Goal: Task Accomplishment & Management: Manage account settings

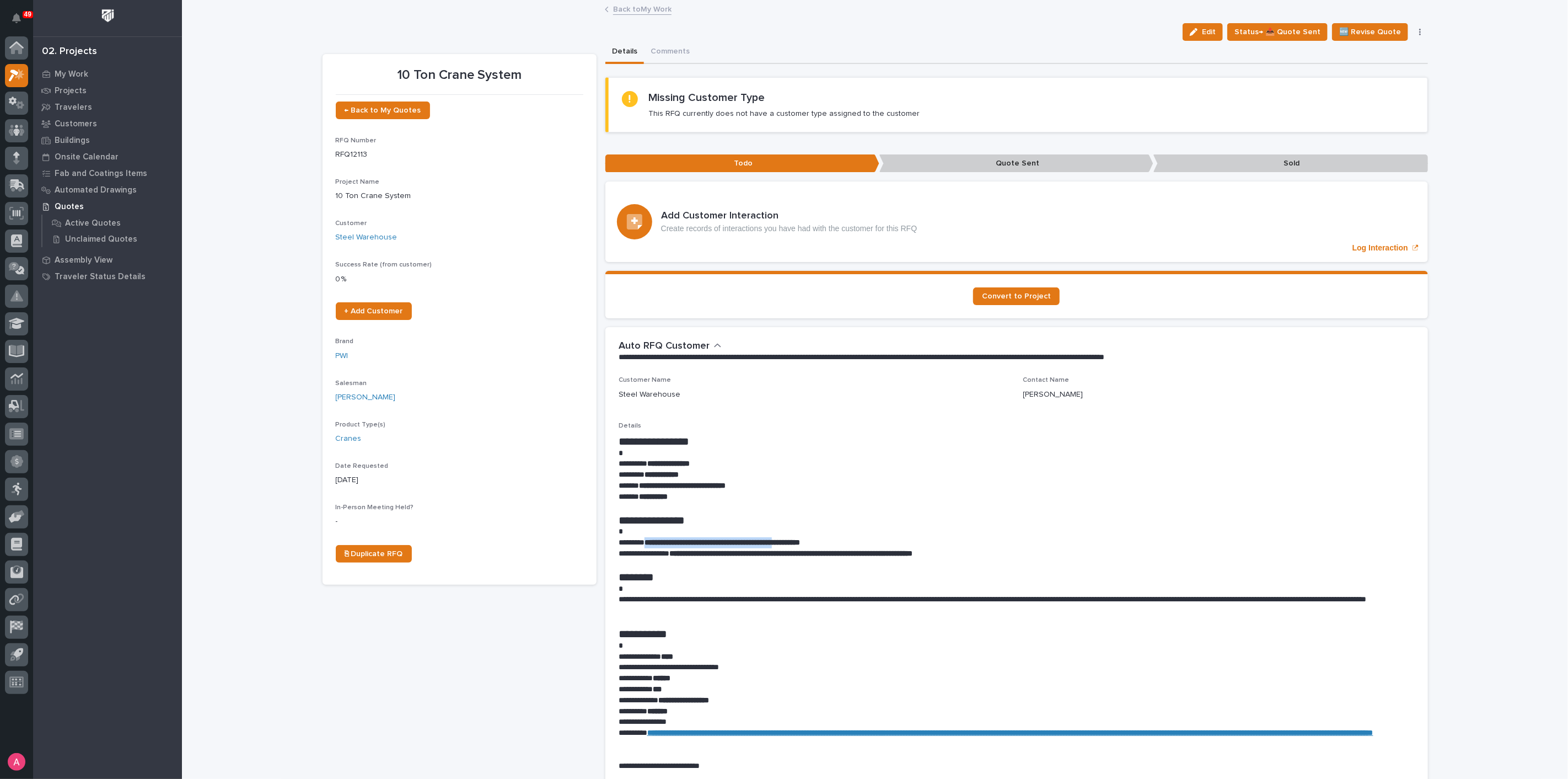
click at [802, 546] on p "**********" at bounding box center [1016, 543] width 796 height 11
drag, startPoint x: 815, startPoint y: 542, endPoint x: 648, endPoint y: 539, distance: 167.0
click at [648, 539] on strong "**********" at bounding box center [722, 542] width 155 height 8
copy strong "**********"
click at [658, 4] on link "Back to My Work" at bounding box center [642, 8] width 59 height 13
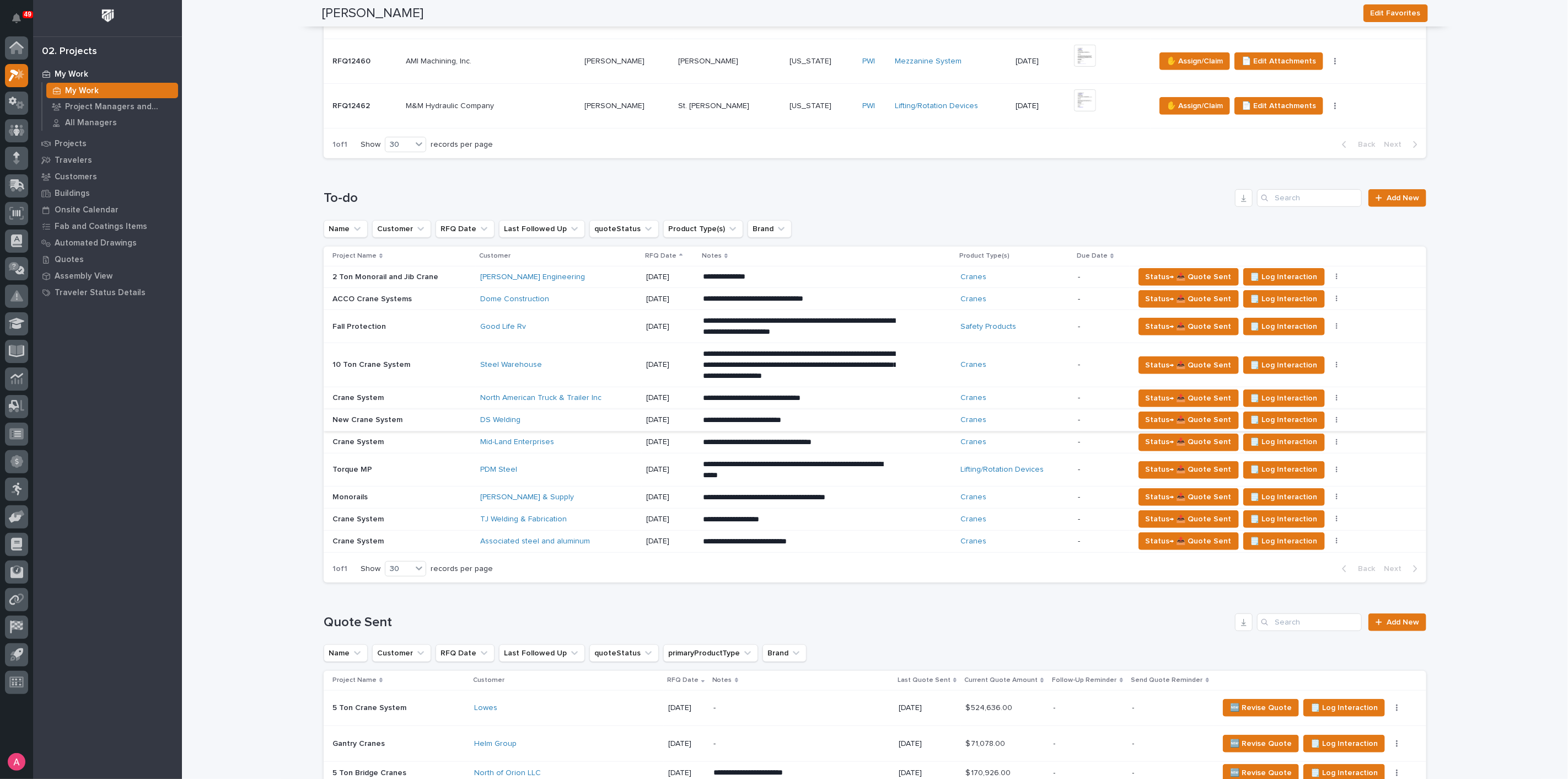
scroll to position [392, 0]
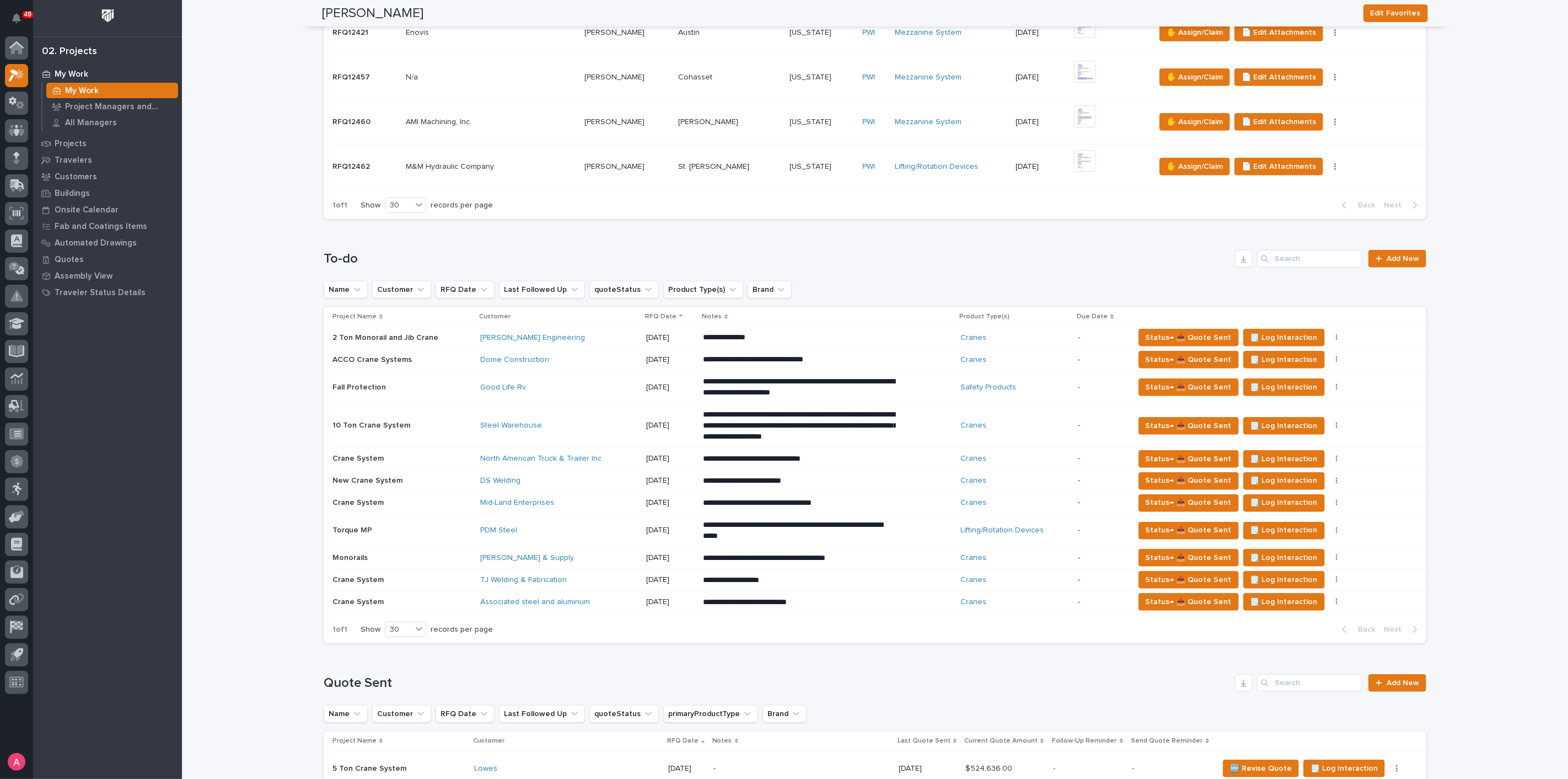
click at [590, 499] on div "Mid-Land Enterprises" at bounding box center [559, 502] width 157 height 9
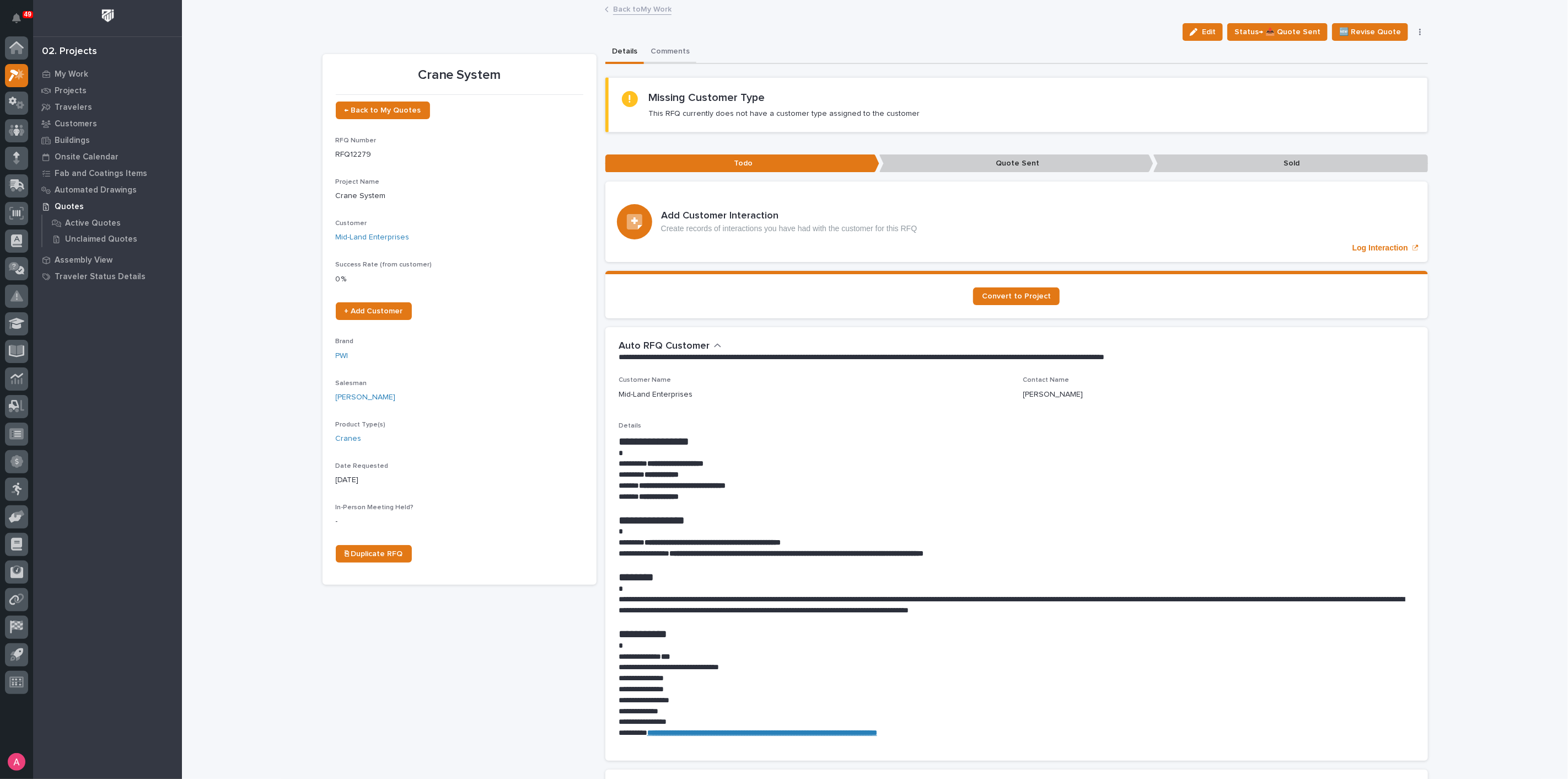
click at [664, 47] on button "Comments" at bounding box center [670, 52] width 52 height 23
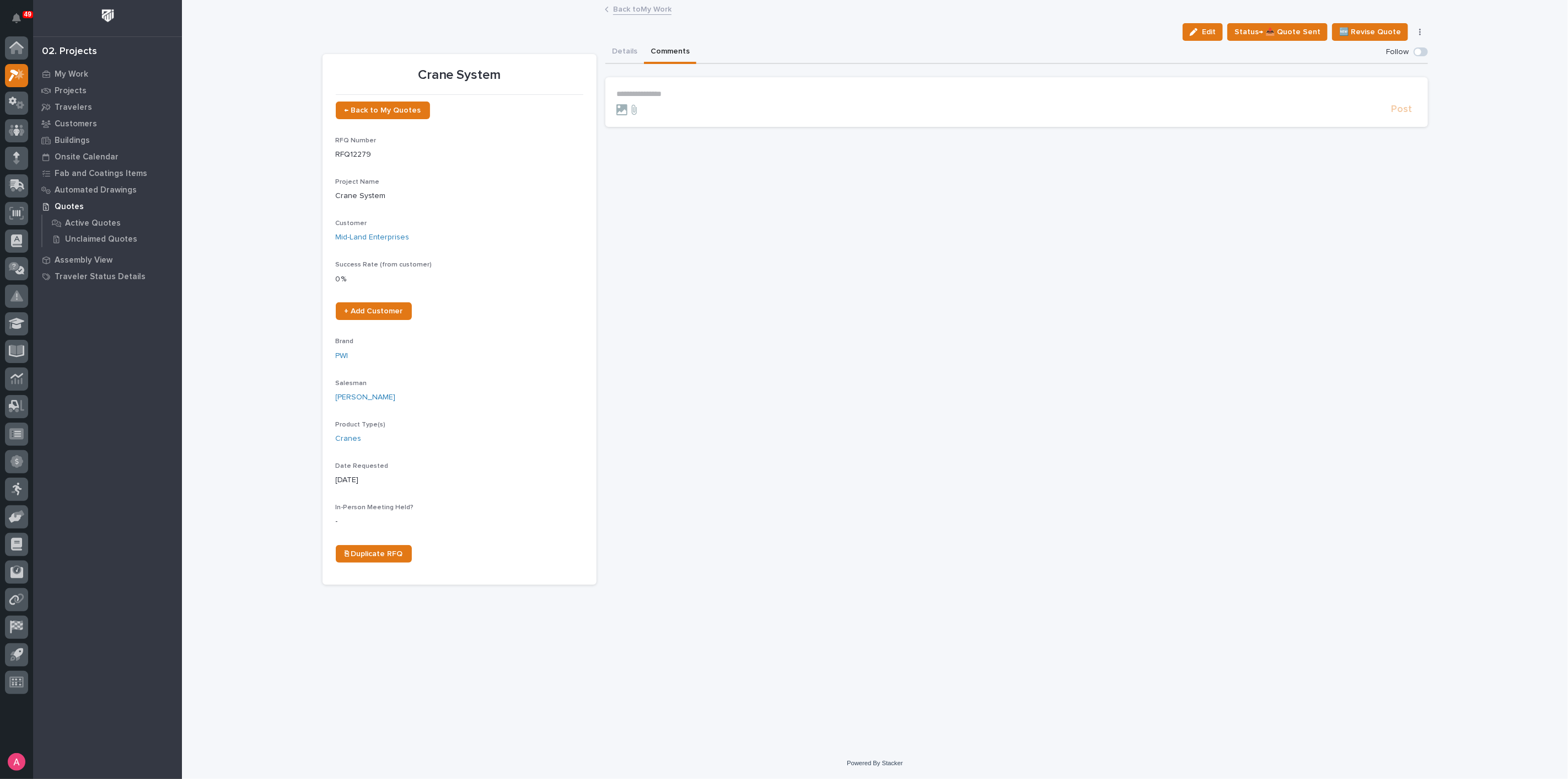
click at [689, 90] on p "**********" at bounding box center [1016, 94] width 801 height 9
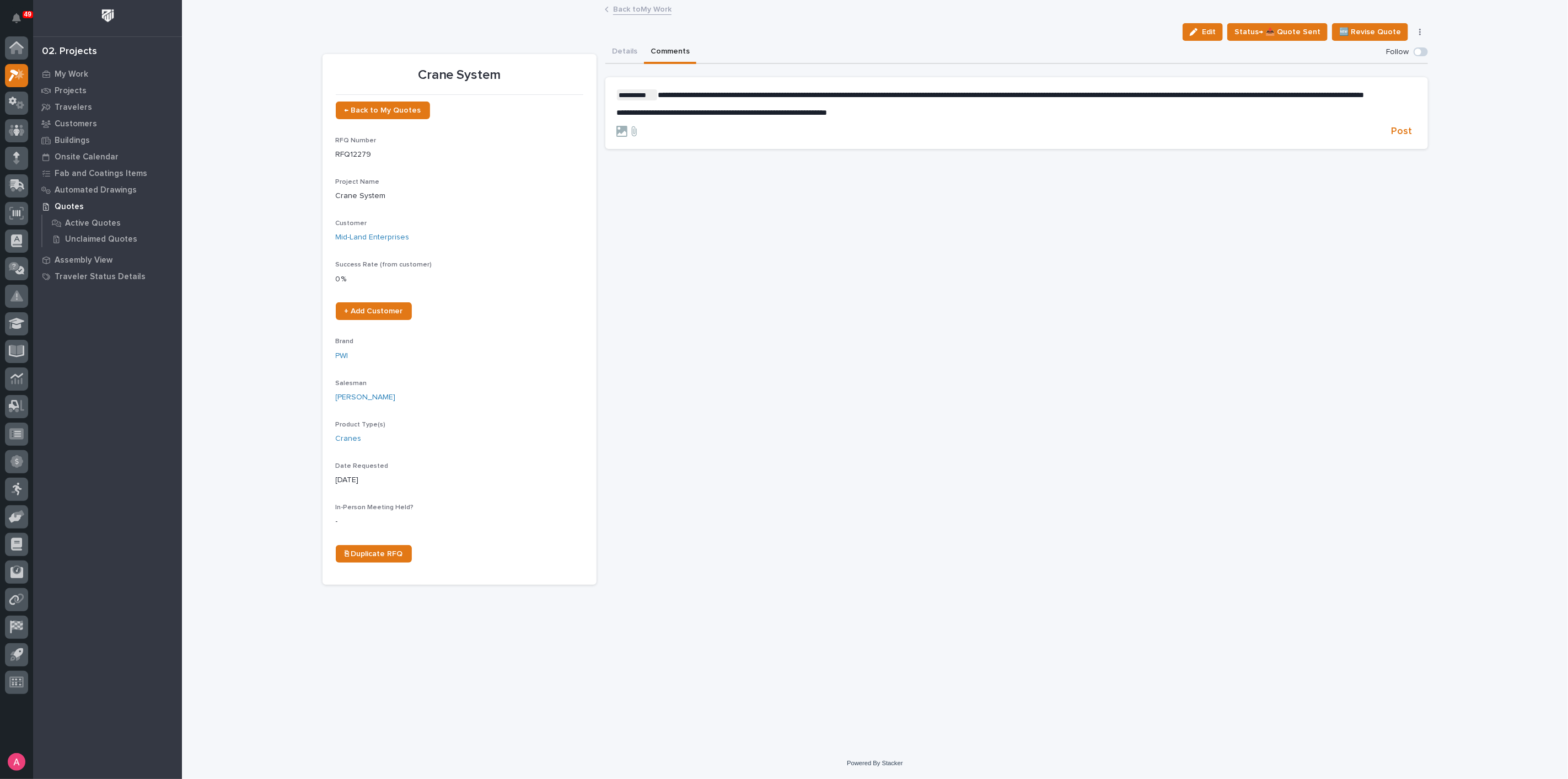
click at [616, 116] on span "**********" at bounding box center [722, 112] width 211 height 8
click at [911, 118] on p "**********" at bounding box center [1016, 112] width 801 height 9
click at [1129, 118] on p "**********" at bounding box center [1016, 112] width 801 height 9
click at [1404, 117] on p "**********" at bounding box center [1016, 112] width 801 height 9
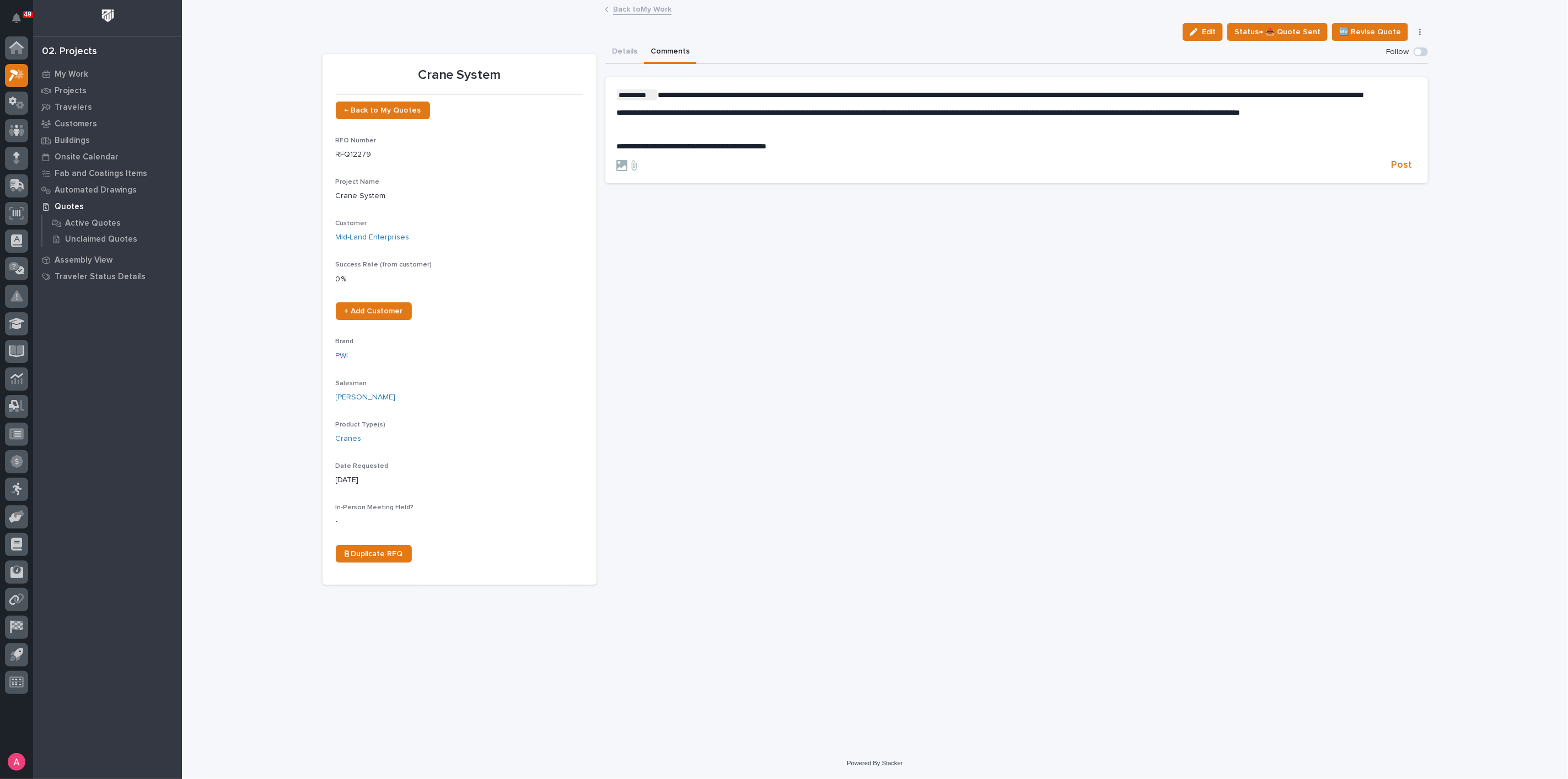
click at [1407, 118] on p "**********" at bounding box center [1016, 112] width 801 height 9
click at [1404, 188] on span "Post" at bounding box center [1402, 182] width 21 height 13
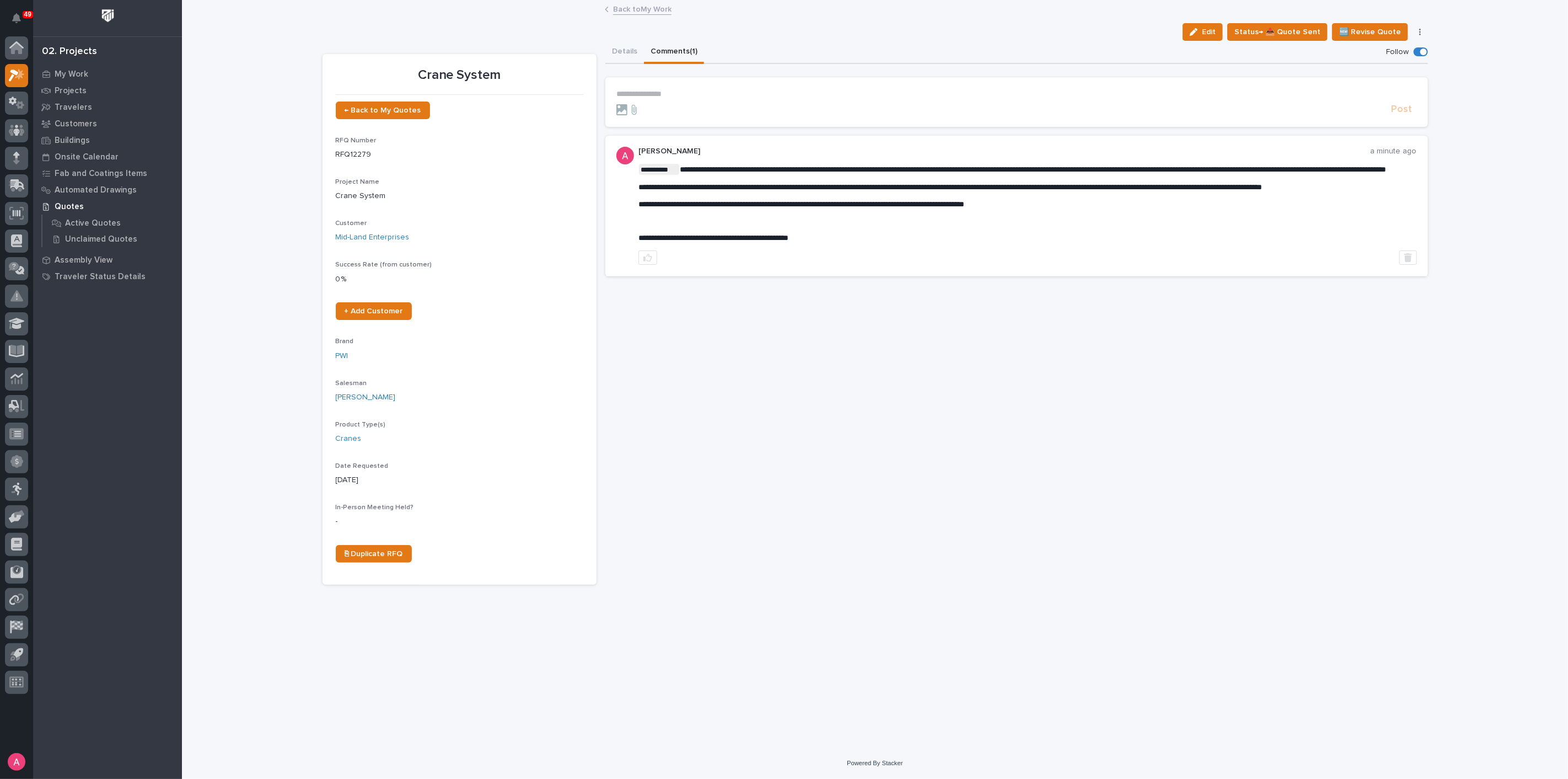
click at [638, 8] on link "Back to My Work" at bounding box center [642, 8] width 59 height 13
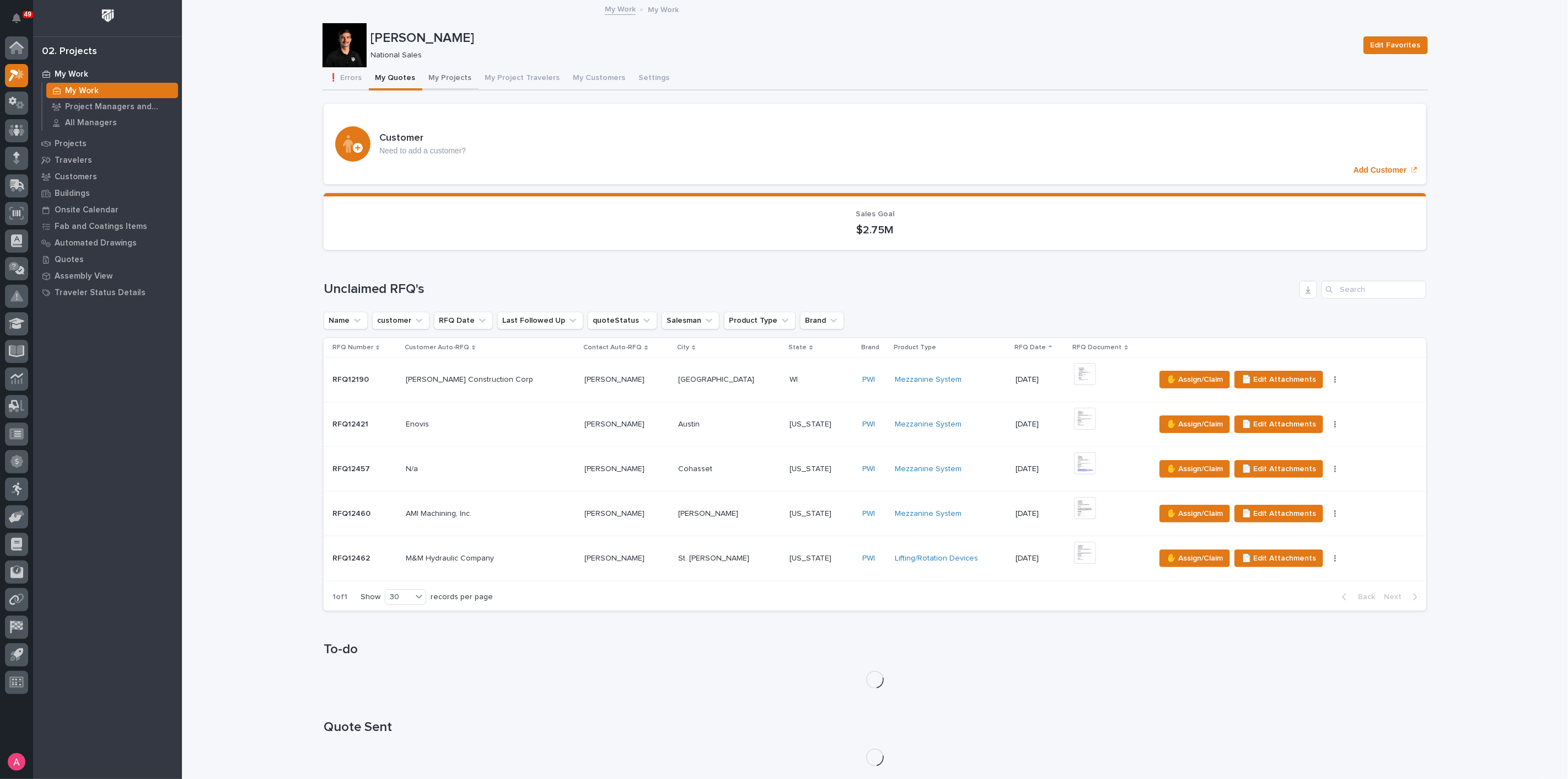
click at [444, 80] on button "My Projects" at bounding box center [451, 78] width 56 height 23
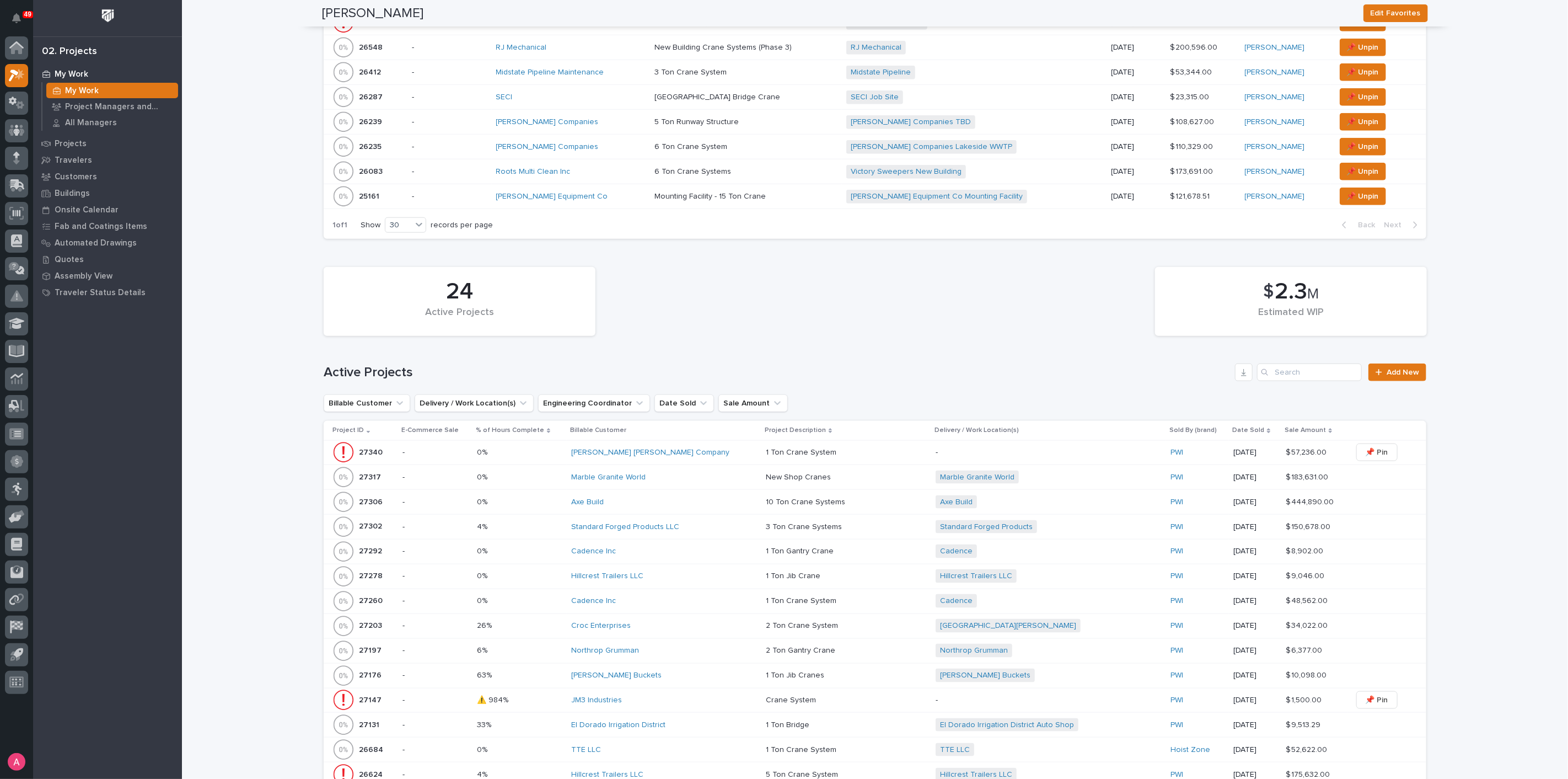
scroll to position [919, 0]
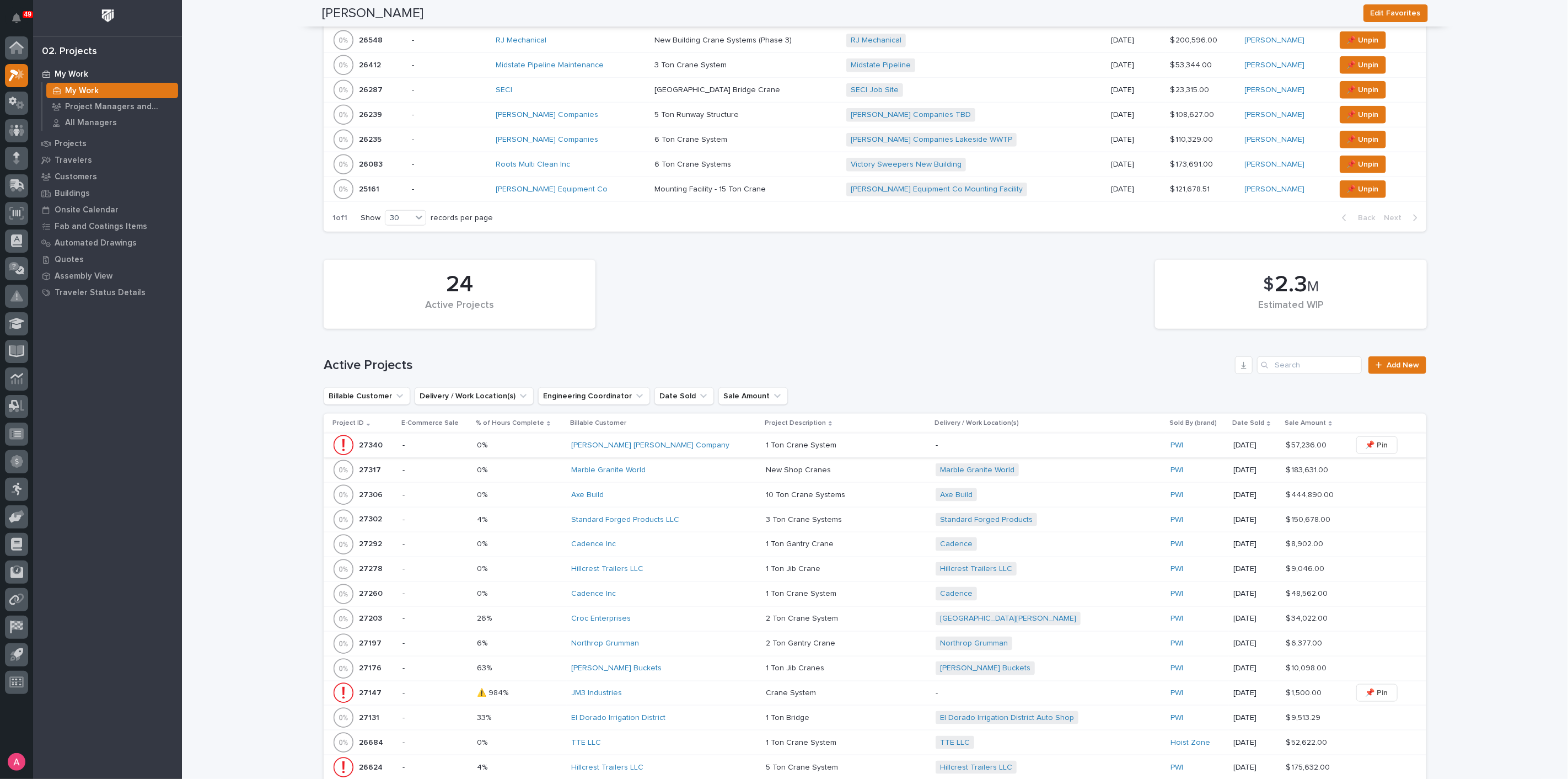
click at [1366, 441] on span "📌 Pin" at bounding box center [1377, 445] width 23 height 13
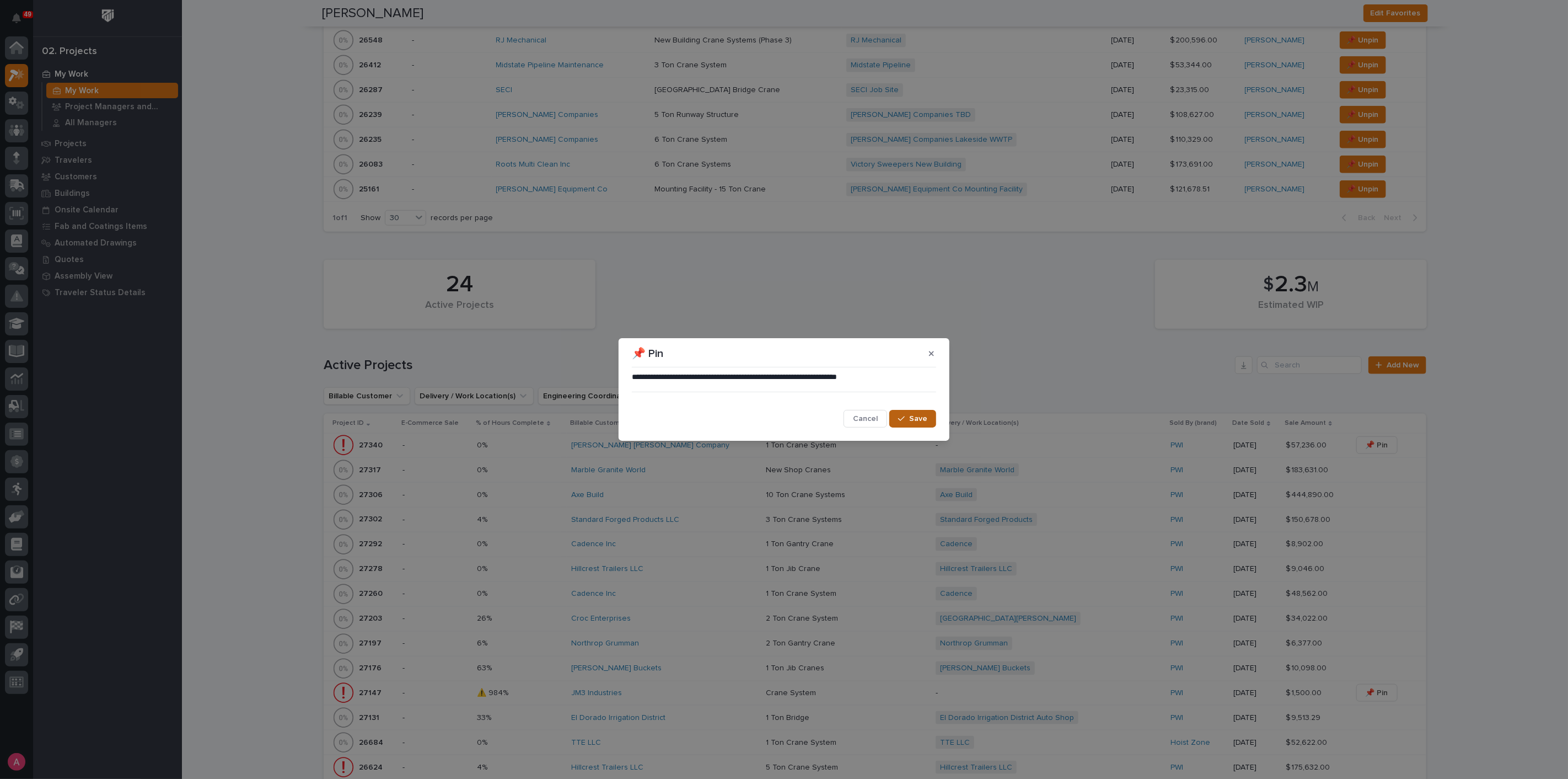
click at [920, 420] on span "Save" at bounding box center [918, 418] width 18 height 10
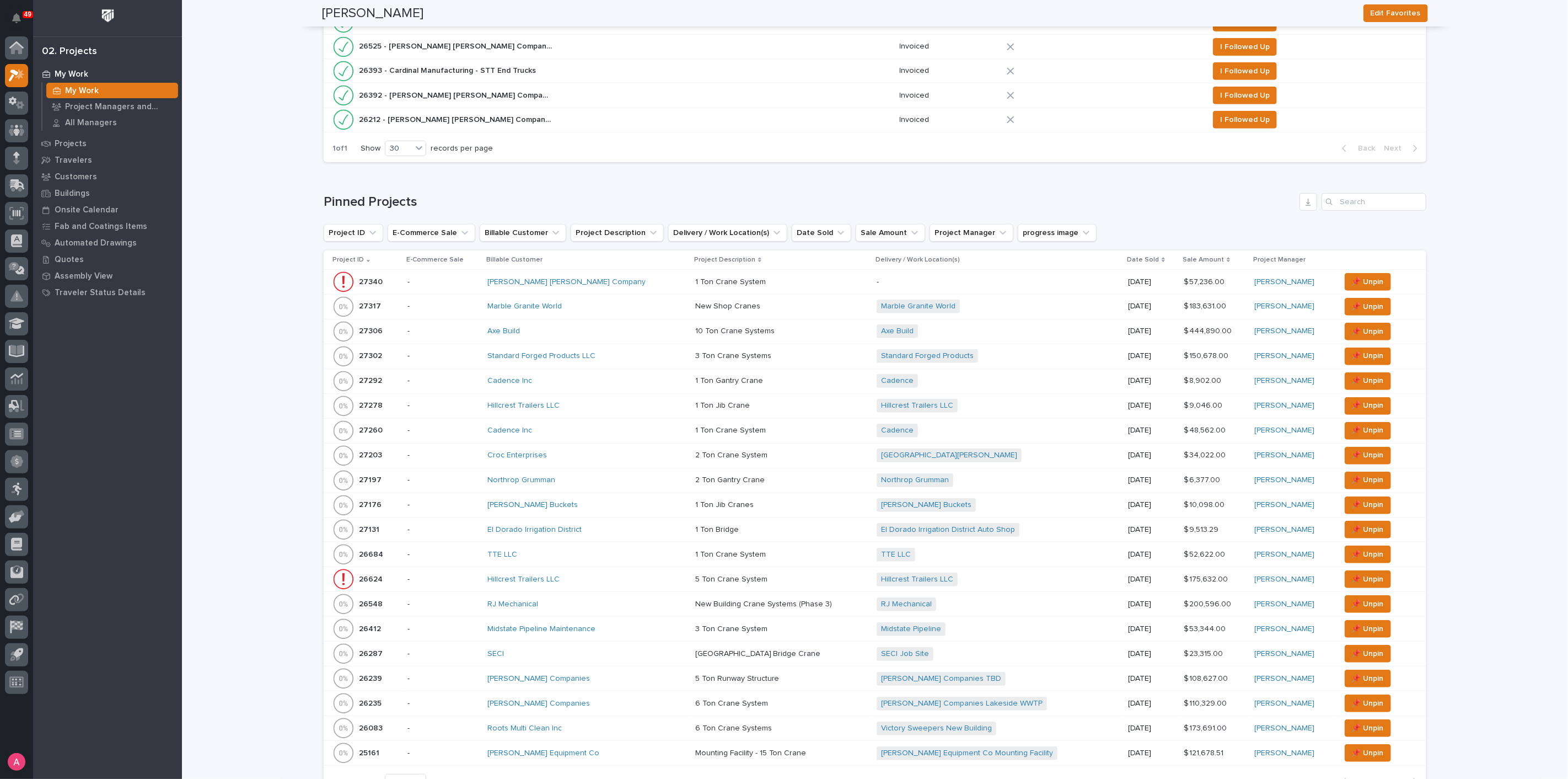
scroll to position [318, 0]
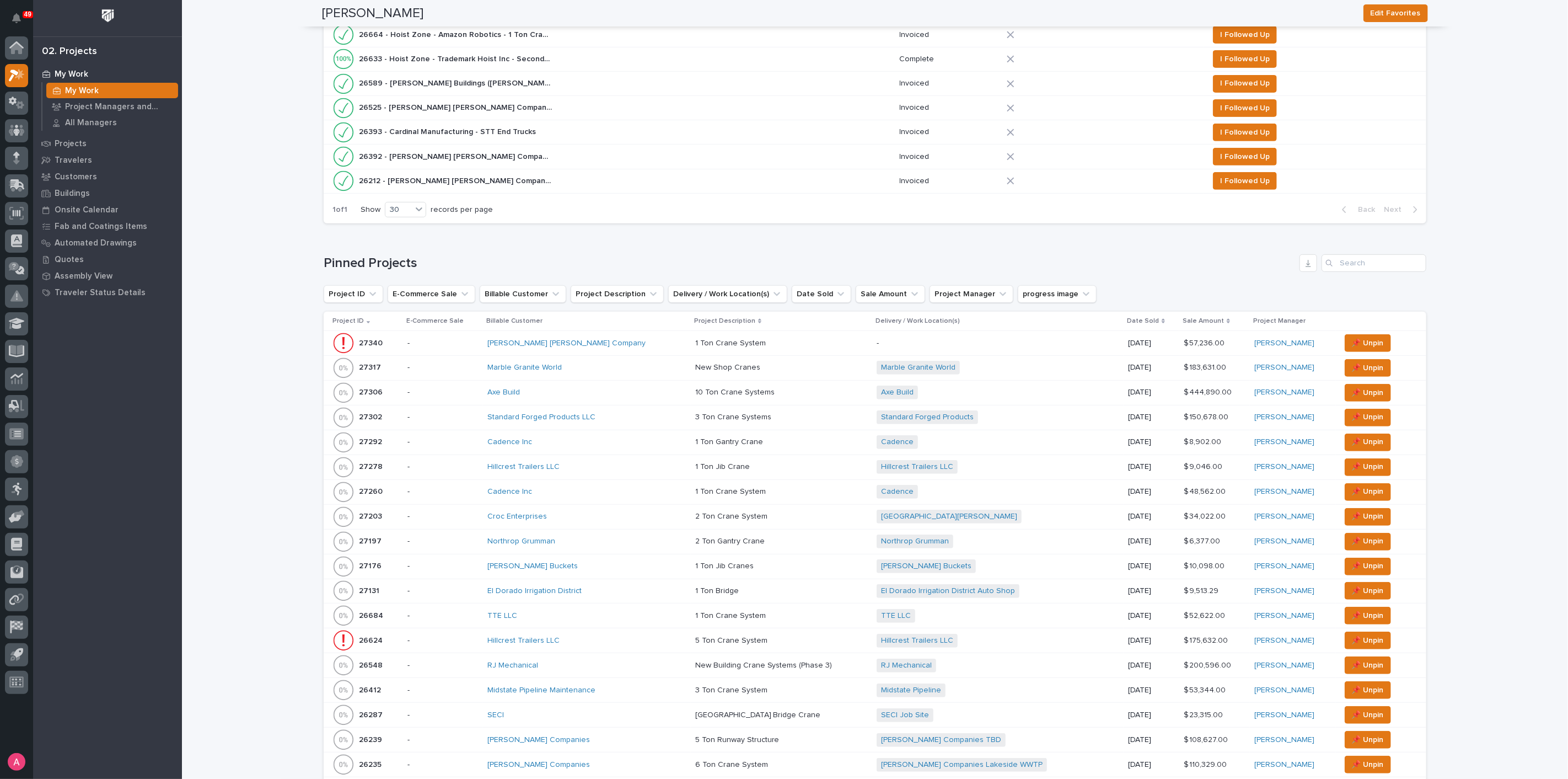
click at [764, 335] on div "1 Ton Crane System 1 Ton Crane System" at bounding box center [782, 344] width 173 height 18
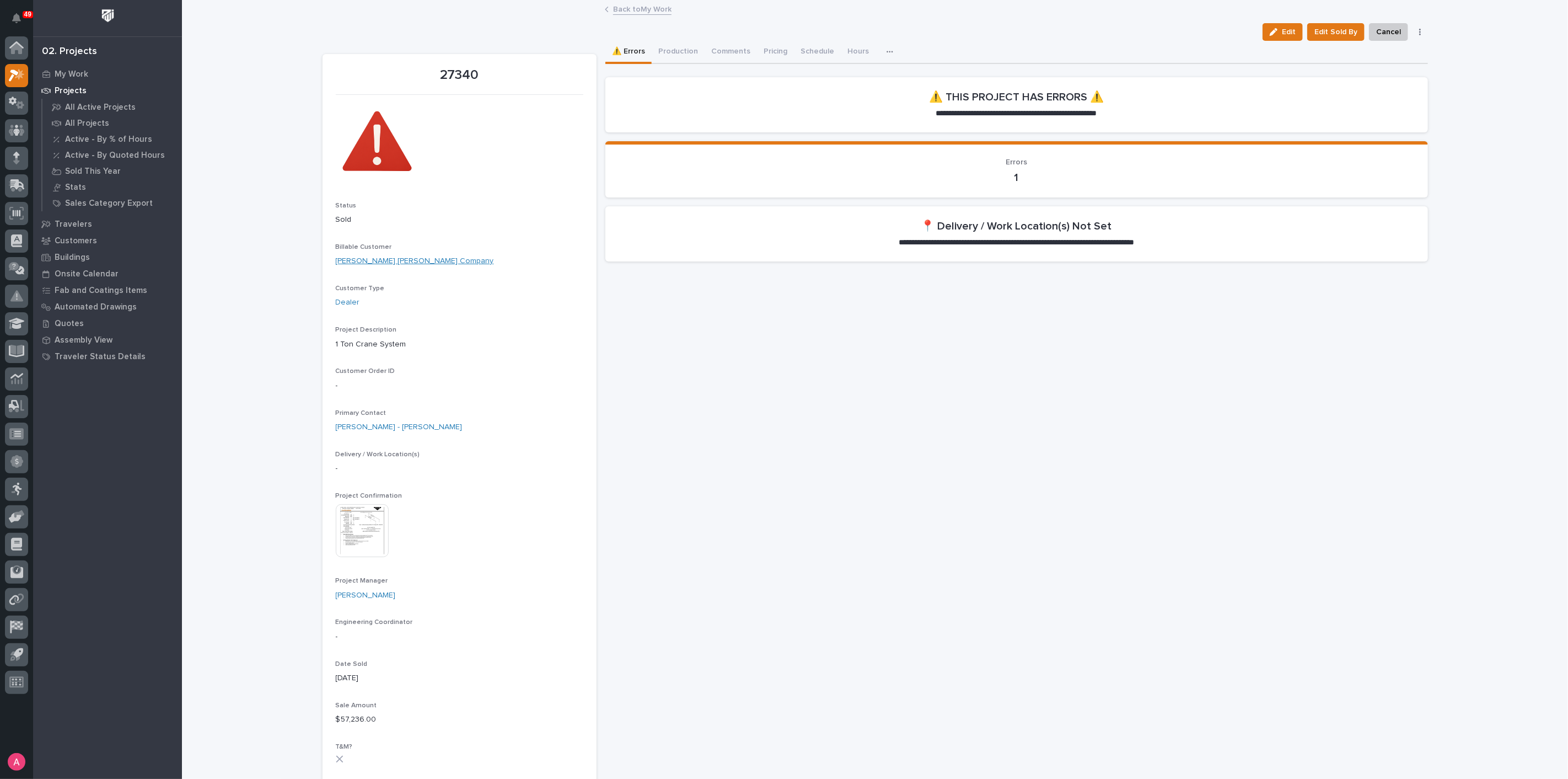
click at [397, 258] on link "[PERSON_NAME] [PERSON_NAME] Company" at bounding box center [415, 261] width 158 height 11
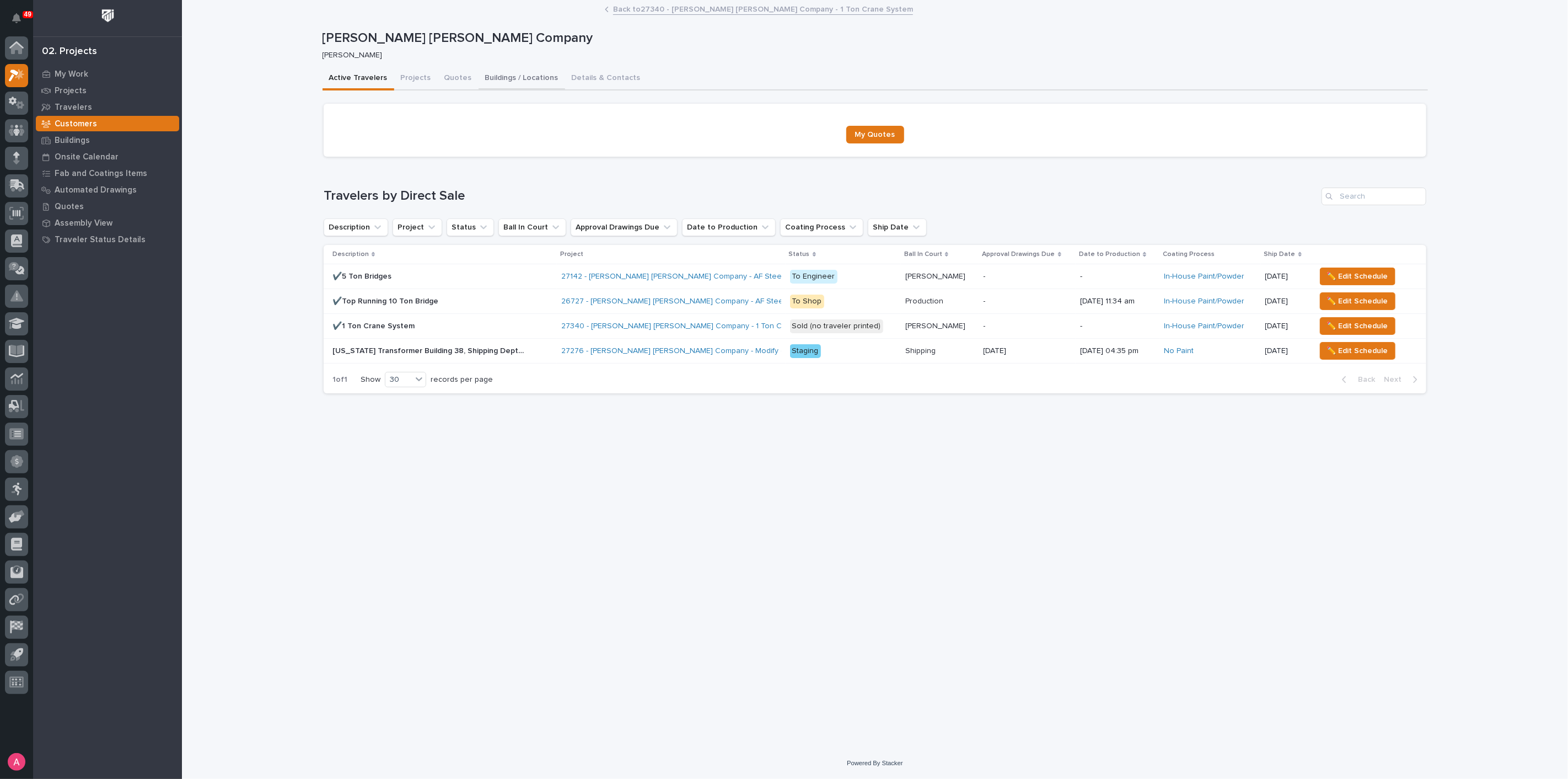
click at [512, 76] on button "Buildings / Locations" at bounding box center [522, 78] width 87 height 23
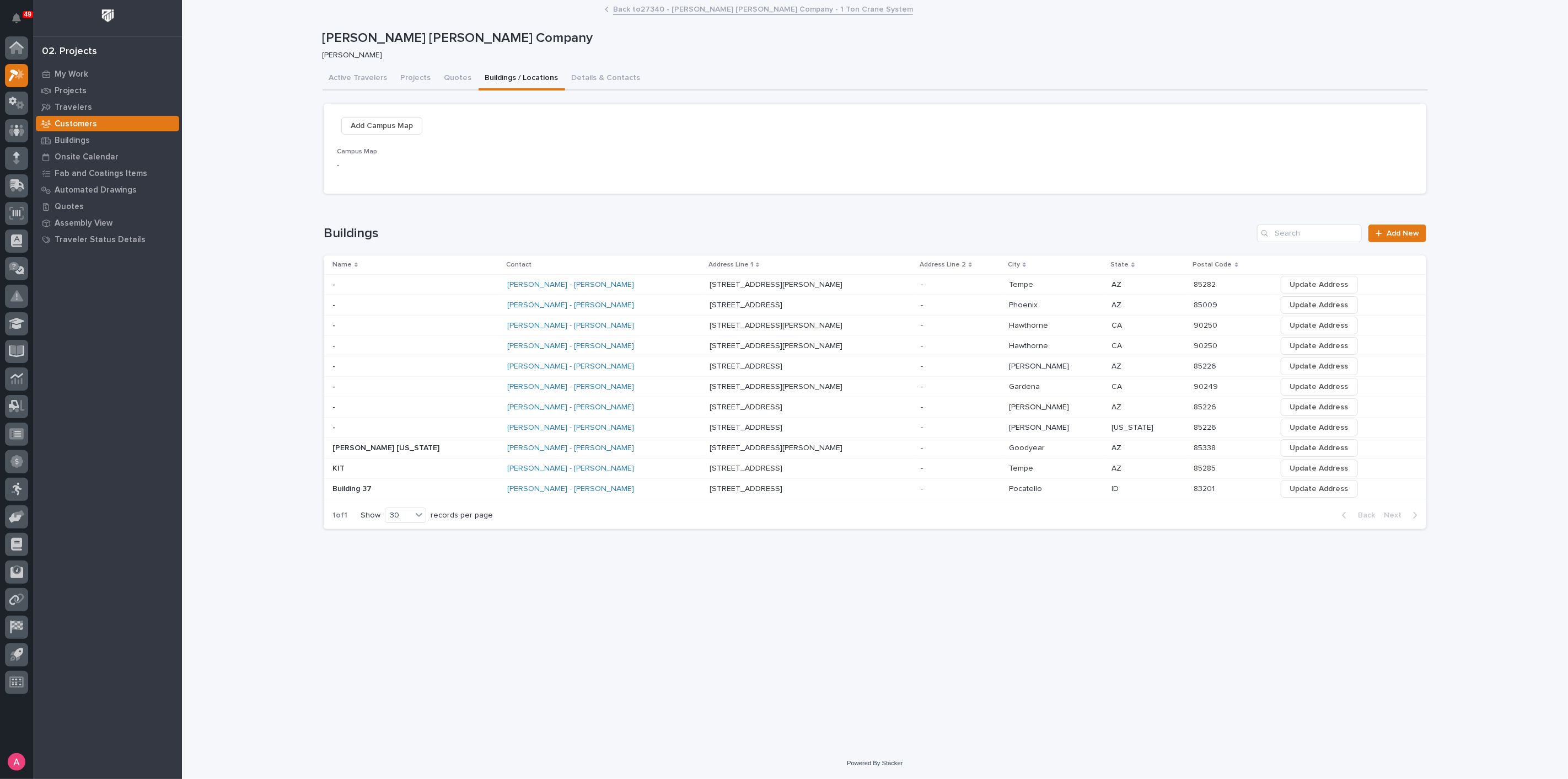
click at [620, 327] on div "[PERSON_NAME] - [PERSON_NAME]" at bounding box center [604, 325] width 193 height 9
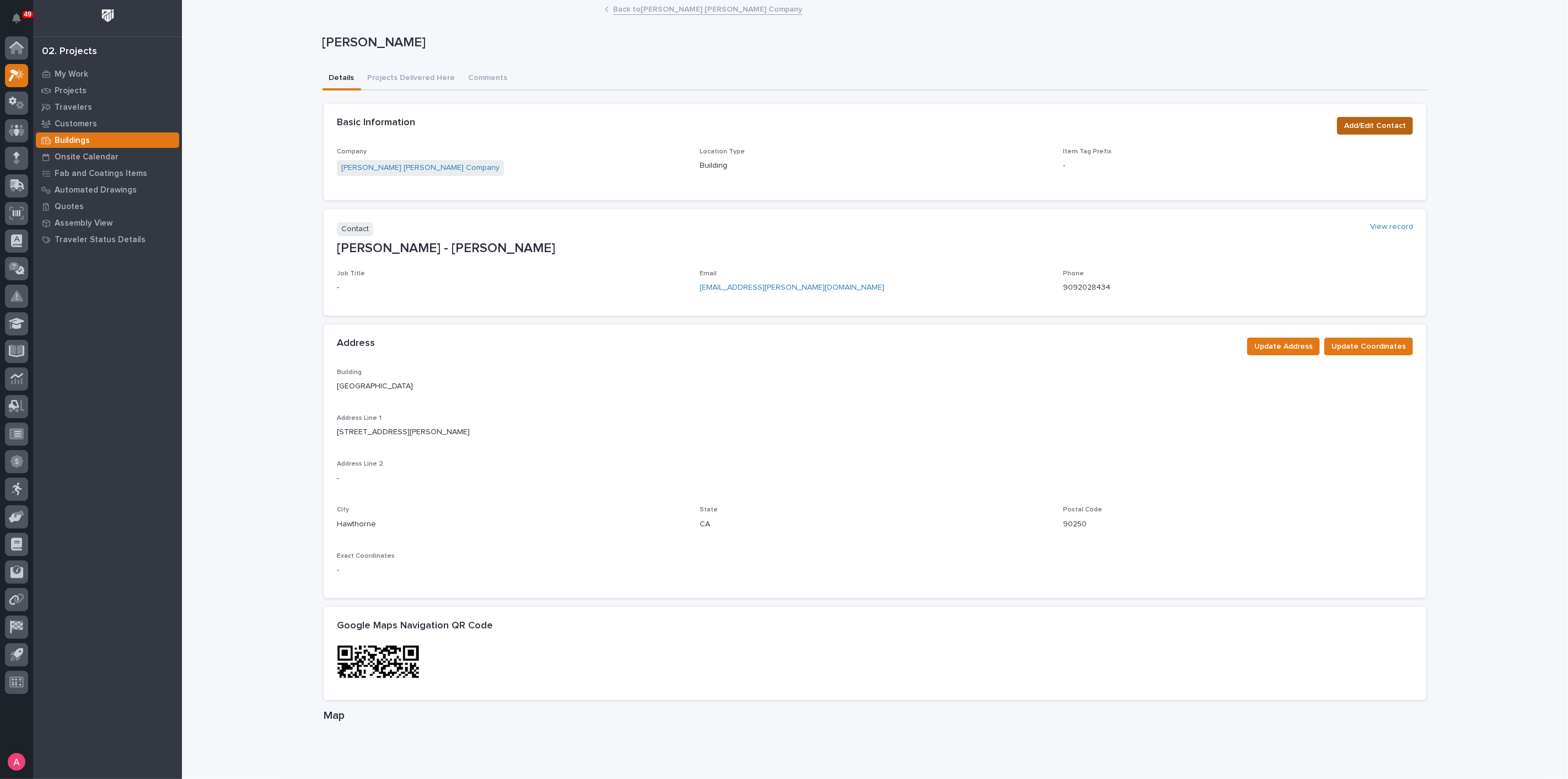
click at [1366, 125] on span "Add/Edit Contact" at bounding box center [1375, 126] width 62 height 13
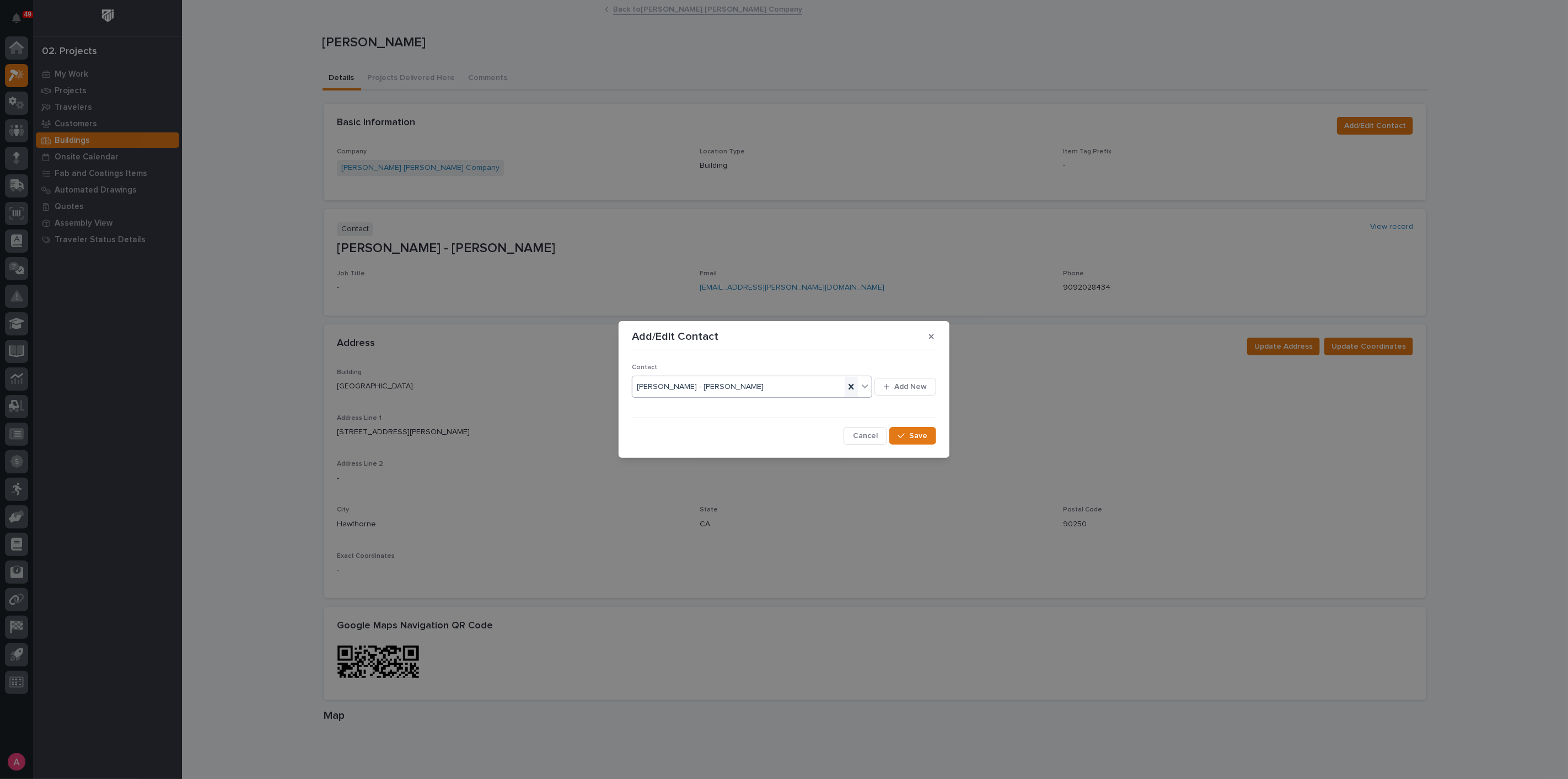
click at [853, 387] on icon at bounding box center [851, 387] width 11 height 11
click at [764, 388] on div "Select..." at bounding box center [746, 387] width 226 height 18
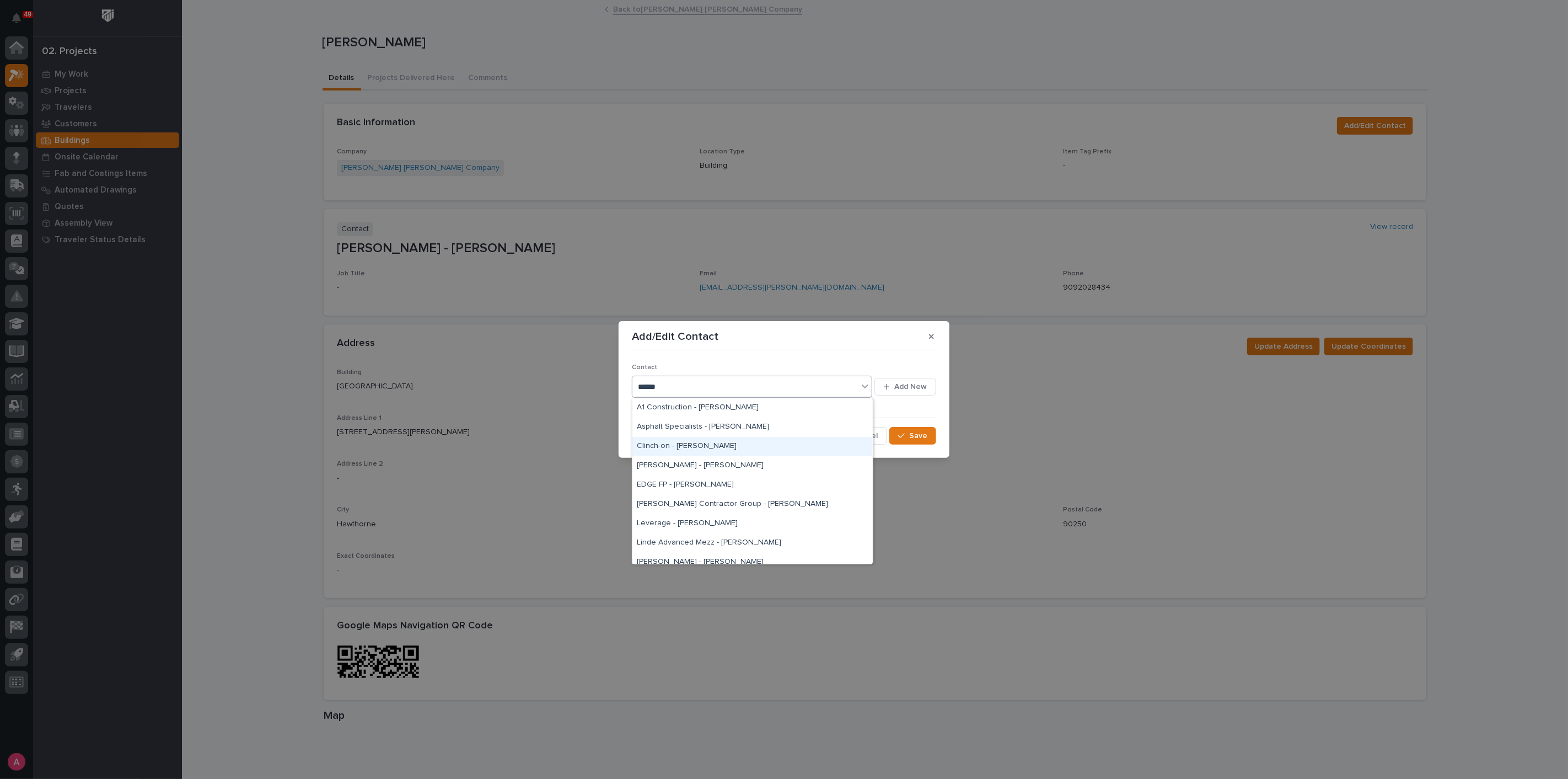
type input "*****"
click at [543, 458] on div "Add/Edit Contact Contact option Clinch-on - [PERSON_NAME] focused, 3 of 12. 12 …" at bounding box center [784, 390] width 1568 height 779
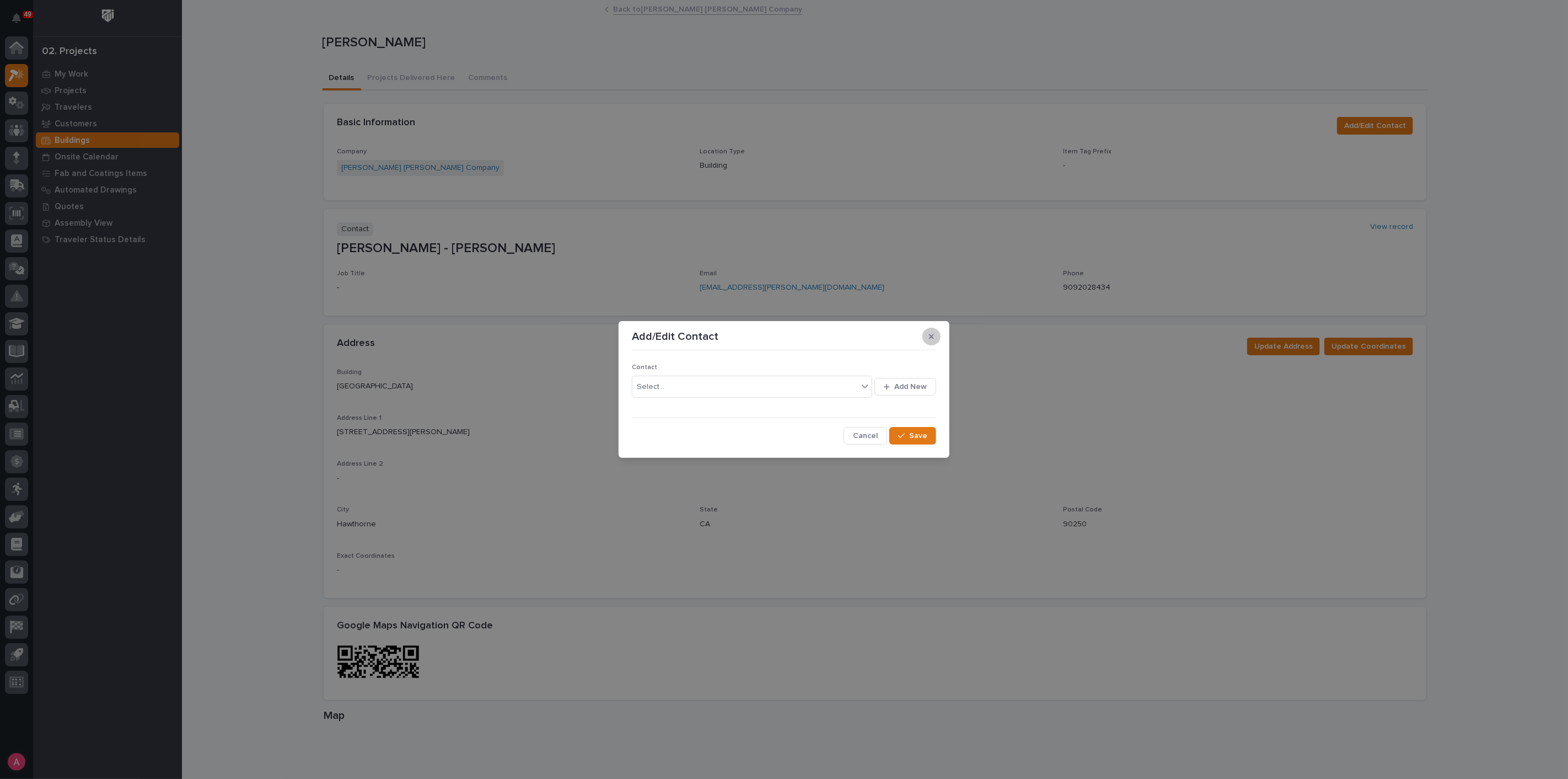
click at [931, 337] on icon "button" at bounding box center [931, 336] width 5 height 5
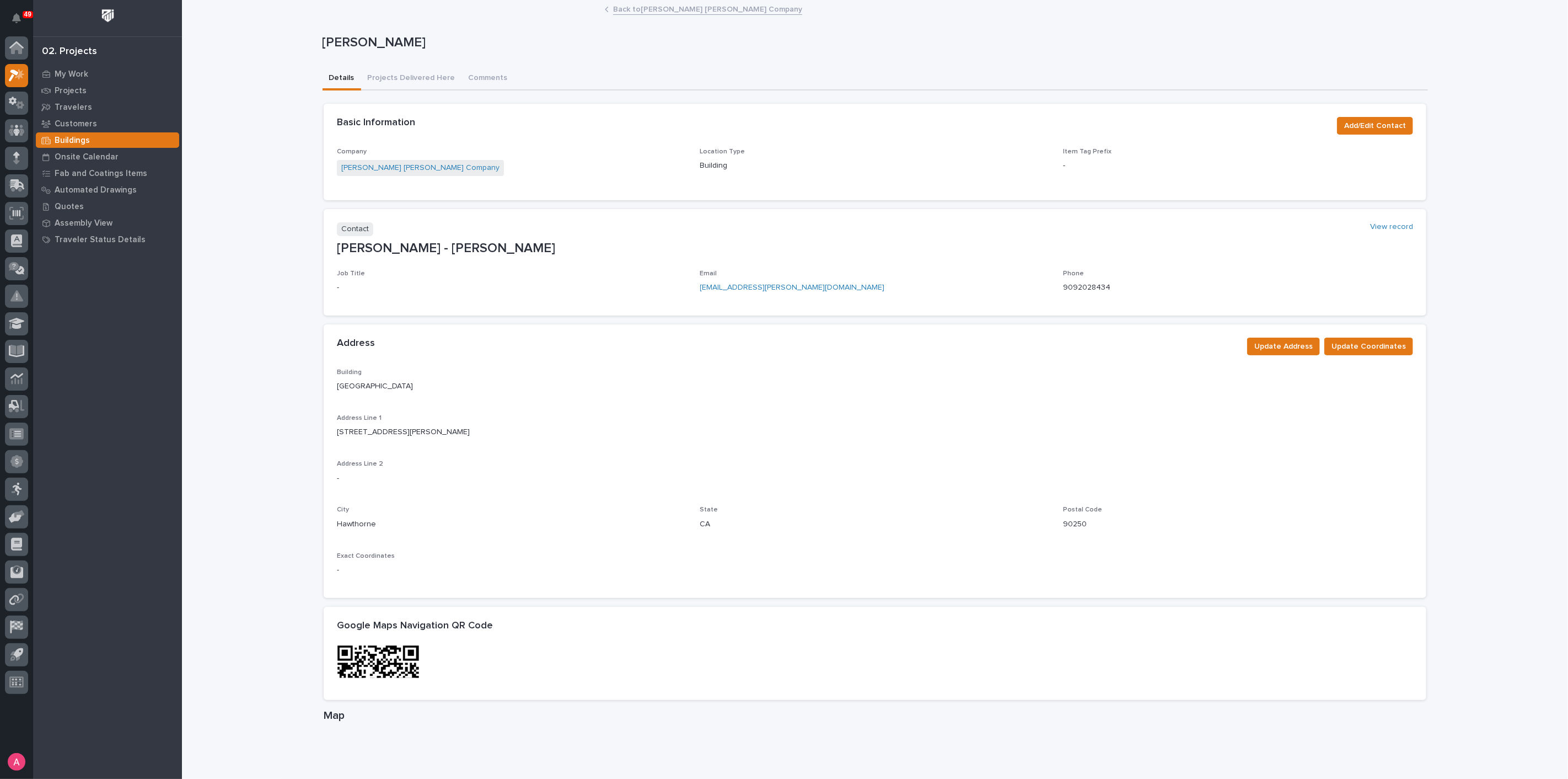
click at [627, 4] on link "Back to [PERSON_NAME] [PERSON_NAME] Company" at bounding box center [707, 8] width 189 height 13
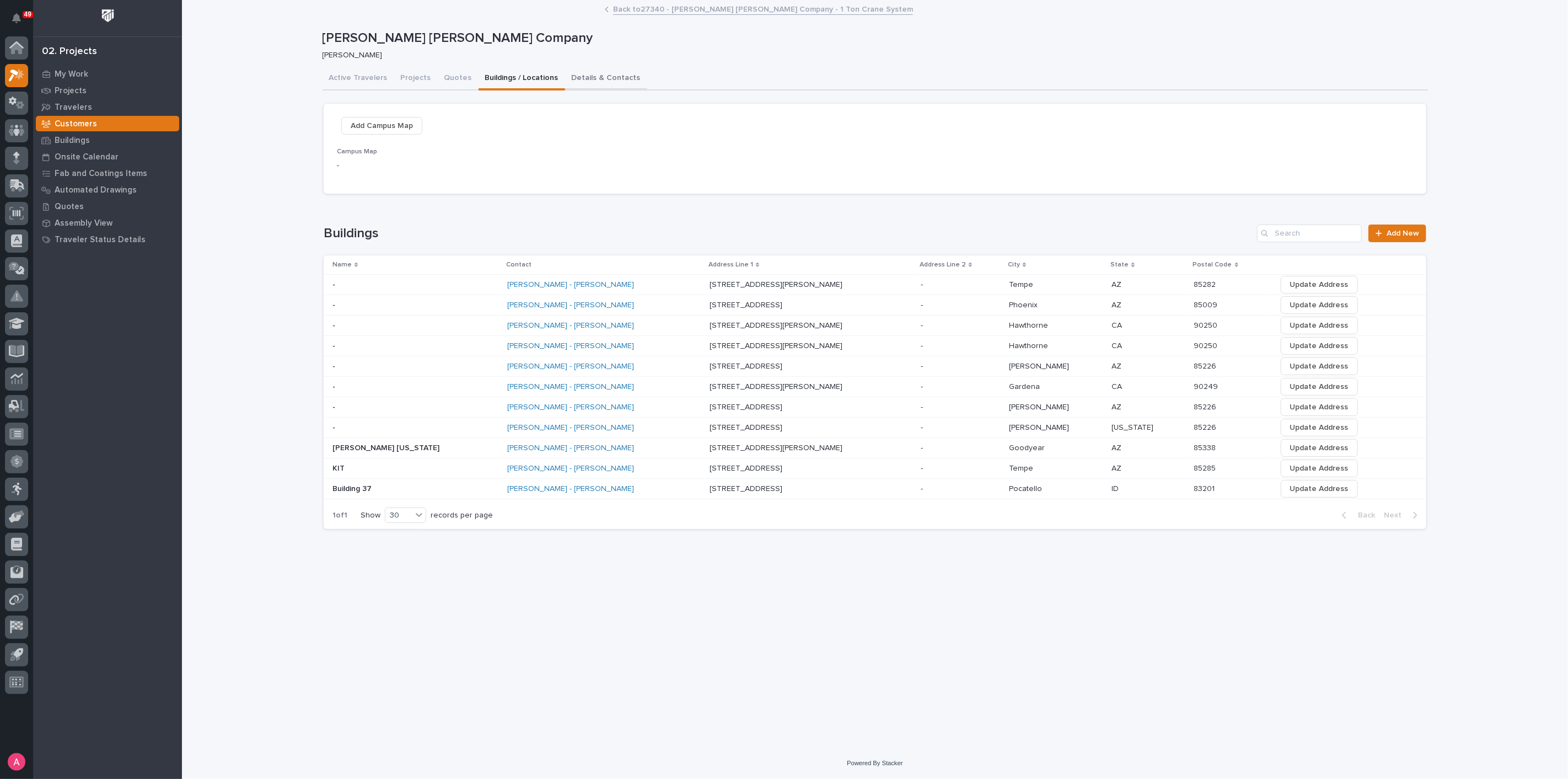
click at [595, 78] on button "Details & Contacts" at bounding box center [606, 78] width 82 height 23
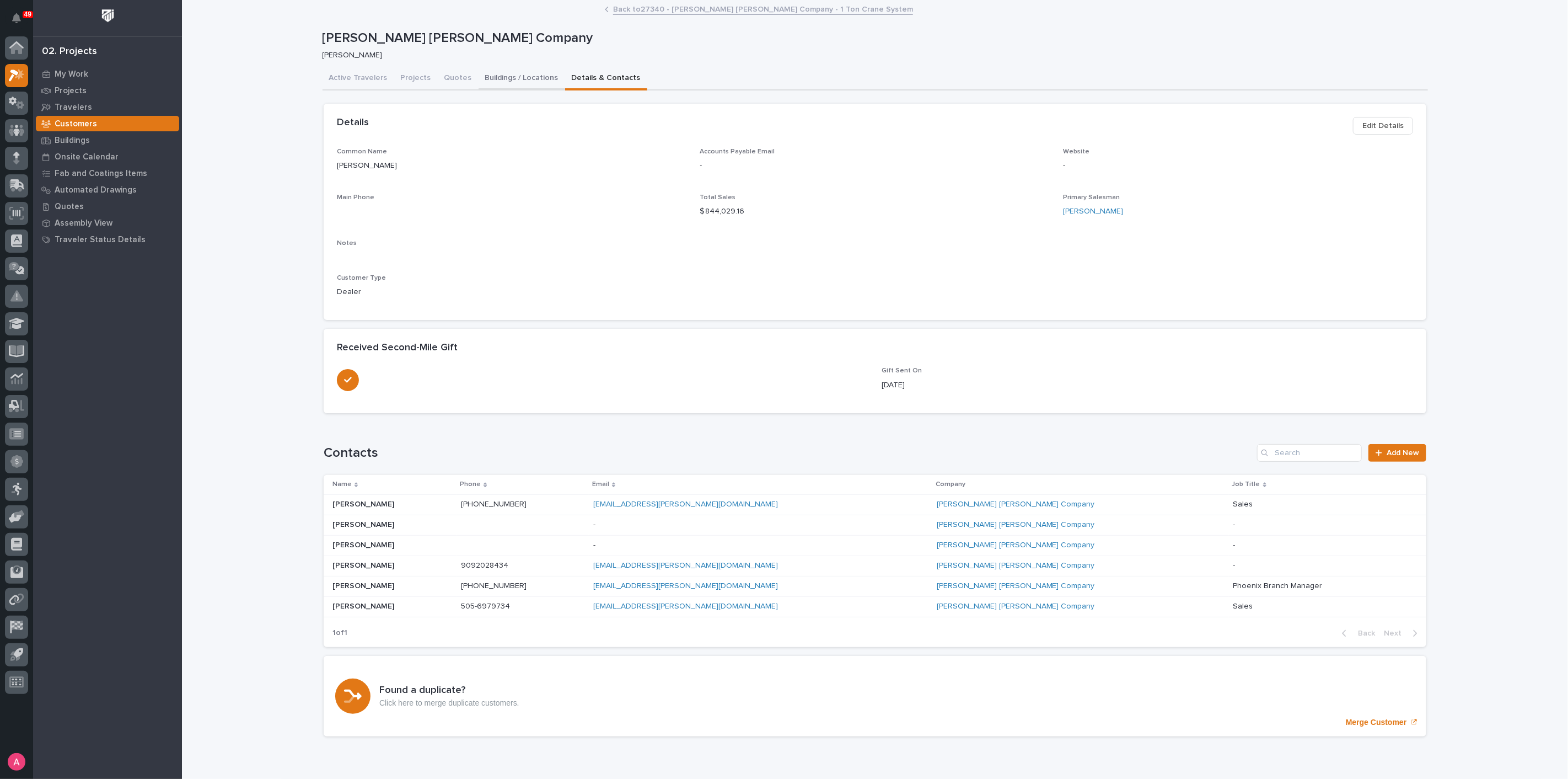
click at [500, 75] on button "Buildings / Locations" at bounding box center [522, 78] width 87 height 23
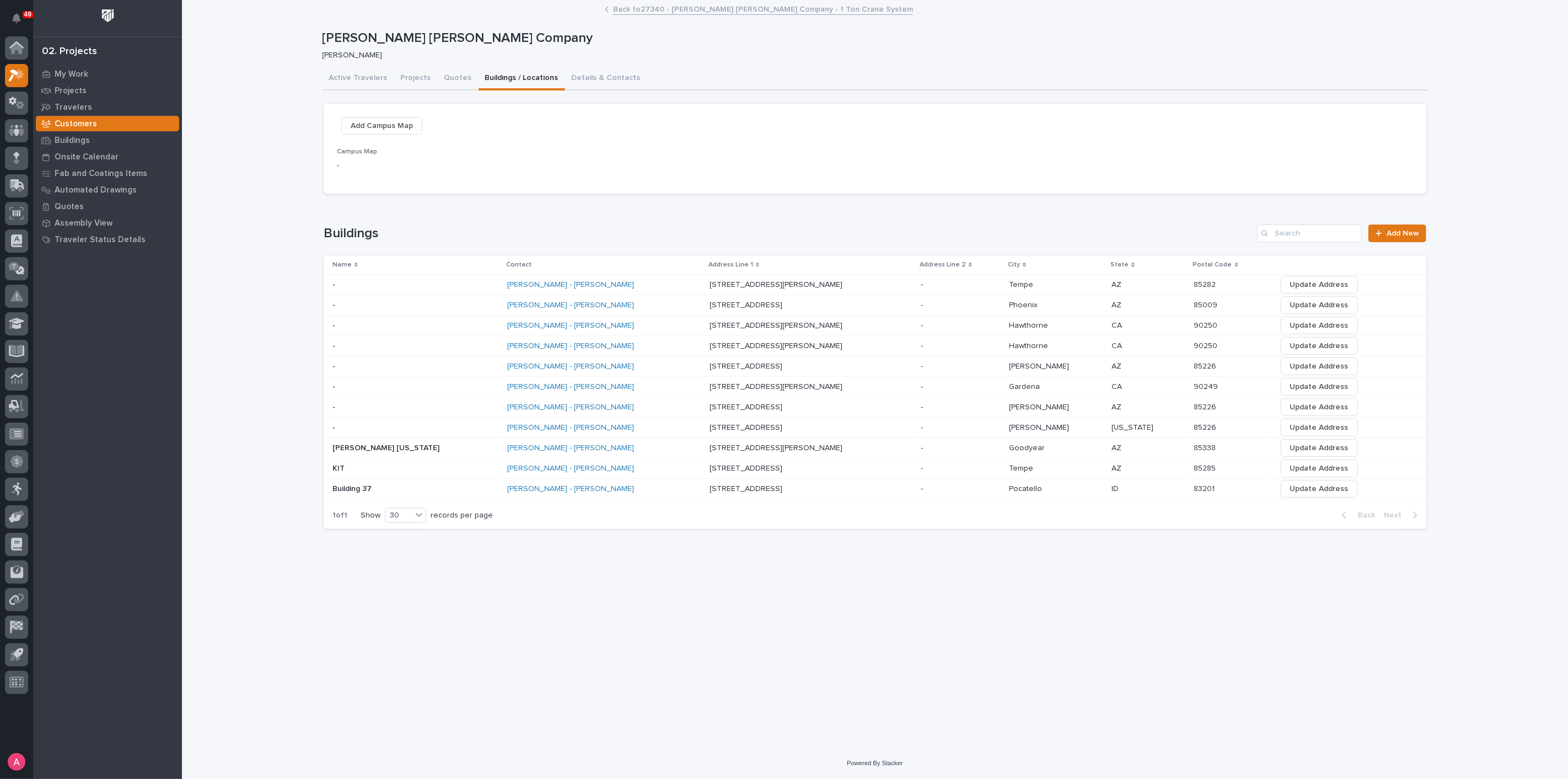
click at [788, 328] on p at bounding box center [806, 325] width 193 height 9
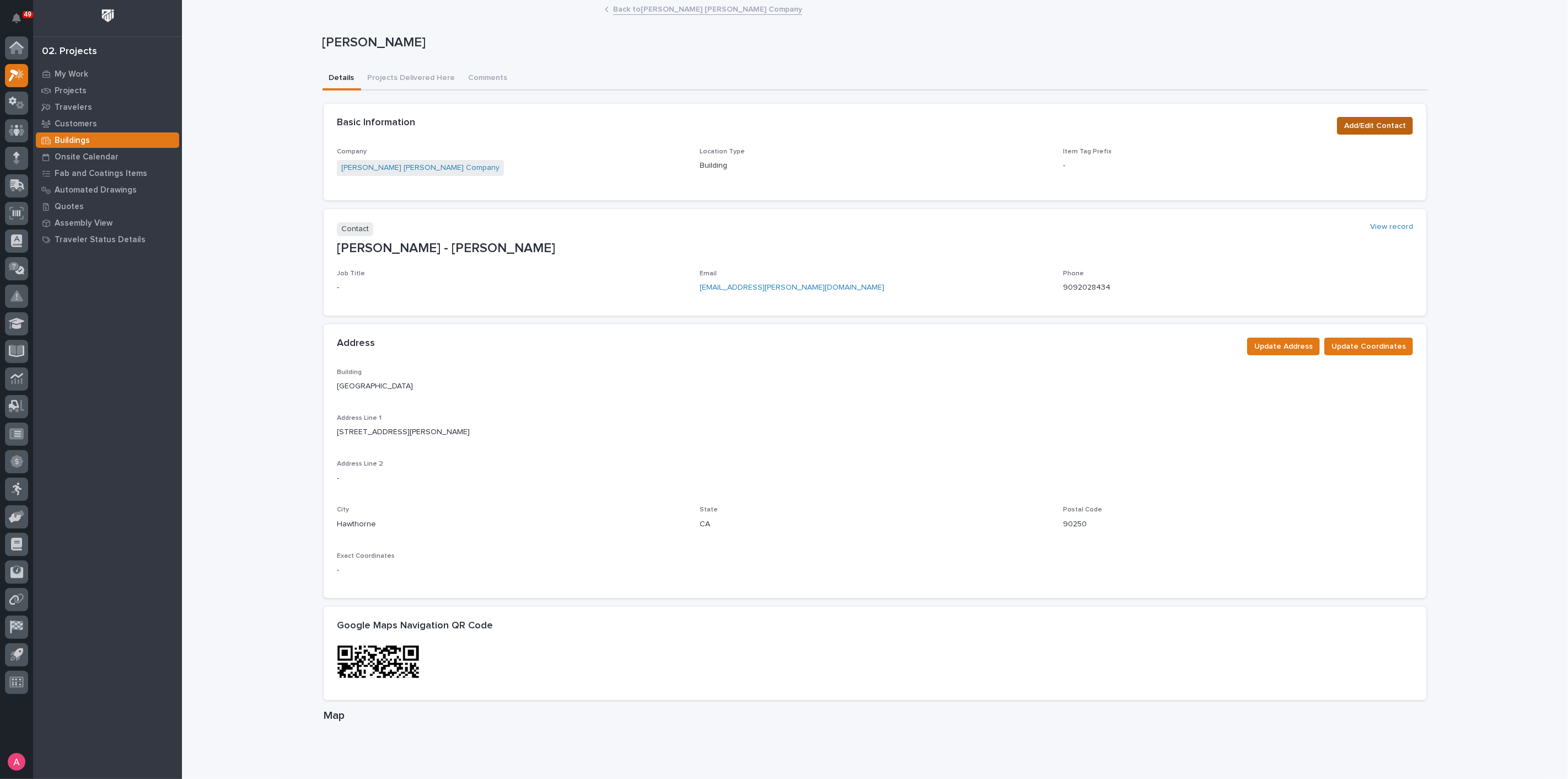
click at [1347, 131] on span "Add/Edit Contact" at bounding box center [1375, 126] width 62 height 13
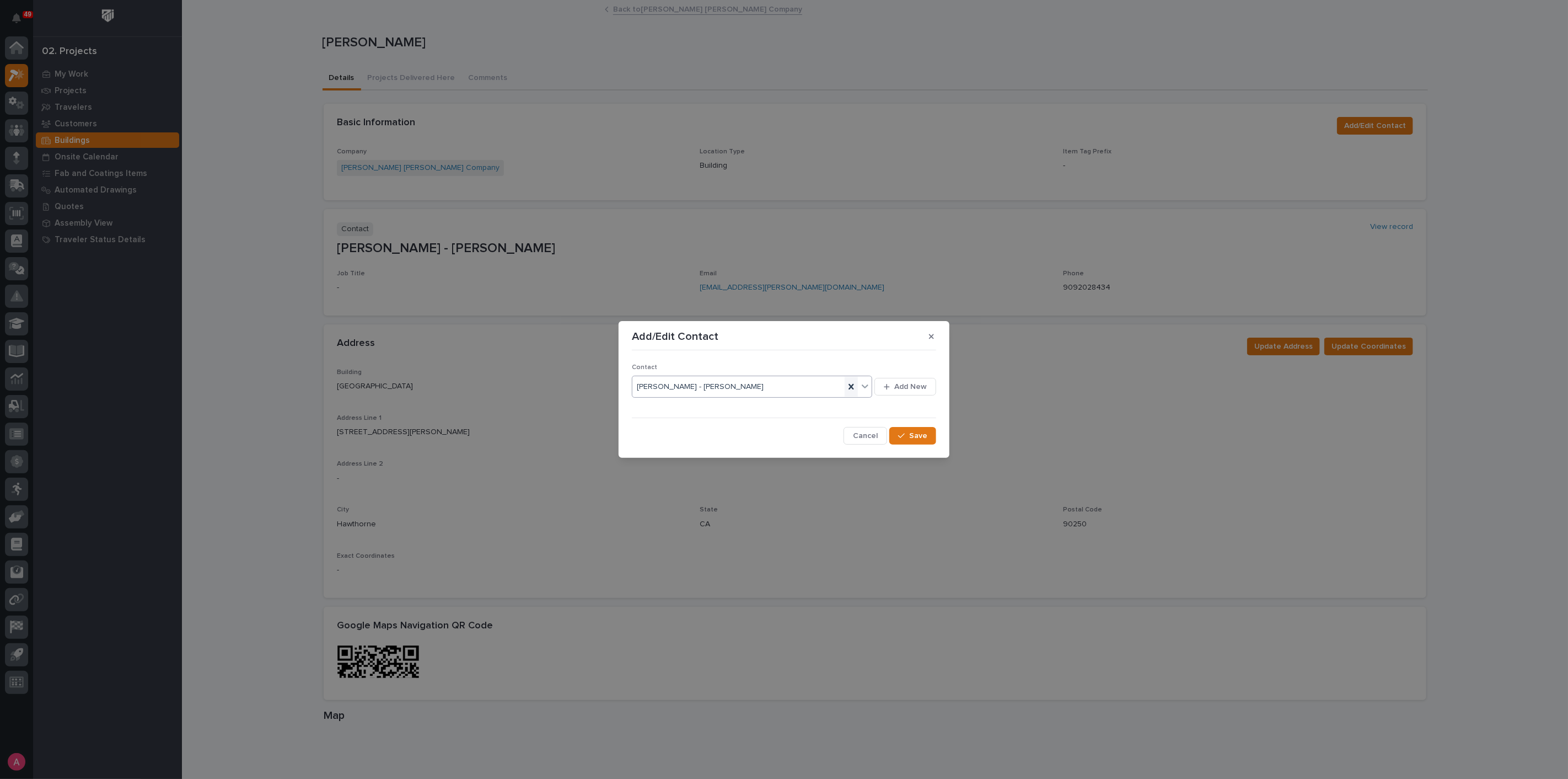
click at [853, 385] on icon at bounding box center [851, 387] width 5 height 6
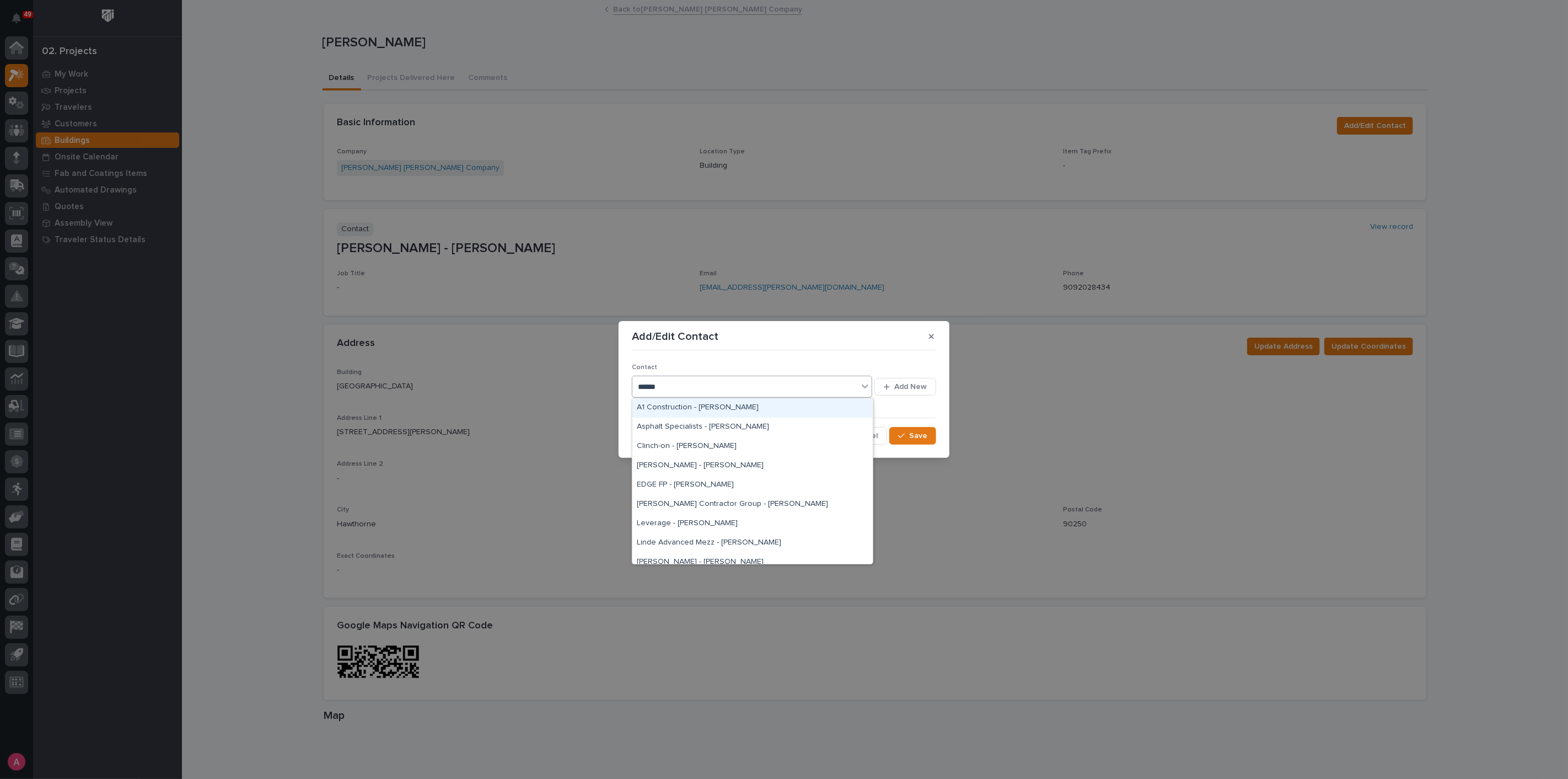
type input "*******"
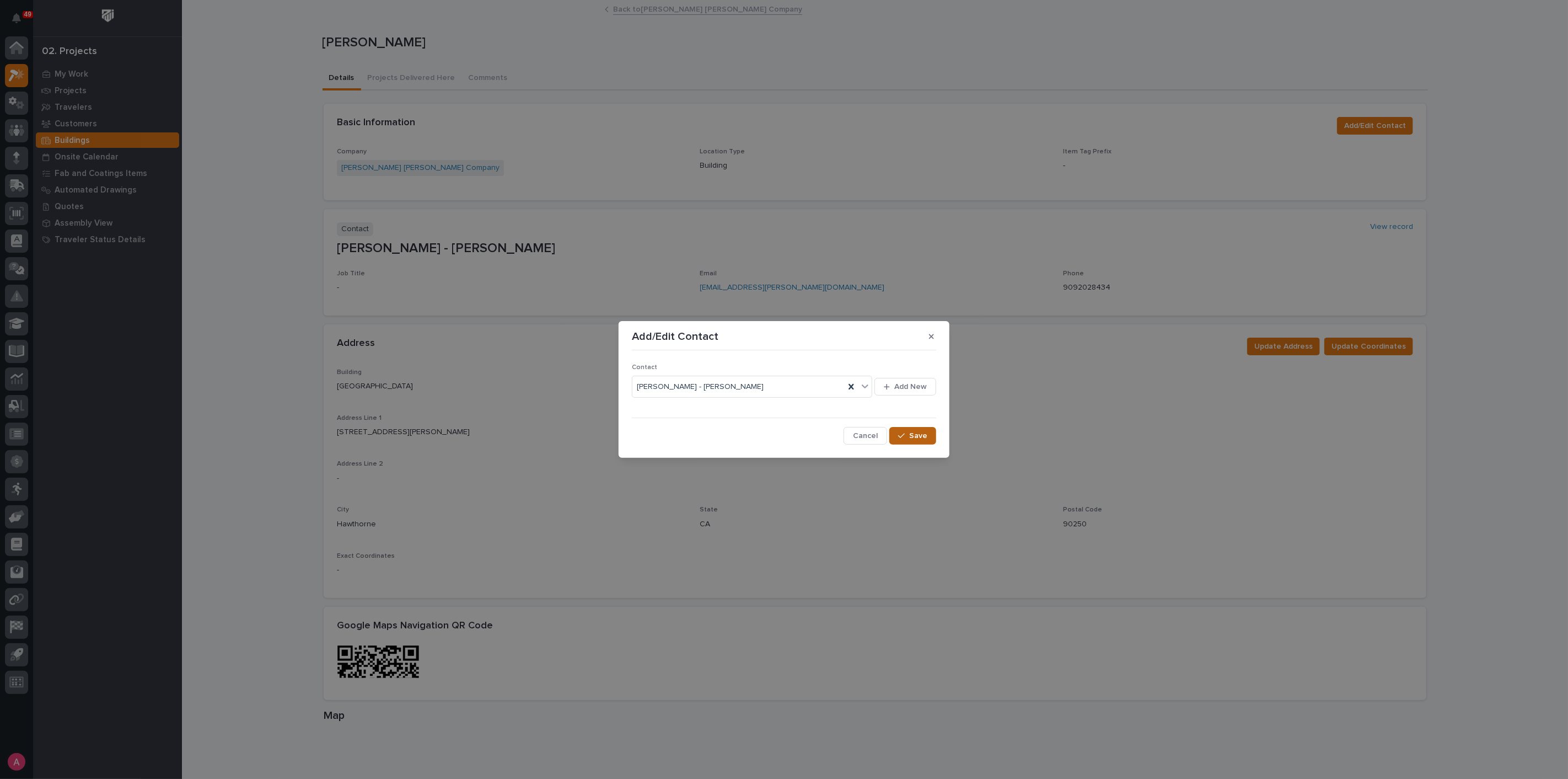
click at [906, 440] on button "Save" at bounding box center [913, 435] width 47 height 18
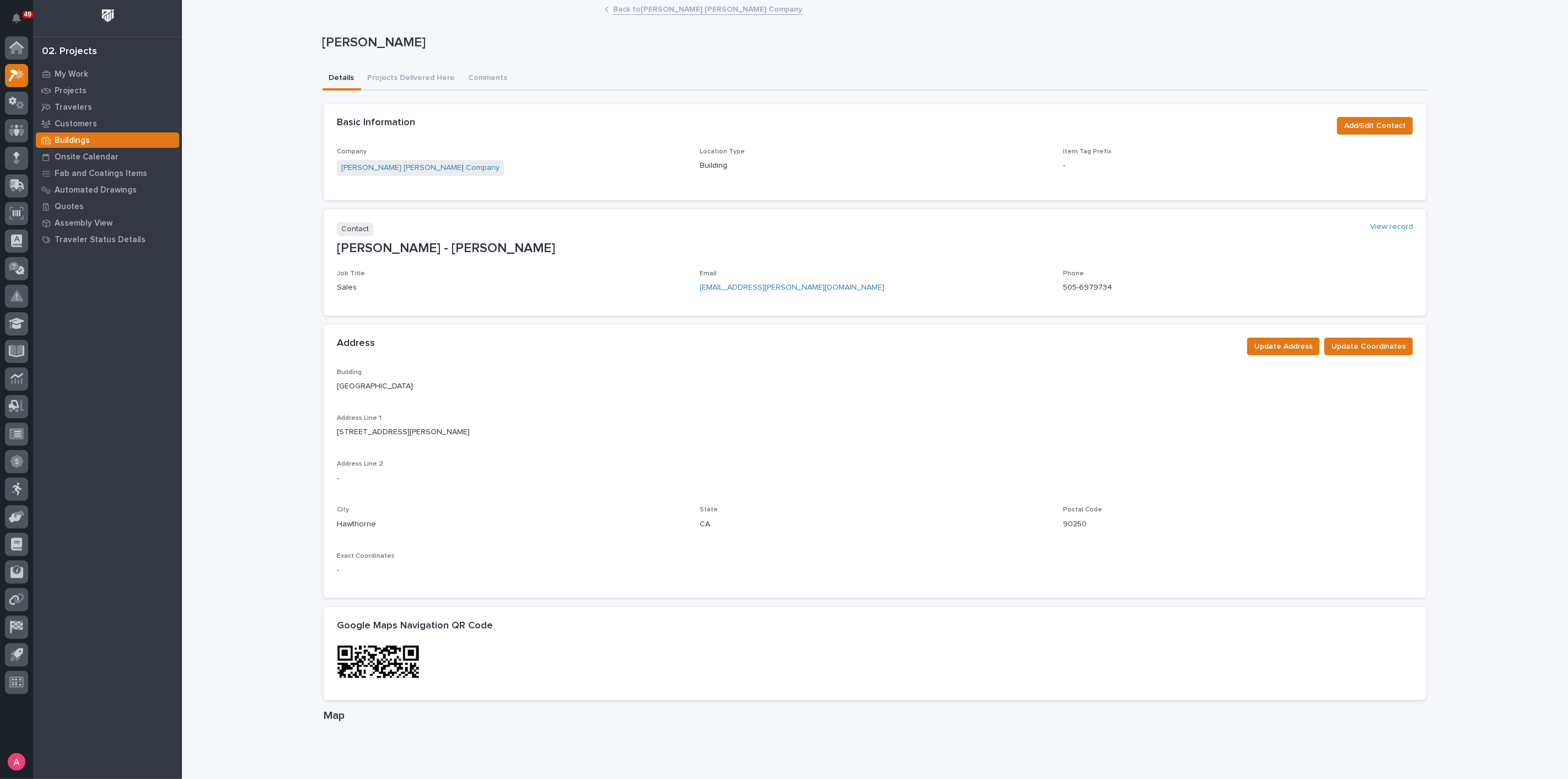
click at [450, 152] on p "Company" at bounding box center [512, 152] width 350 height 8
click at [344, 54] on div "[PERSON_NAME]" at bounding box center [873, 44] width 1101 height 20
click at [353, 42] on p "[PERSON_NAME]" at bounding box center [873, 42] width 1101 height 16
click at [360, 35] on p "[PERSON_NAME]" at bounding box center [873, 42] width 1101 height 16
click at [355, 35] on p "[PERSON_NAME]" at bounding box center [873, 42] width 1101 height 16
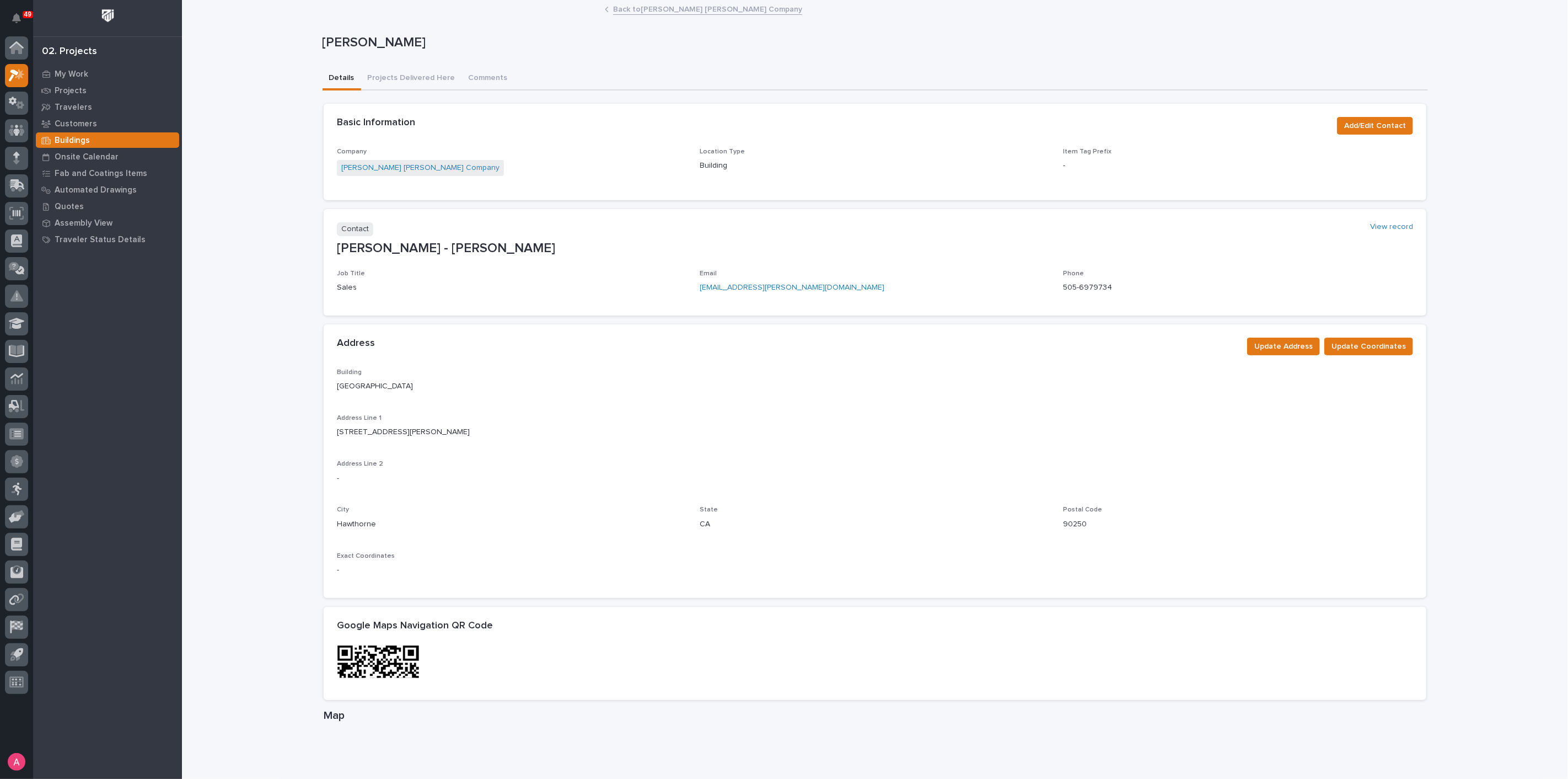
click at [387, 45] on p "[PERSON_NAME]" at bounding box center [873, 42] width 1101 height 16
click at [332, 42] on p "[PERSON_NAME]" at bounding box center [873, 42] width 1101 height 16
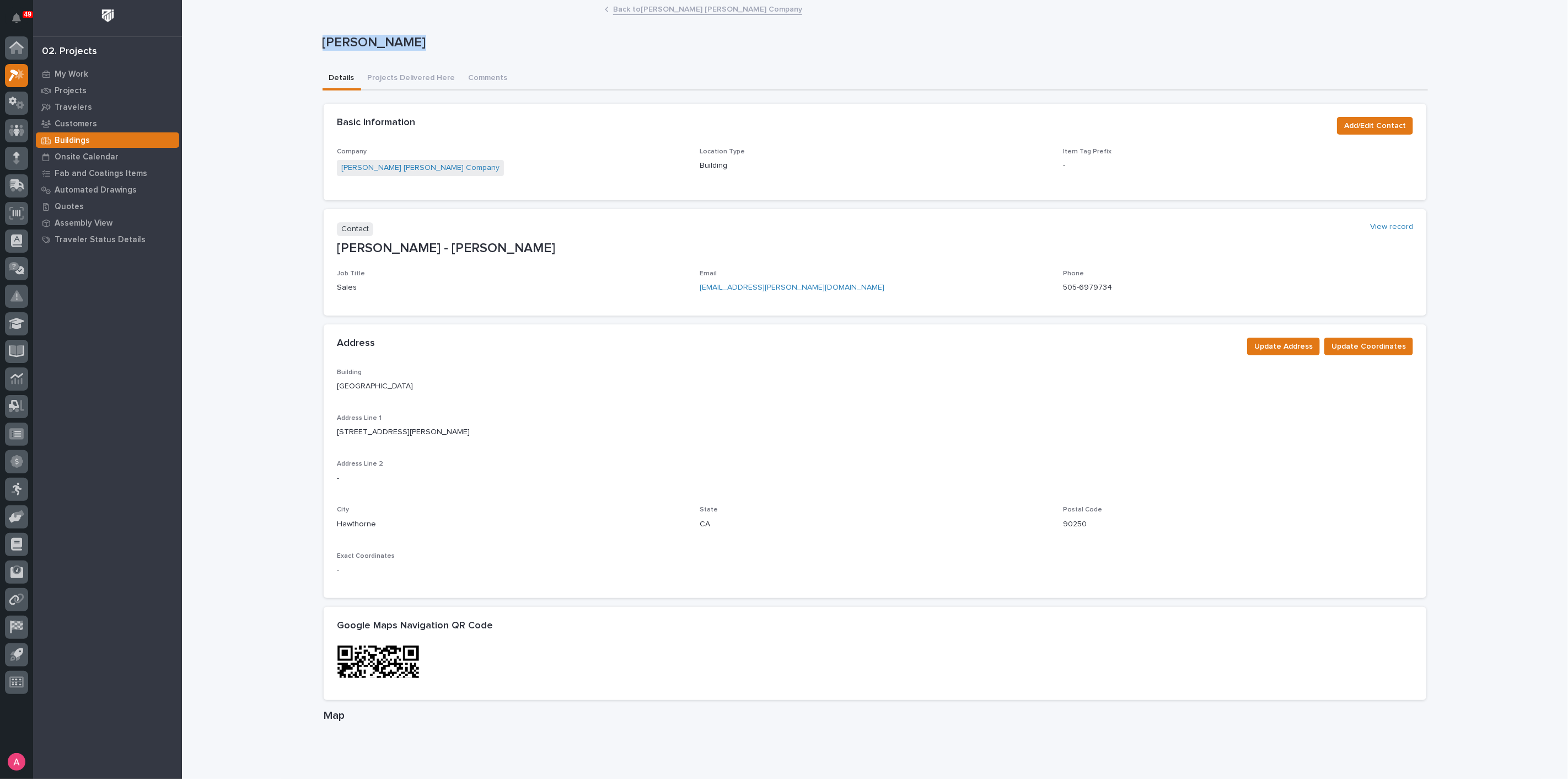
drag, startPoint x: 332, startPoint y: 42, endPoint x: 337, endPoint y: 48, distance: 7.8
click at [334, 43] on p "[PERSON_NAME]" at bounding box center [873, 42] width 1101 height 16
click at [1164, 155] on div "Item Tag Prefix -" at bounding box center [1238, 164] width 350 height 32
click at [1366, 130] on span "Add/Edit Contact" at bounding box center [1375, 126] width 62 height 13
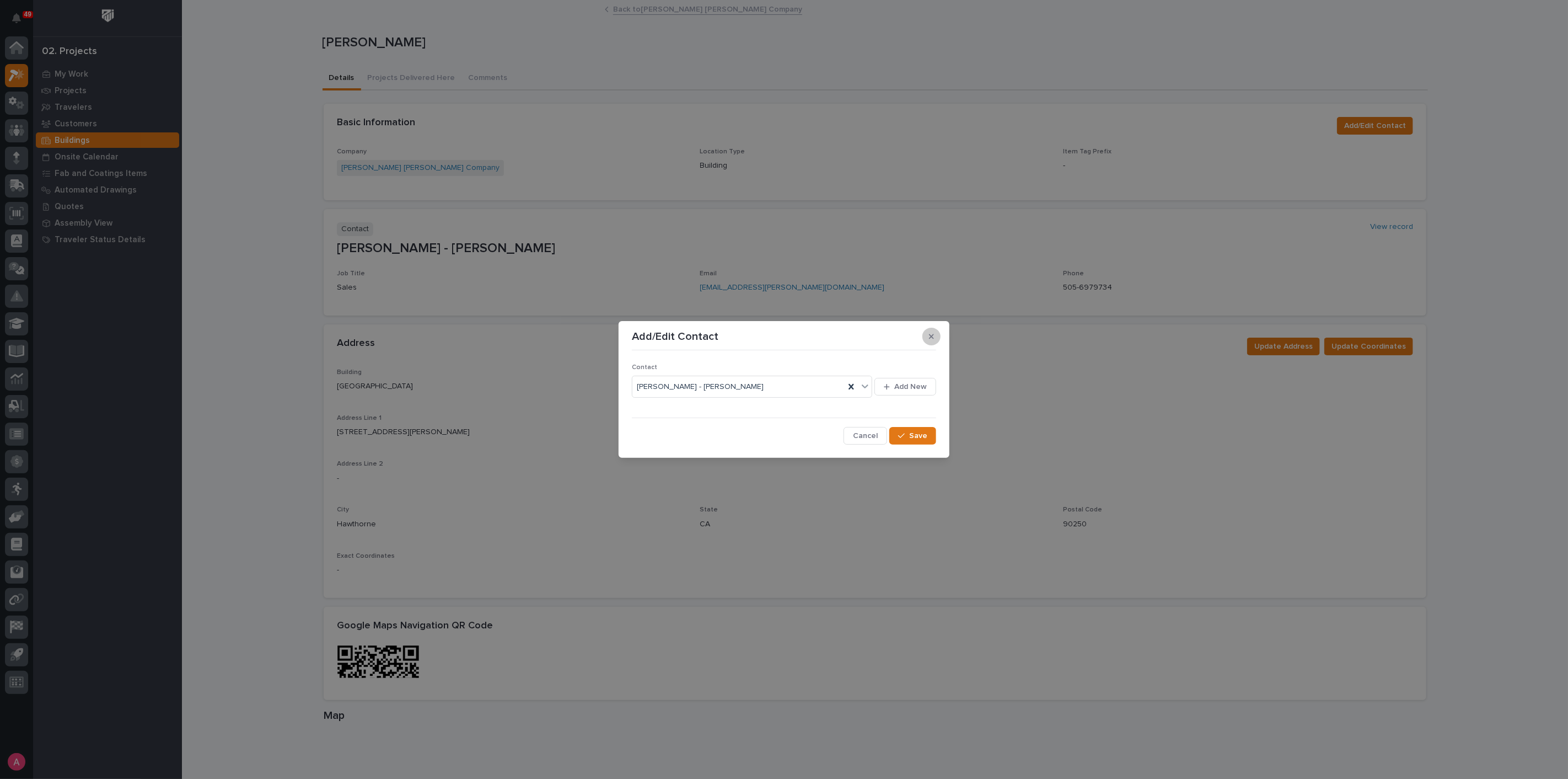
click at [932, 335] on icon "button" at bounding box center [931, 336] width 5 height 5
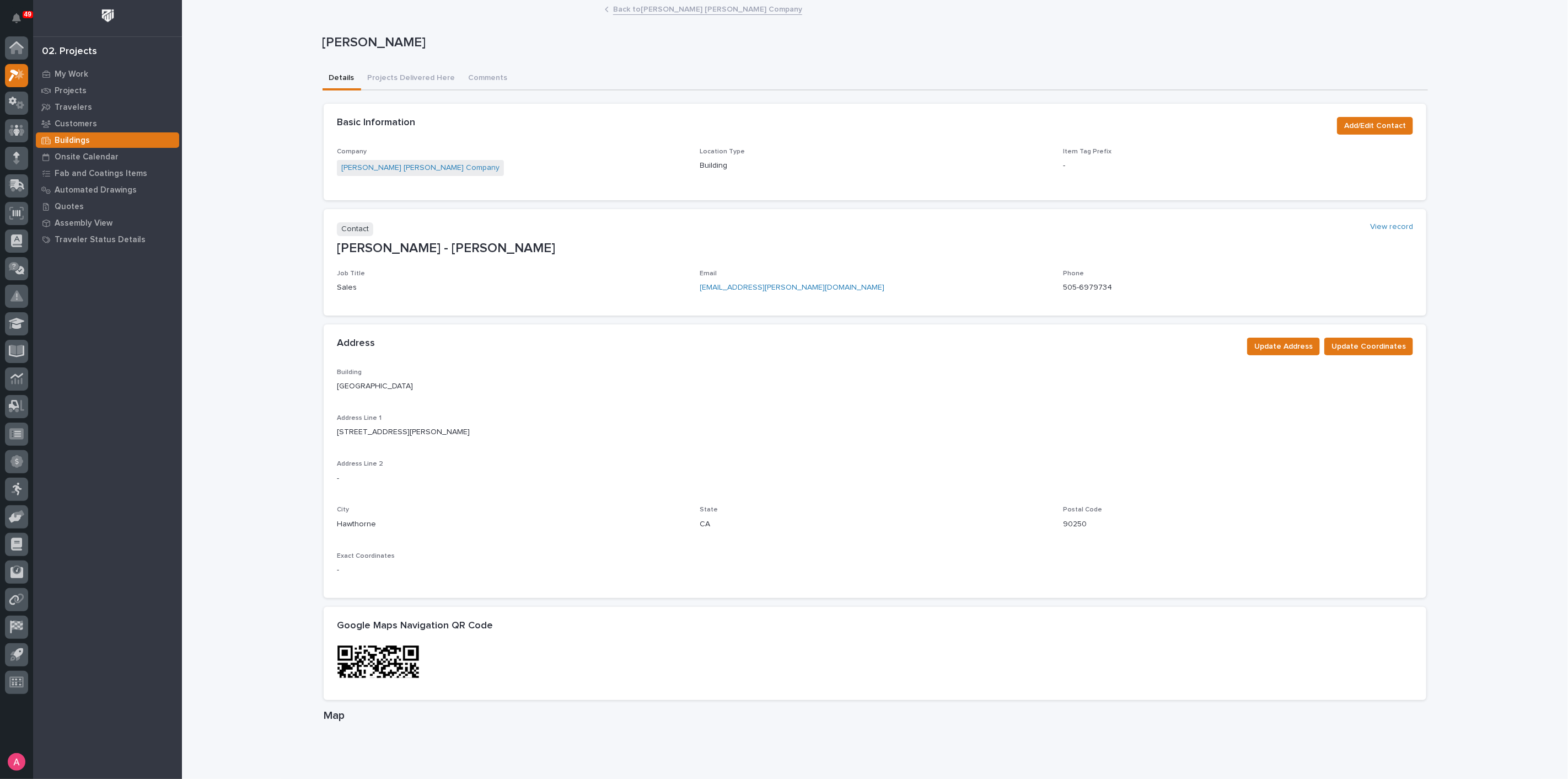
click at [913, 297] on div "Email [EMAIL_ADDRESS][PERSON_NAME][DOMAIN_NAME]" at bounding box center [875, 286] width 350 height 32
click at [623, 3] on link "Back to [PERSON_NAME] [PERSON_NAME] Company" at bounding box center [707, 8] width 189 height 13
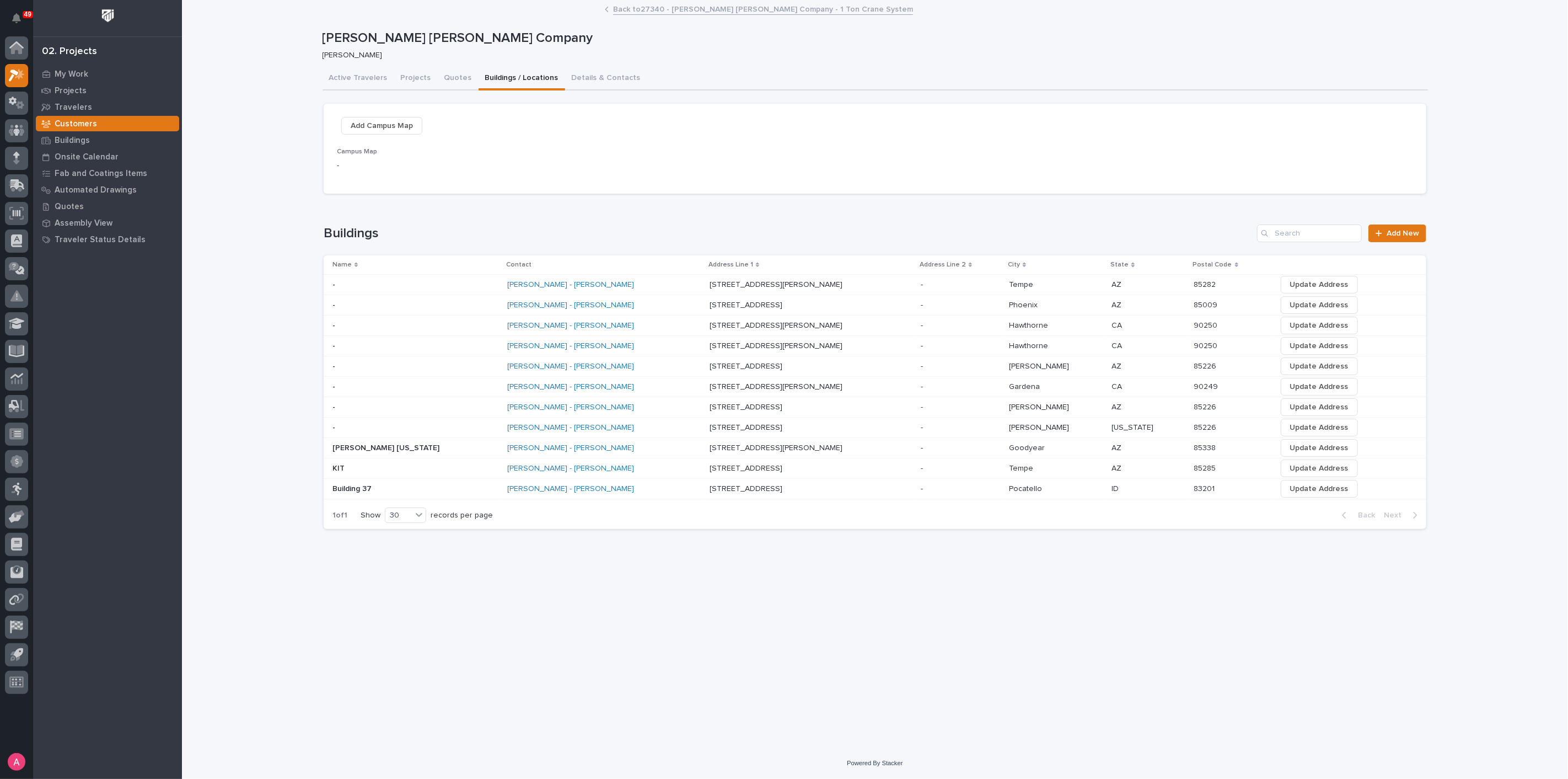
drag, startPoint x: 669, startPoint y: 322, endPoint x: 654, endPoint y: 323, distance: 15.0
click at [654, 323] on div "[PERSON_NAME] - [PERSON_NAME]" at bounding box center [604, 325] width 193 height 9
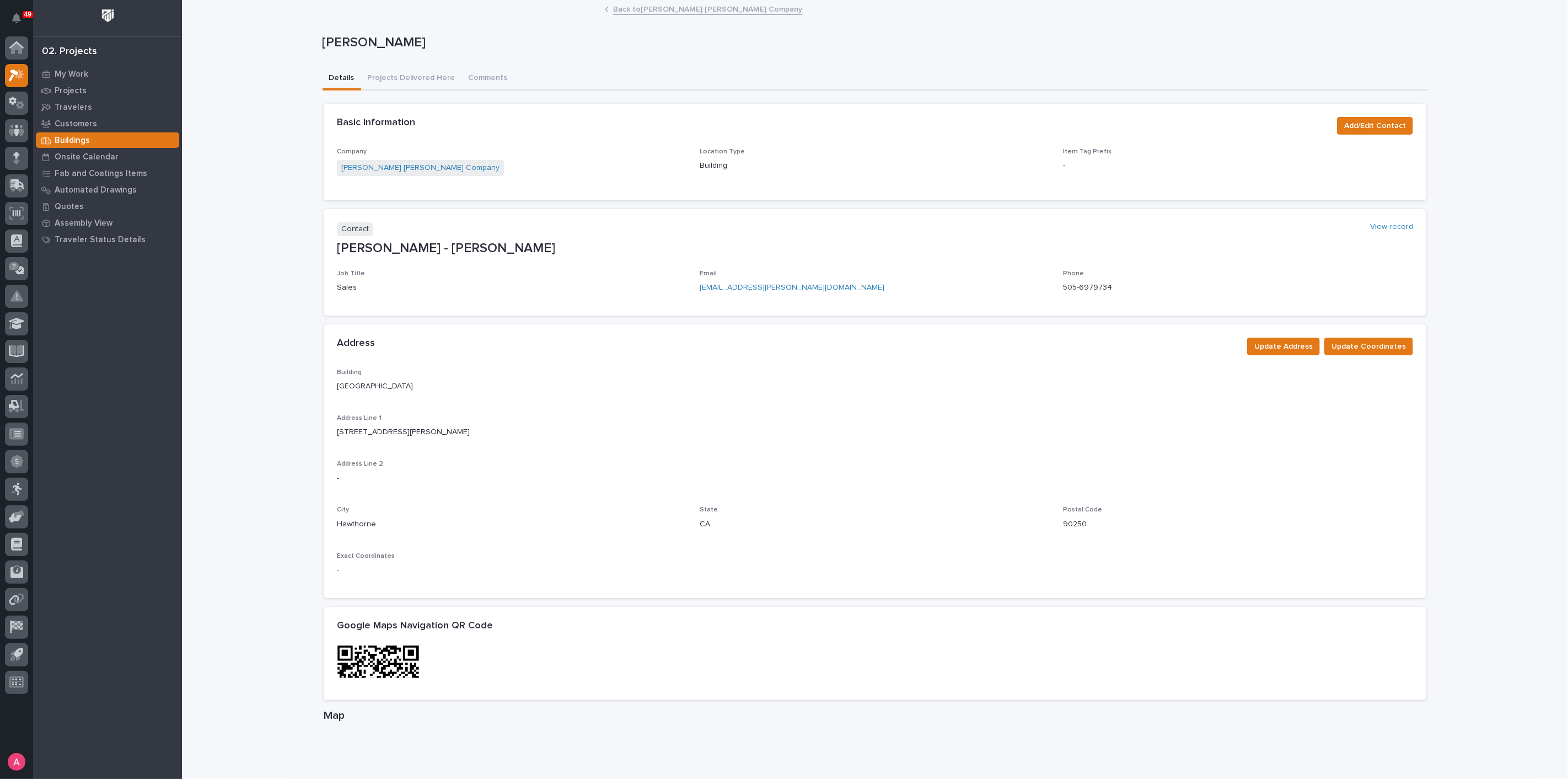
click at [663, 6] on link "Back to [PERSON_NAME] [PERSON_NAME] Company" at bounding box center [707, 8] width 189 height 13
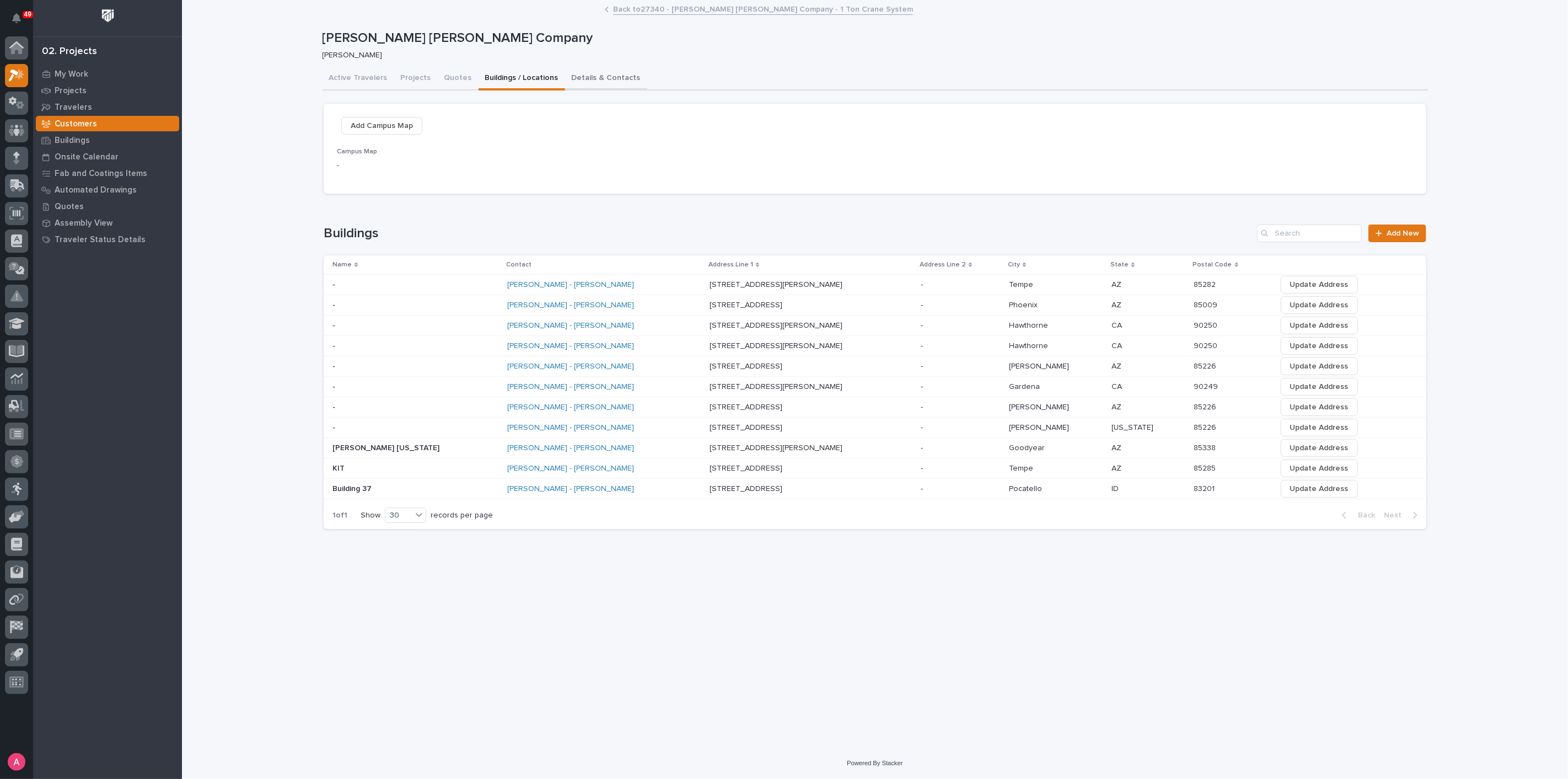
click at [580, 80] on button "Details & Contacts" at bounding box center [606, 78] width 82 height 23
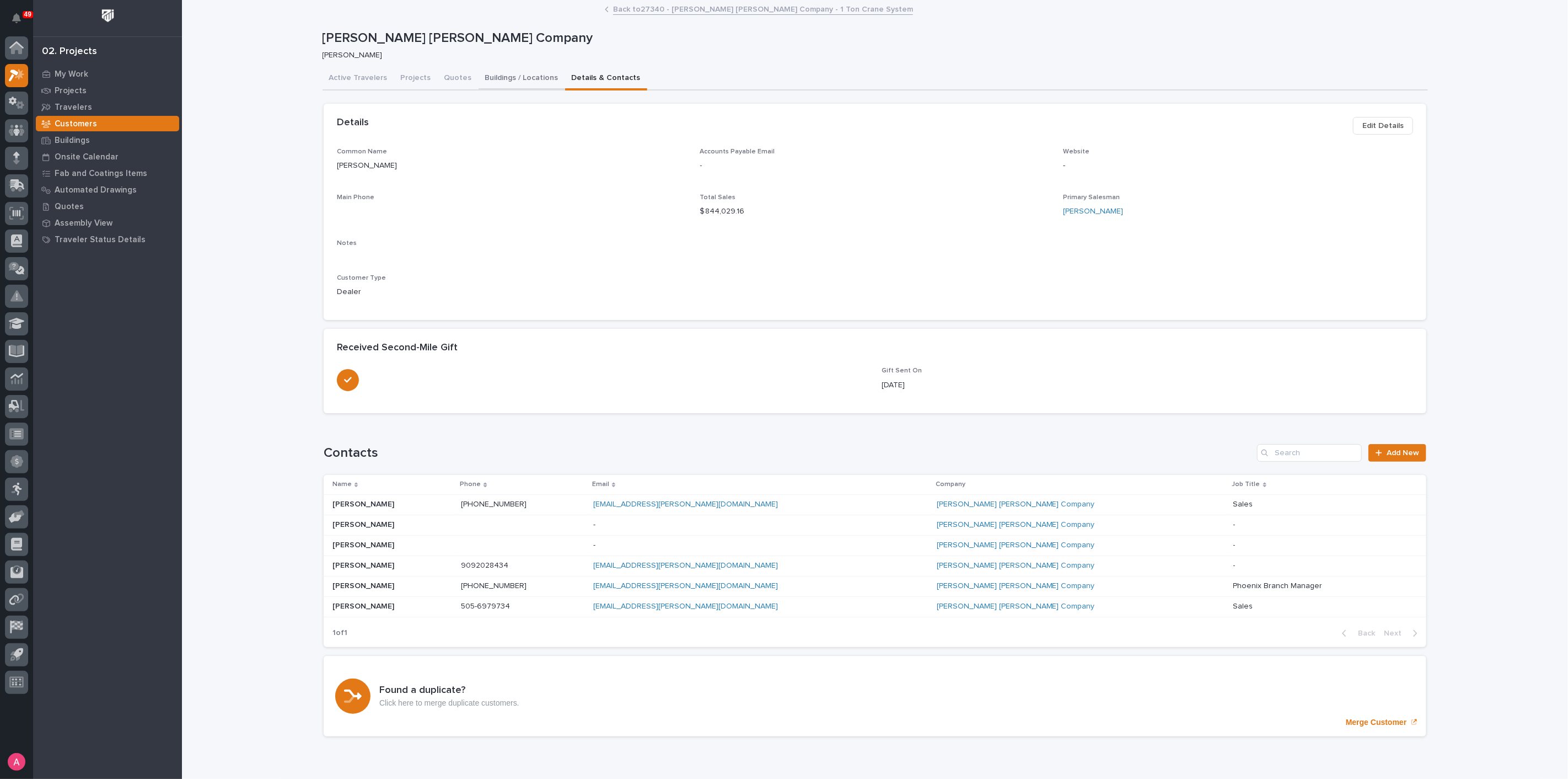
click at [504, 75] on button "Buildings / Locations" at bounding box center [522, 78] width 87 height 23
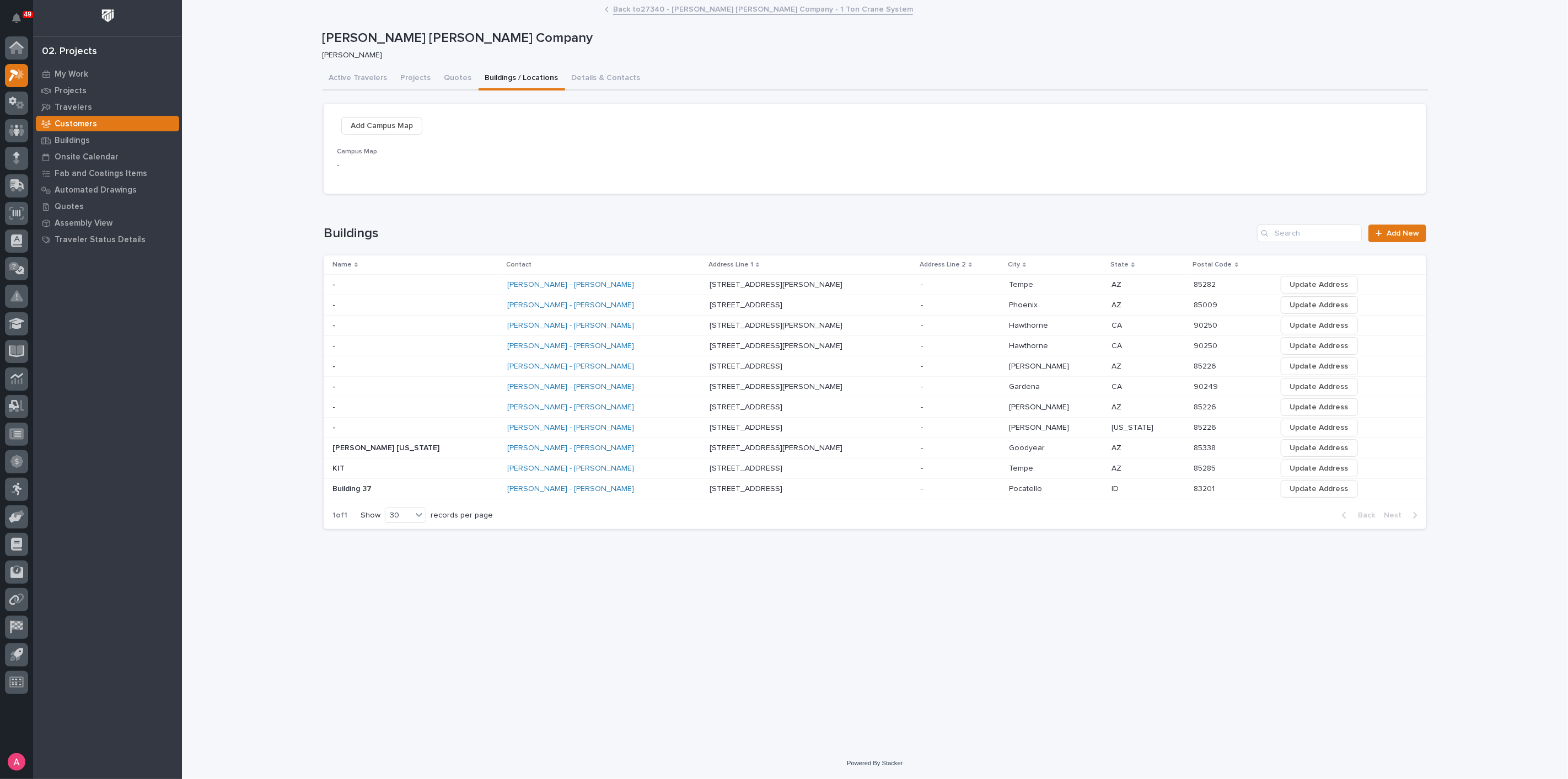
click at [596, 324] on div "[PERSON_NAME] - [PERSON_NAME]" at bounding box center [604, 325] width 193 height 9
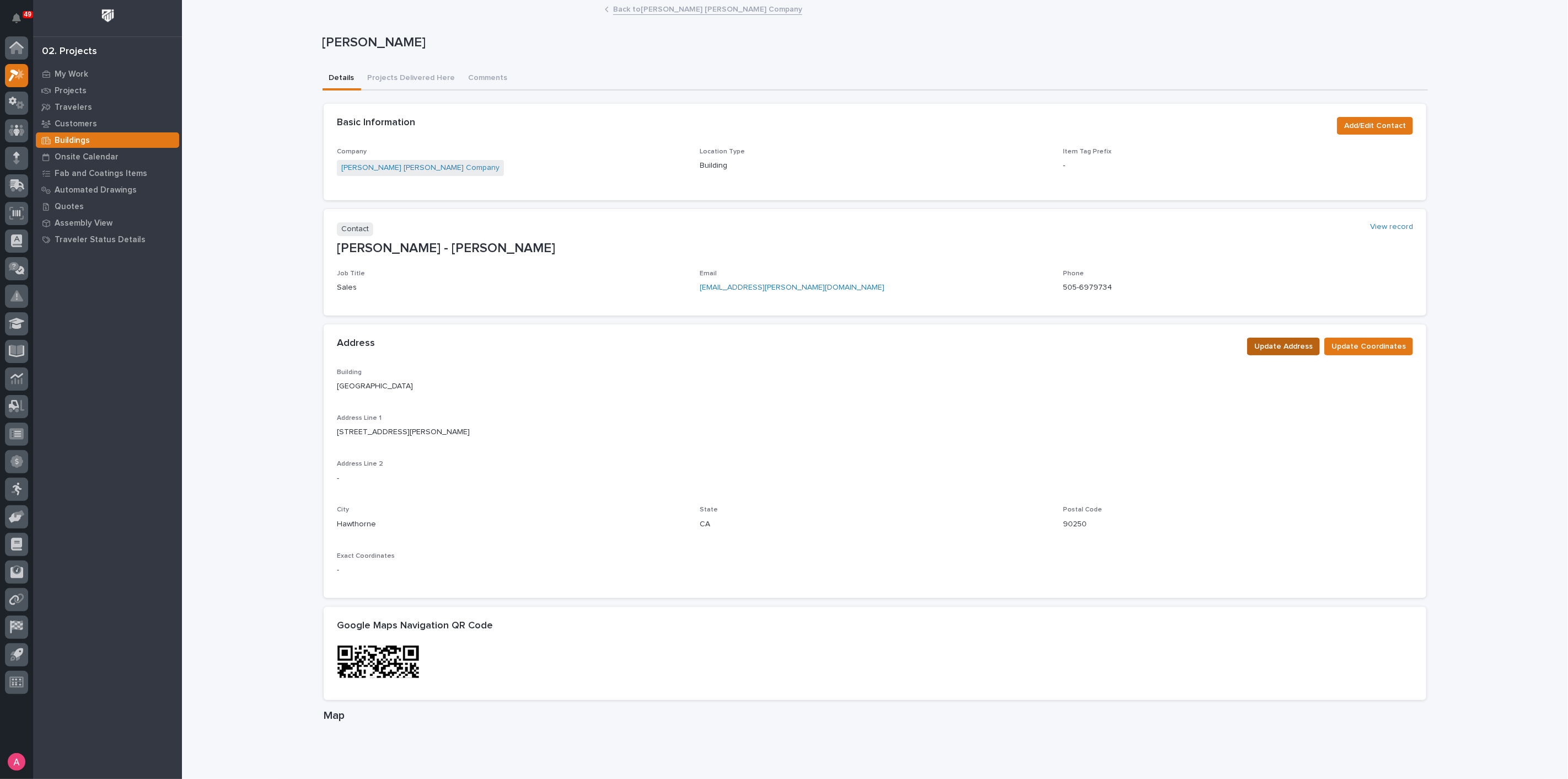
click at [1298, 344] on span "Update Address" at bounding box center [1283, 346] width 59 height 13
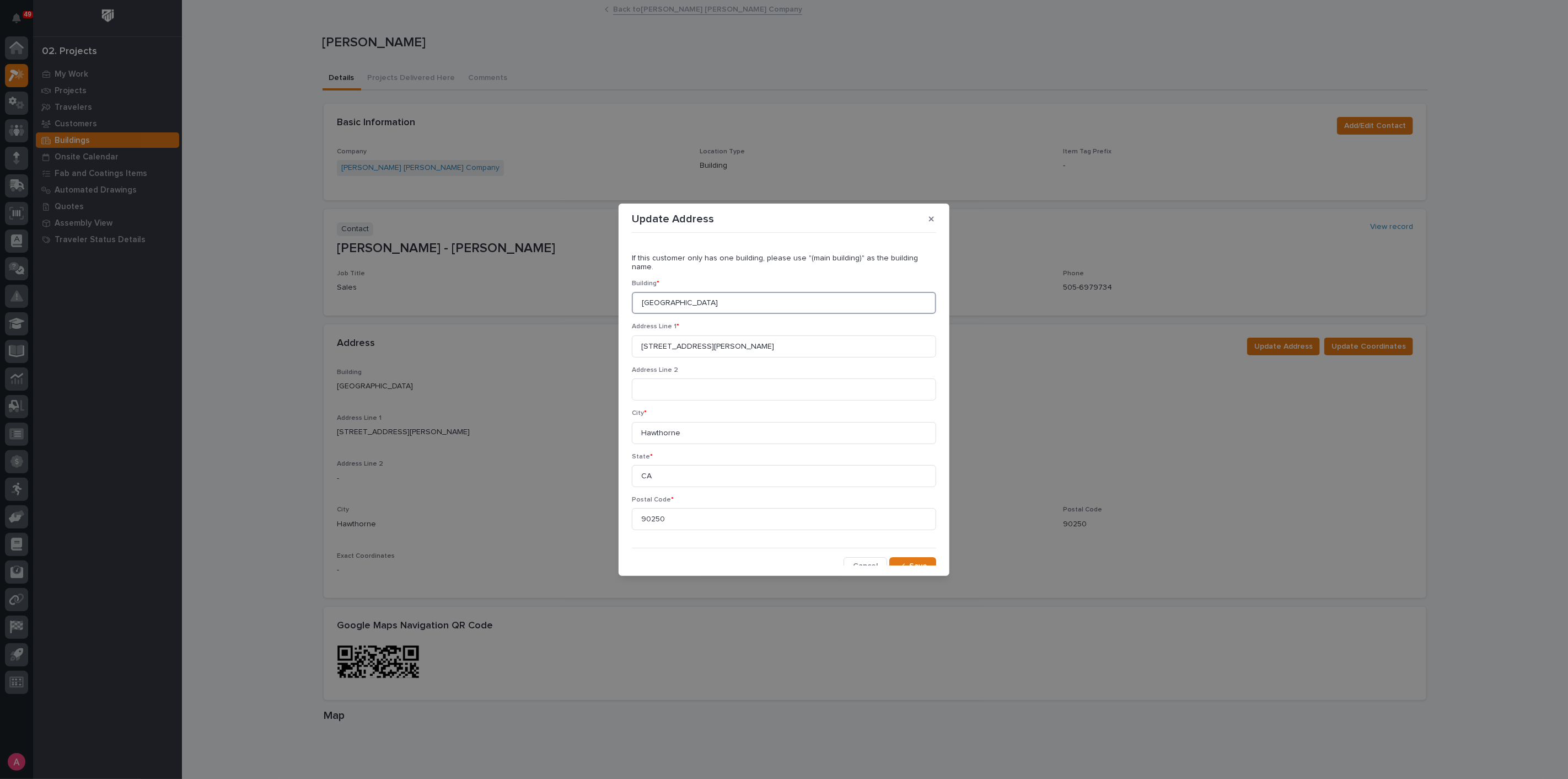
click at [762, 298] on input "[GEOGRAPHIC_DATA]" at bounding box center [784, 303] width 305 height 22
type input "M"
type input "Space X - Hawthorne"
click at [909, 561] on span "Save" at bounding box center [918, 566] width 18 height 10
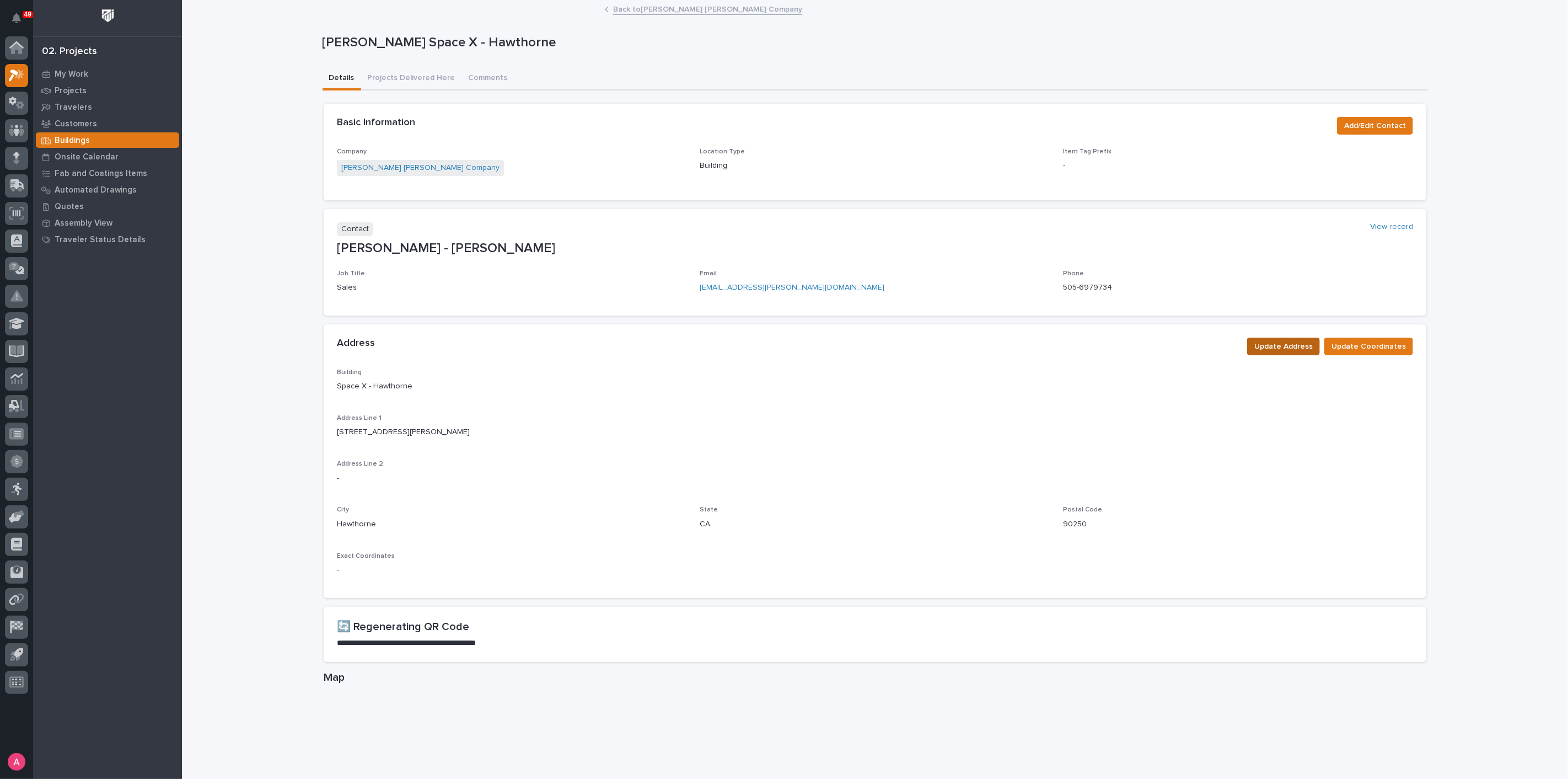
click at [1280, 346] on span "Update Address" at bounding box center [1283, 346] width 59 height 13
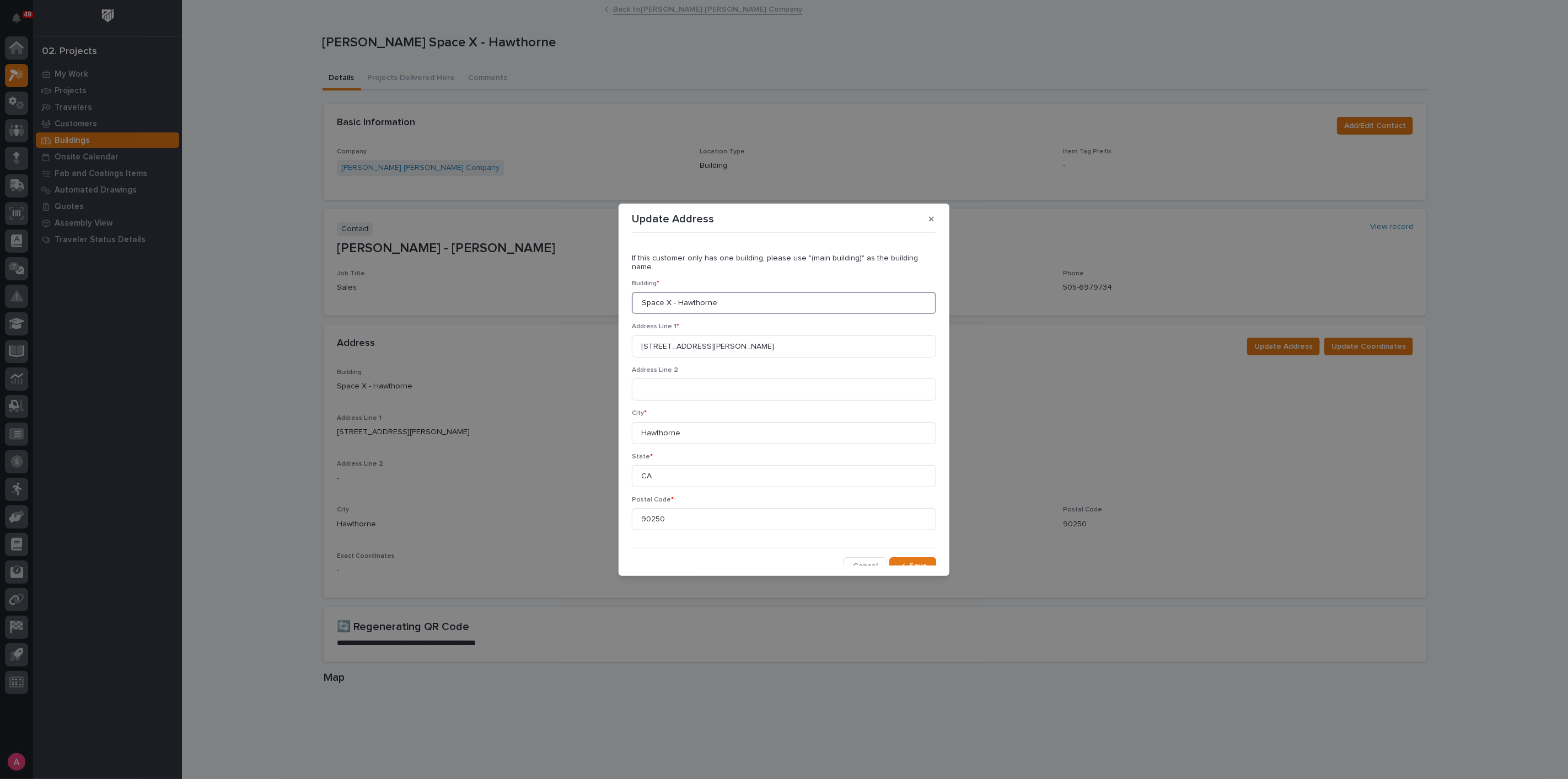
click at [664, 292] on input "Space X - Hawthorne" at bounding box center [784, 303] width 305 height 22
type input "SpaceX - Hawthorne"
click at [911, 561] on span "Save" at bounding box center [918, 566] width 18 height 10
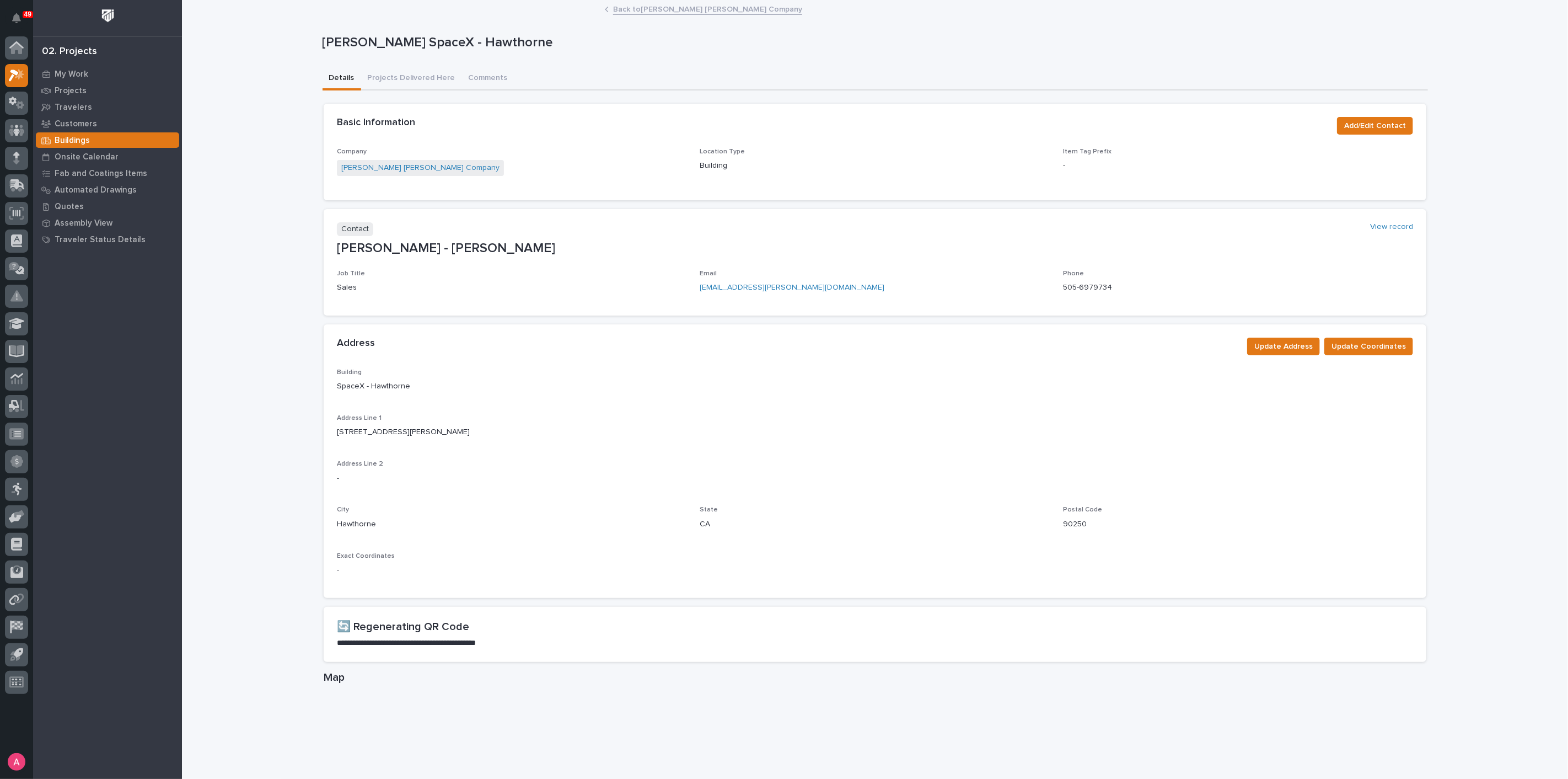
click at [636, 6] on link "Back to [PERSON_NAME] [PERSON_NAME] Company" at bounding box center [707, 8] width 189 height 13
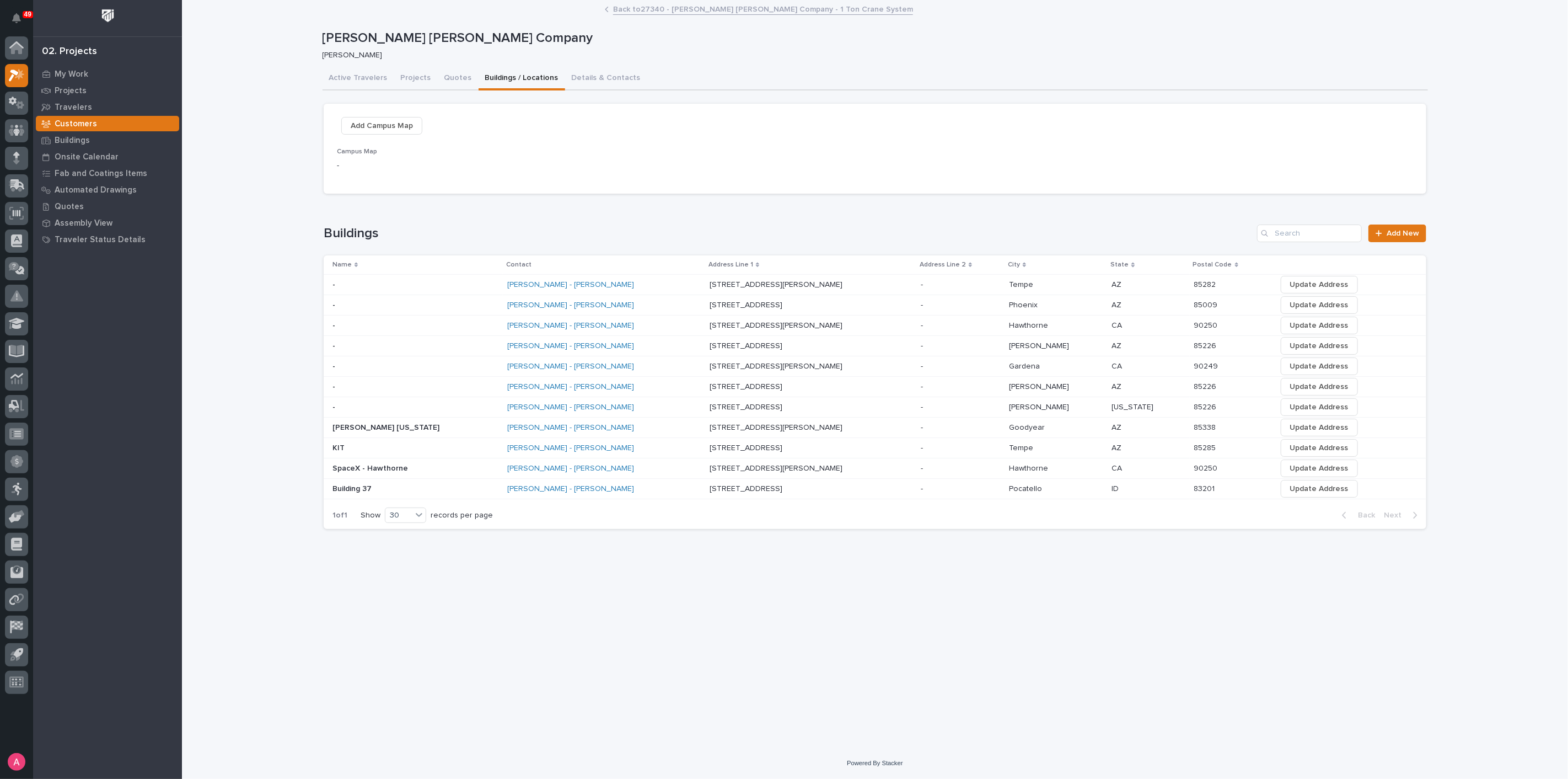
click at [652, 10] on link "Back to 27340 - [PERSON_NAME] [PERSON_NAME] Company - 1 Ton Crane System" at bounding box center [762, 8] width 300 height 13
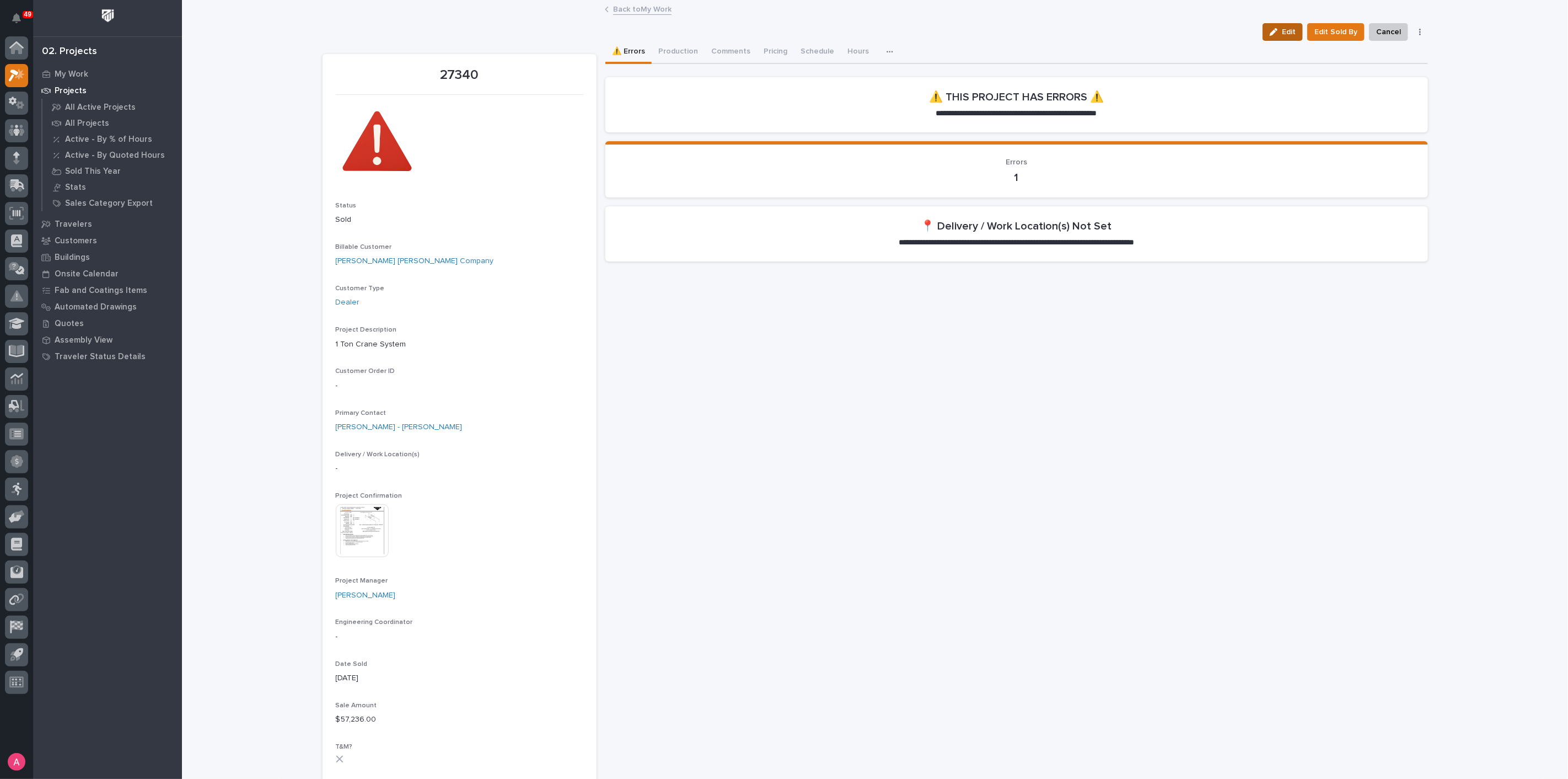
click at [1277, 32] on div "button" at bounding box center [1275, 32] width 12 height 8
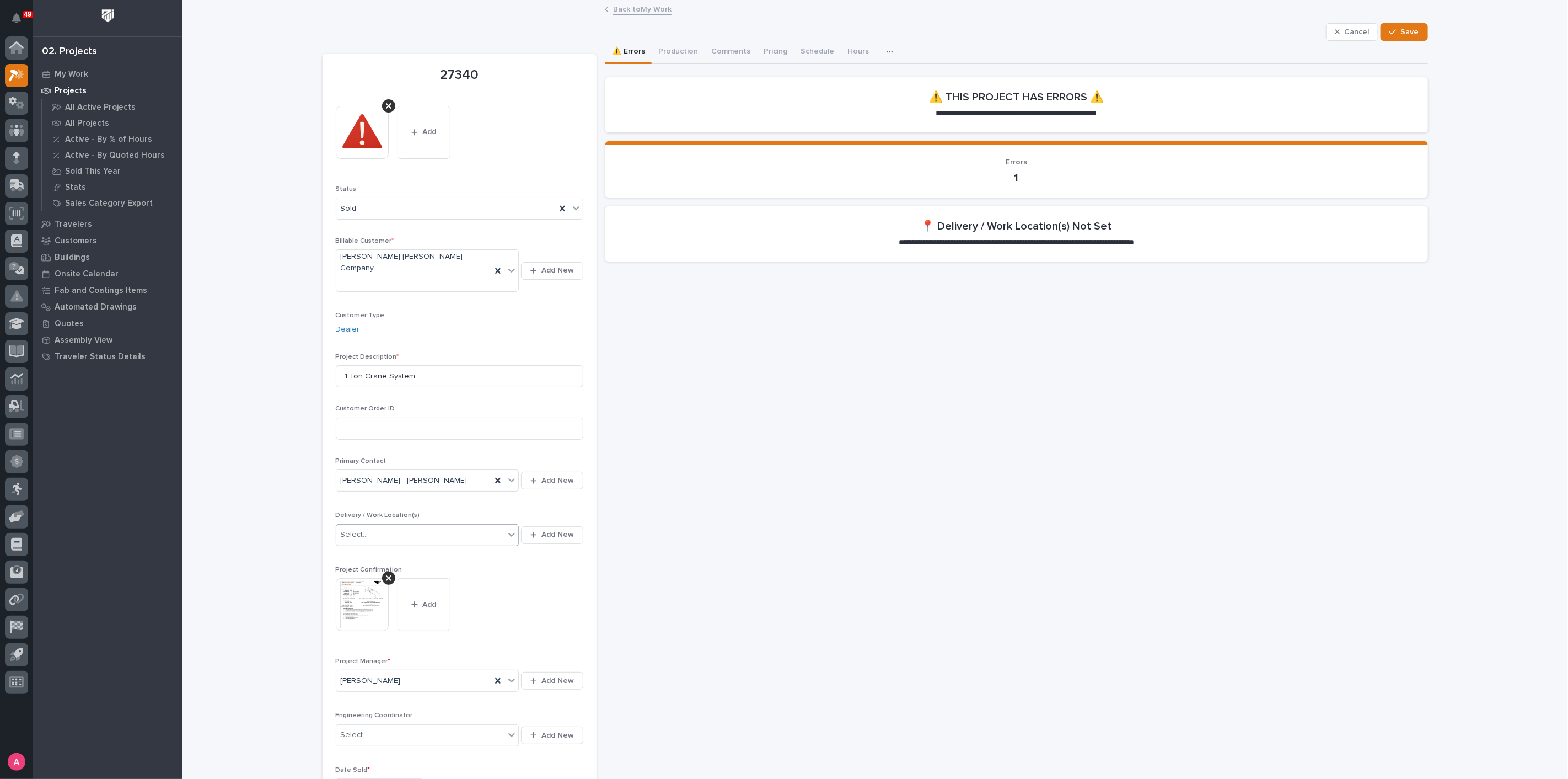
click at [418, 526] on div "Select..." at bounding box center [420, 535] width 169 height 18
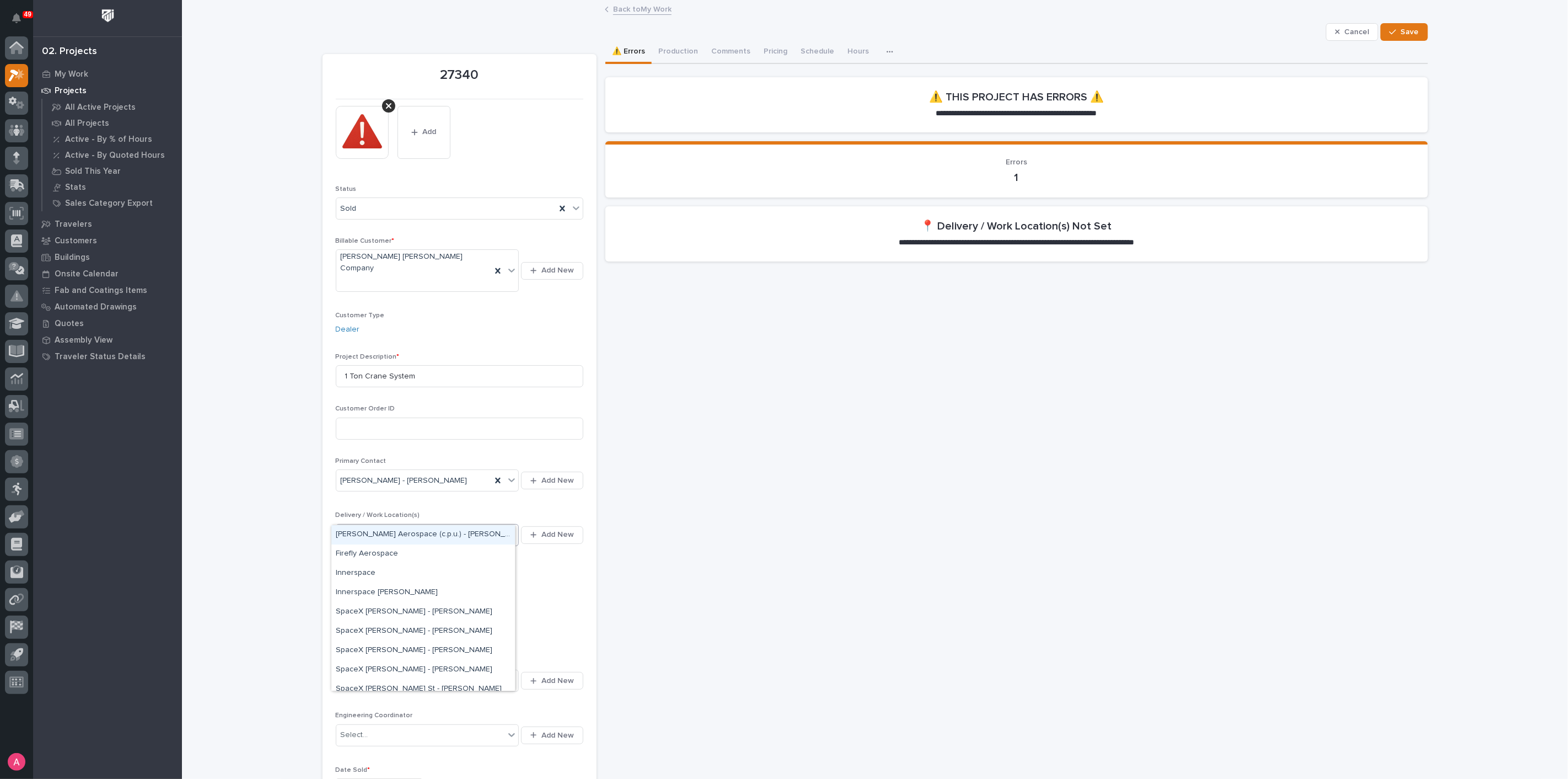
type input "*****"
click at [432, 558] on div "[PERSON_NAME] SpaceX - Hawthorne" at bounding box center [423, 554] width 183 height 19
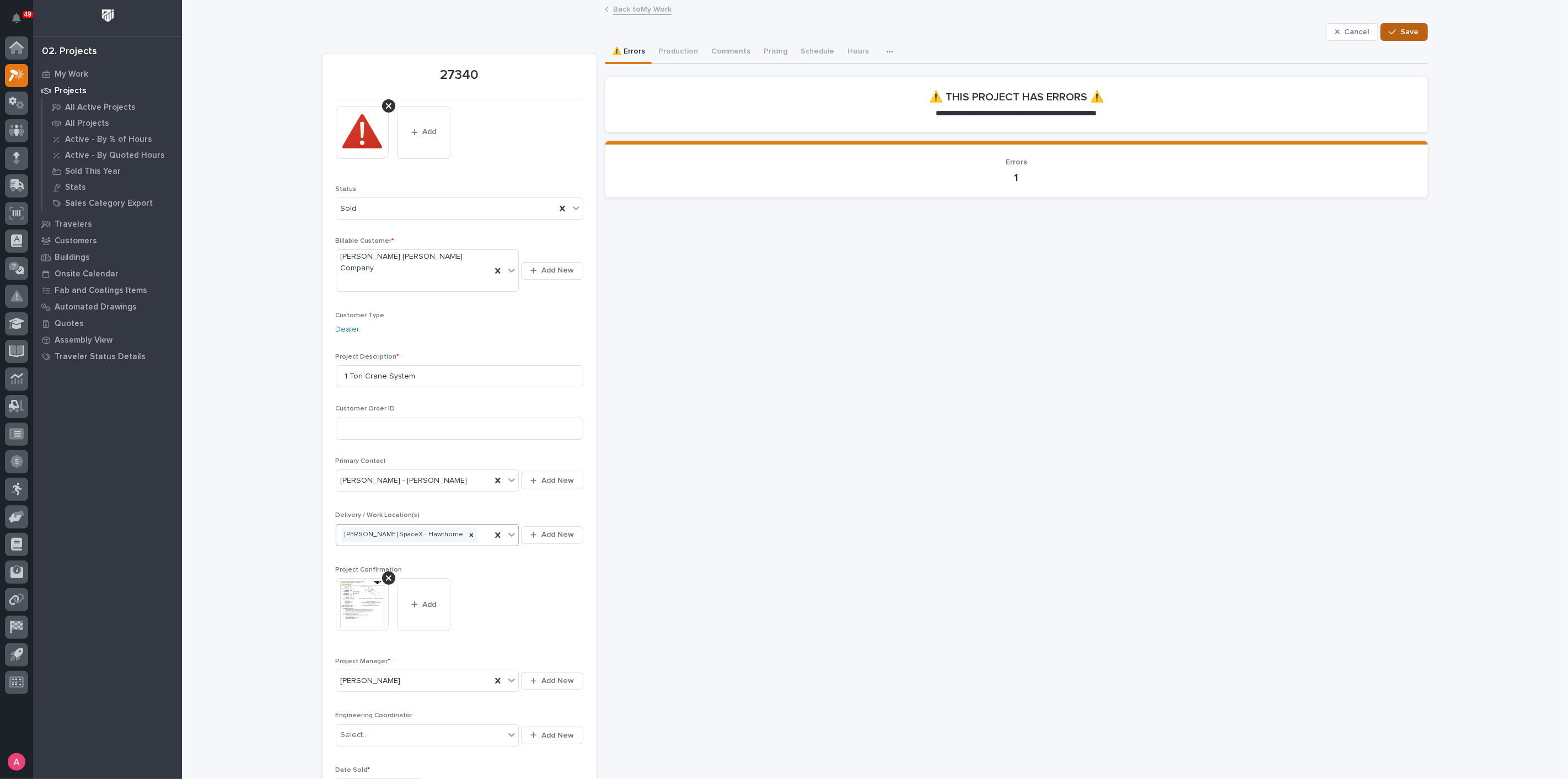
click at [1406, 34] on span "Save" at bounding box center [1410, 32] width 18 height 10
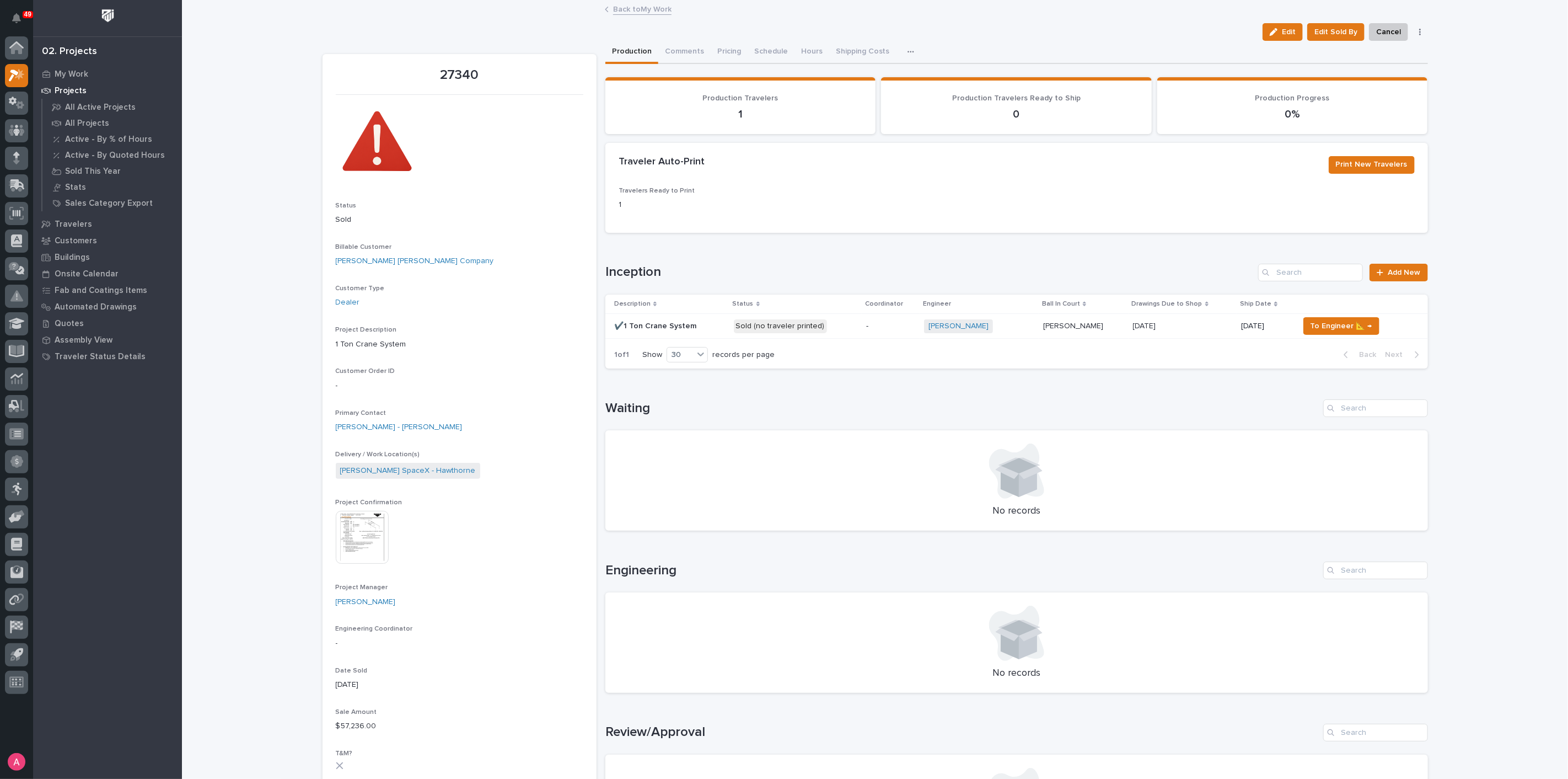
click at [862, 327] on td "-" at bounding box center [891, 326] width 58 height 25
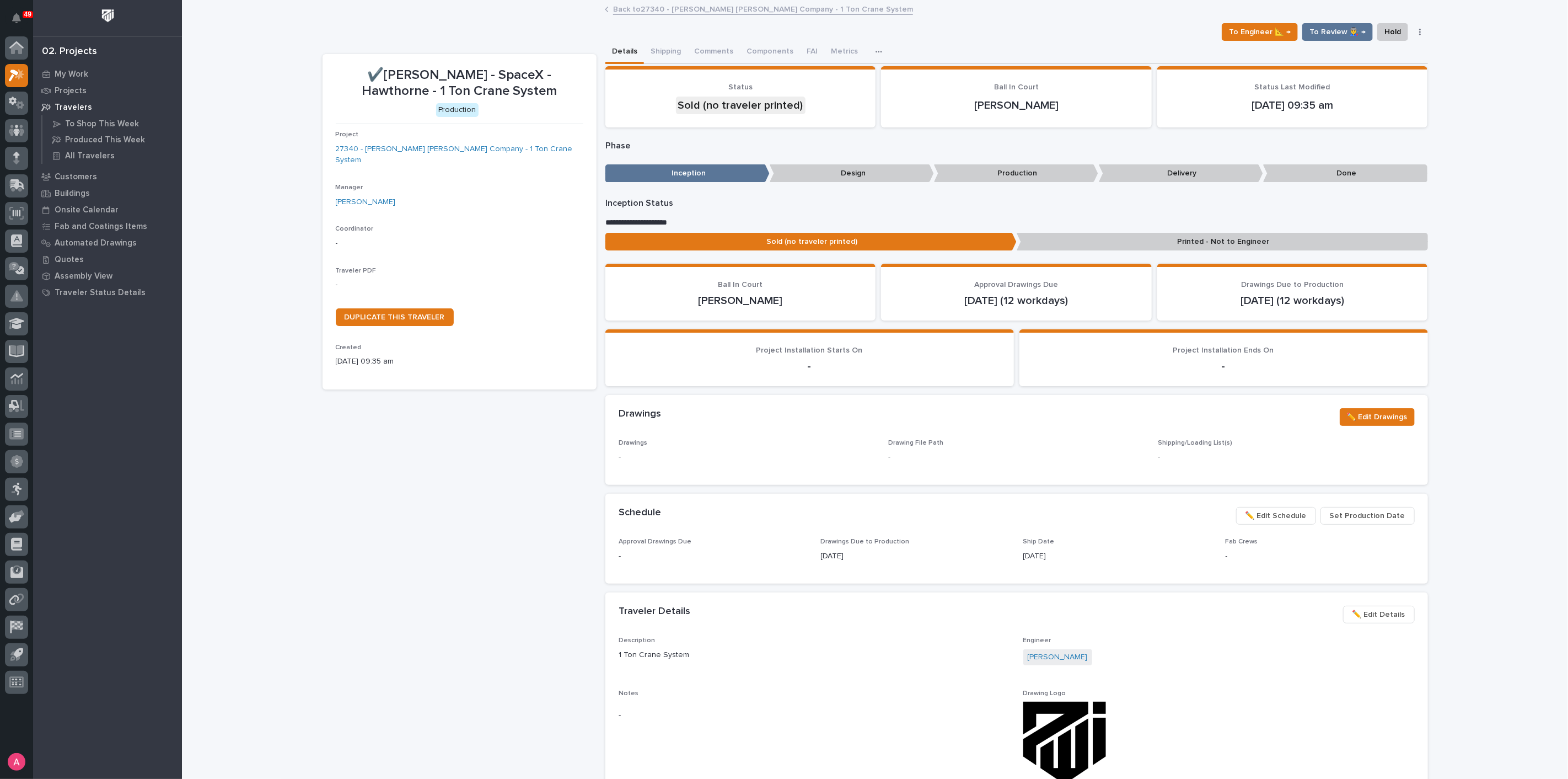
click at [354, 279] on p "-" at bounding box center [459, 285] width 248 height 11
click at [354, 281] on img at bounding box center [362, 306] width 53 height 53
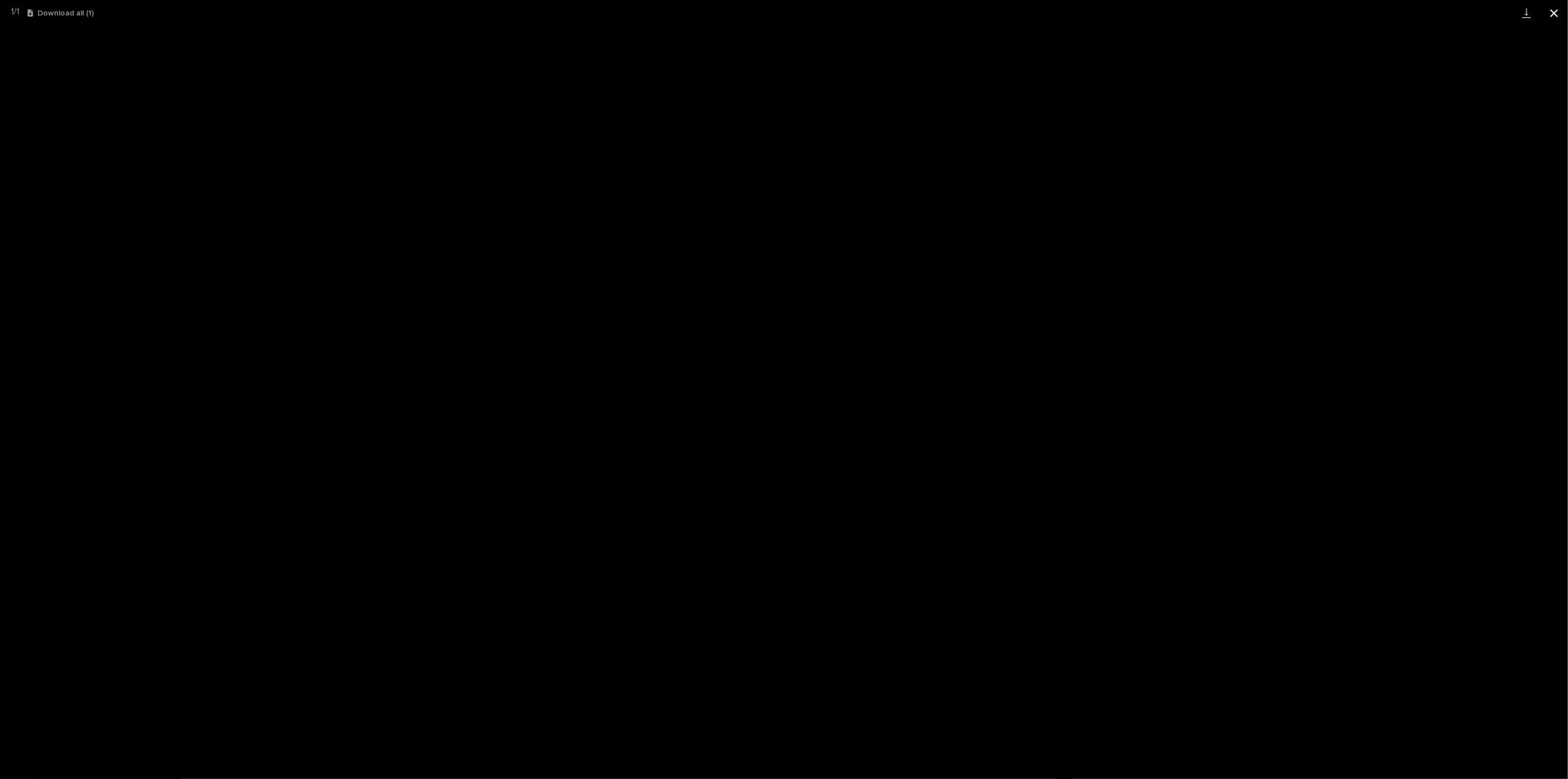
click at [1557, 8] on button "Close gallery" at bounding box center [1554, 13] width 28 height 26
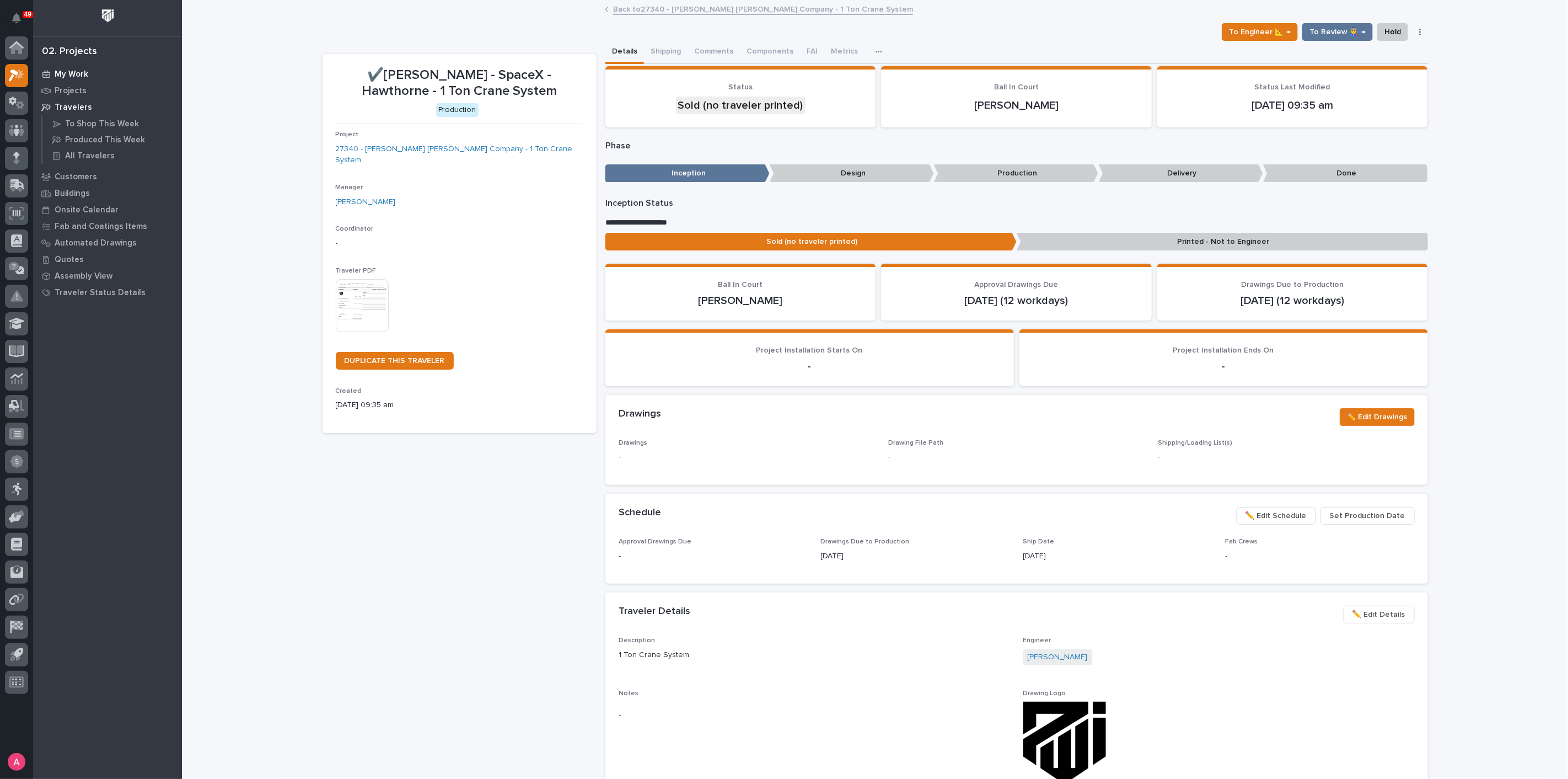
click at [72, 69] on p "My Work" at bounding box center [71, 74] width 34 height 10
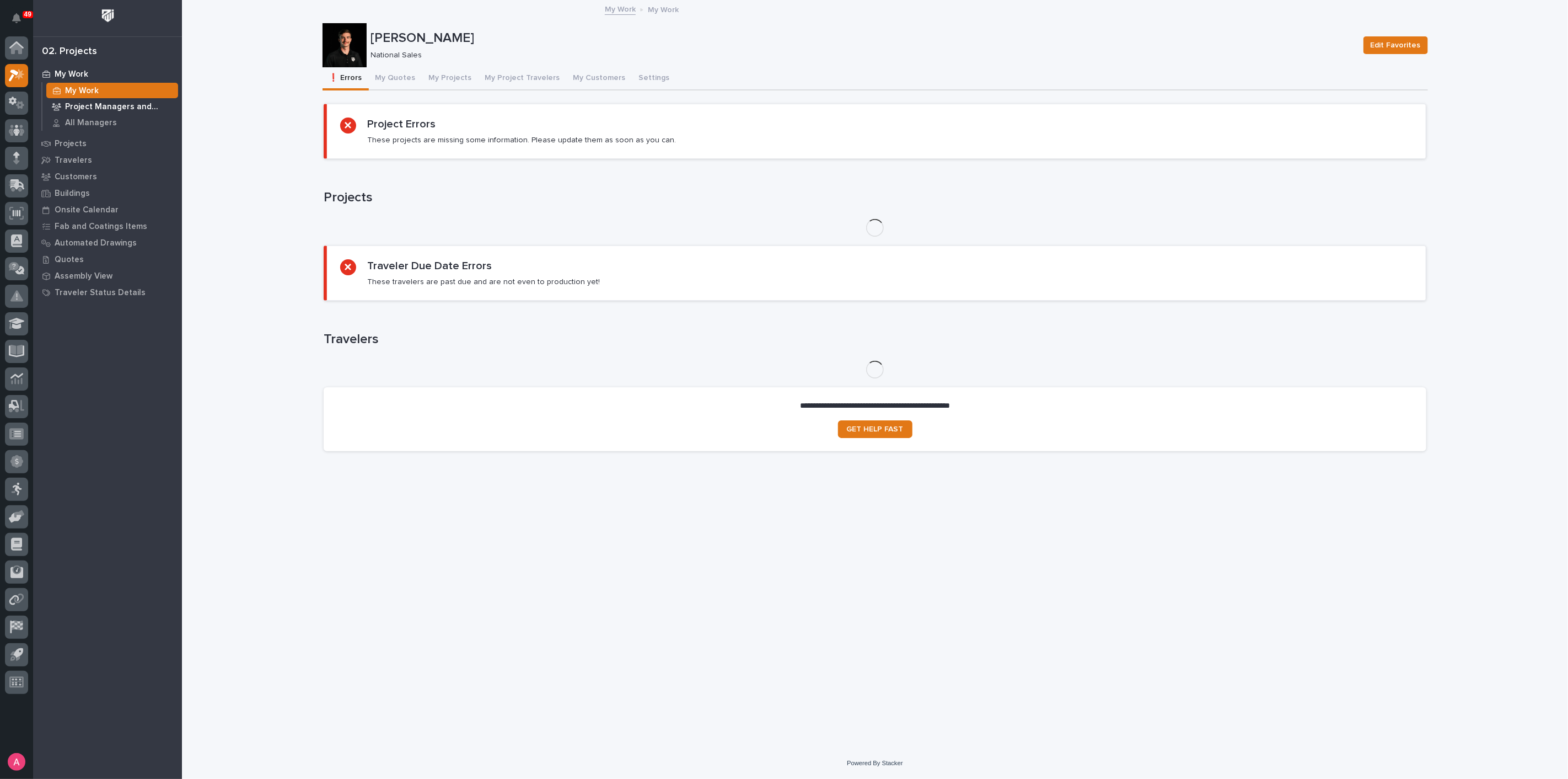
click at [87, 107] on p "Project Managers and Engineers" at bounding box center [119, 107] width 109 height 10
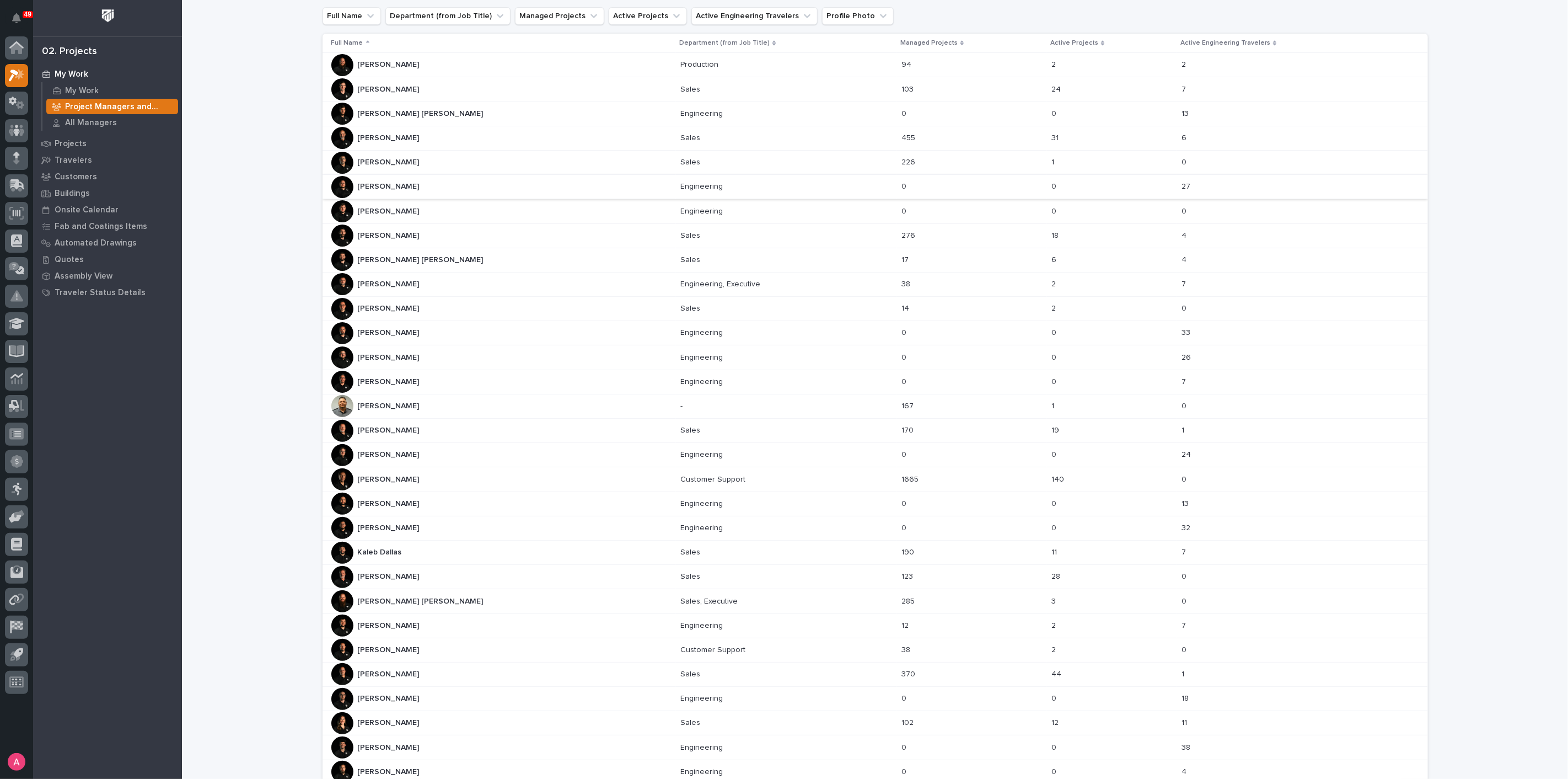
scroll to position [173, 0]
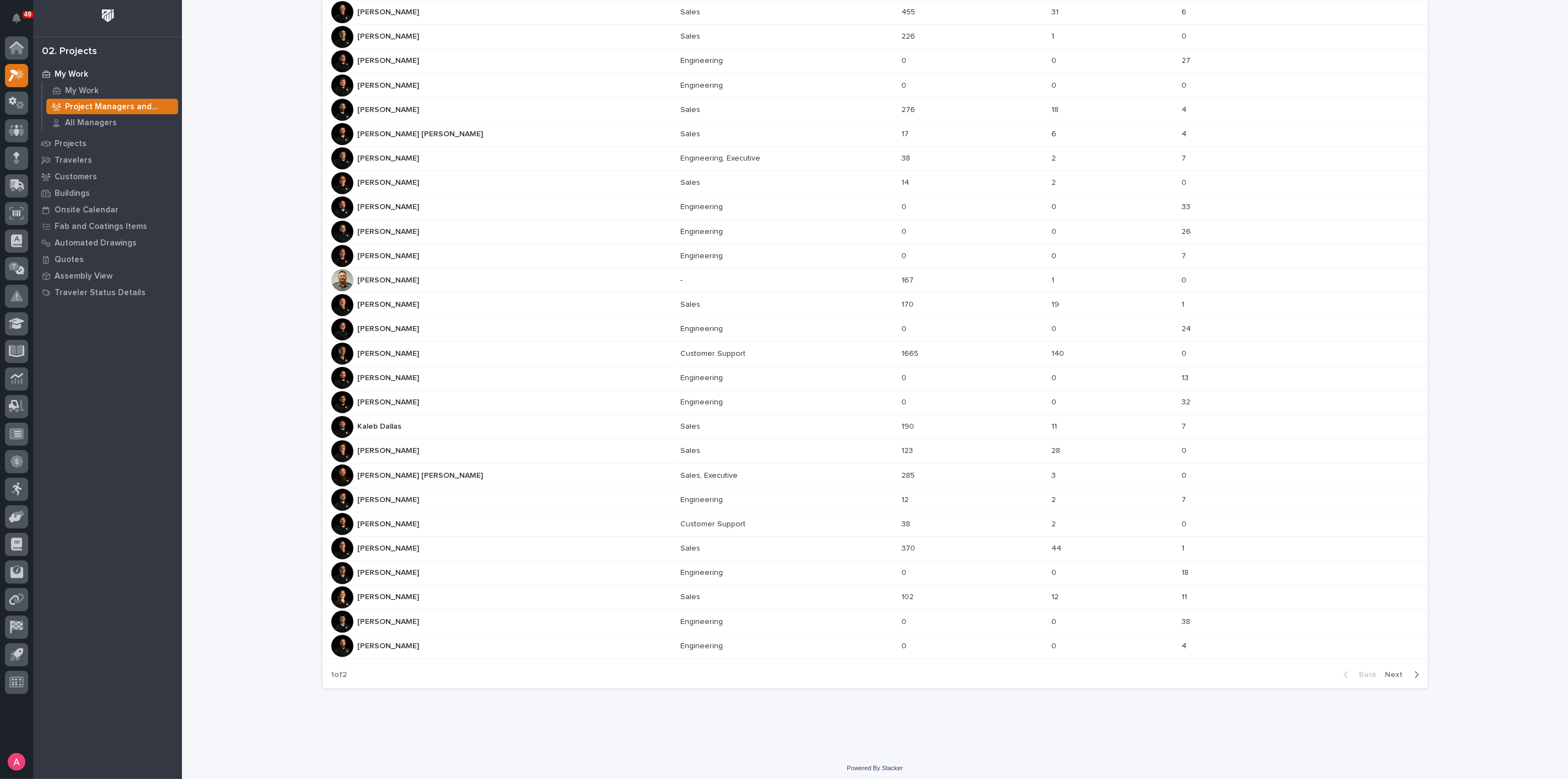
click at [1398, 670] on span "Next" at bounding box center [1397, 675] width 24 height 10
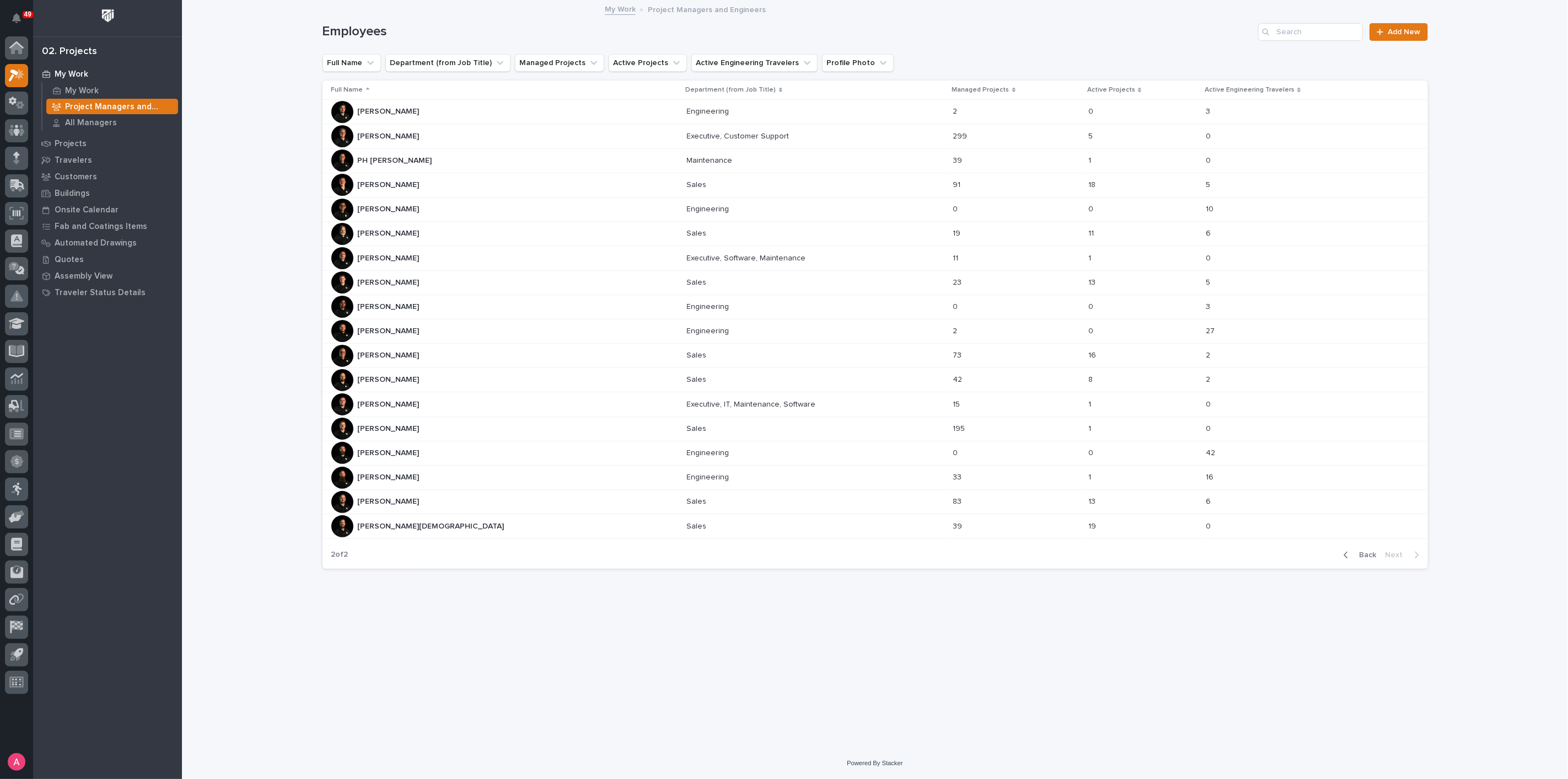
click at [443, 182] on div "[PERSON_NAME] [PERSON_NAME]" at bounding box center [505, 184] width 347 height 22
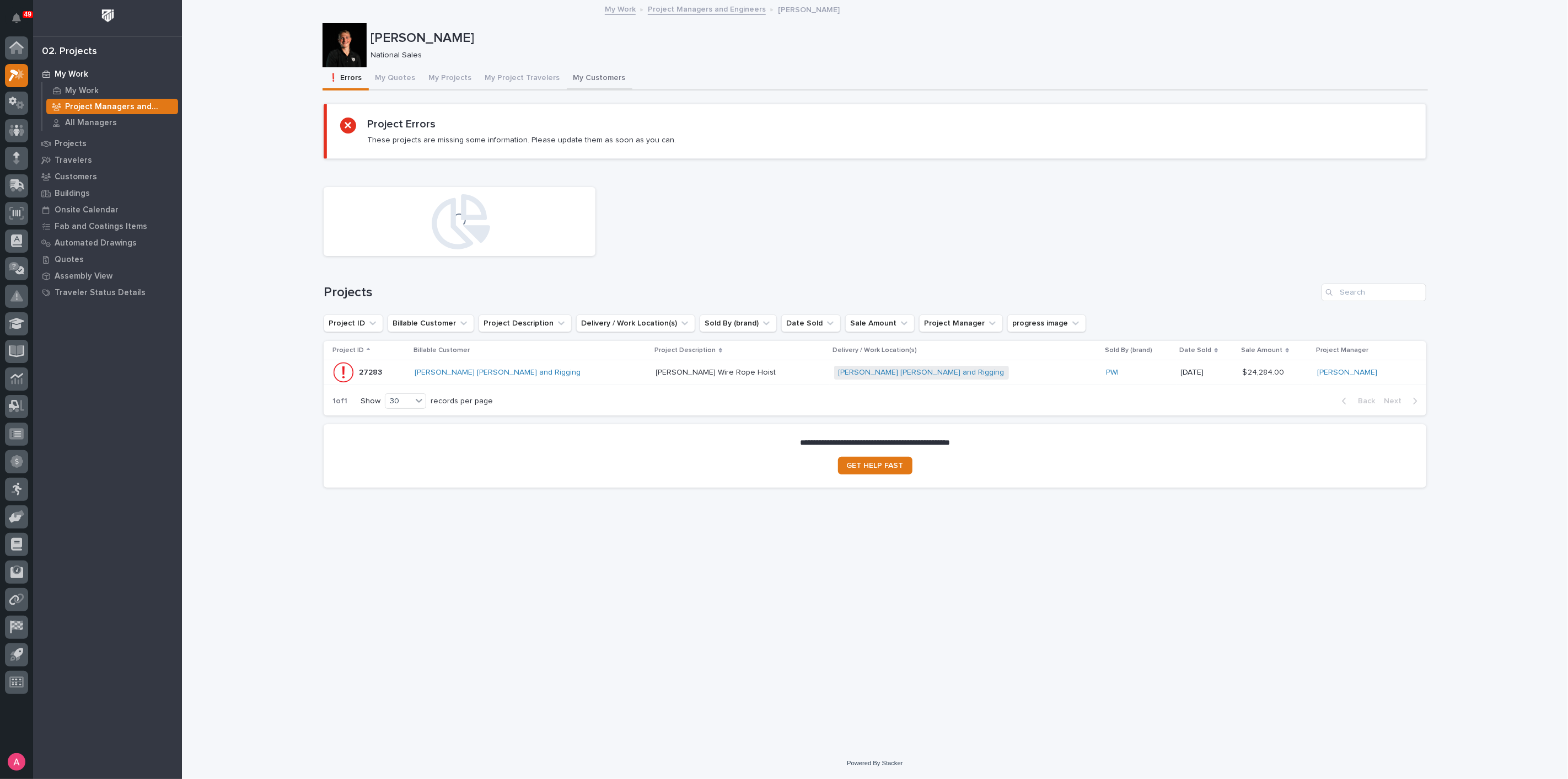
click at [578, 78] on button "My Customers" at bounding box center [600, 78] width 66 height 23
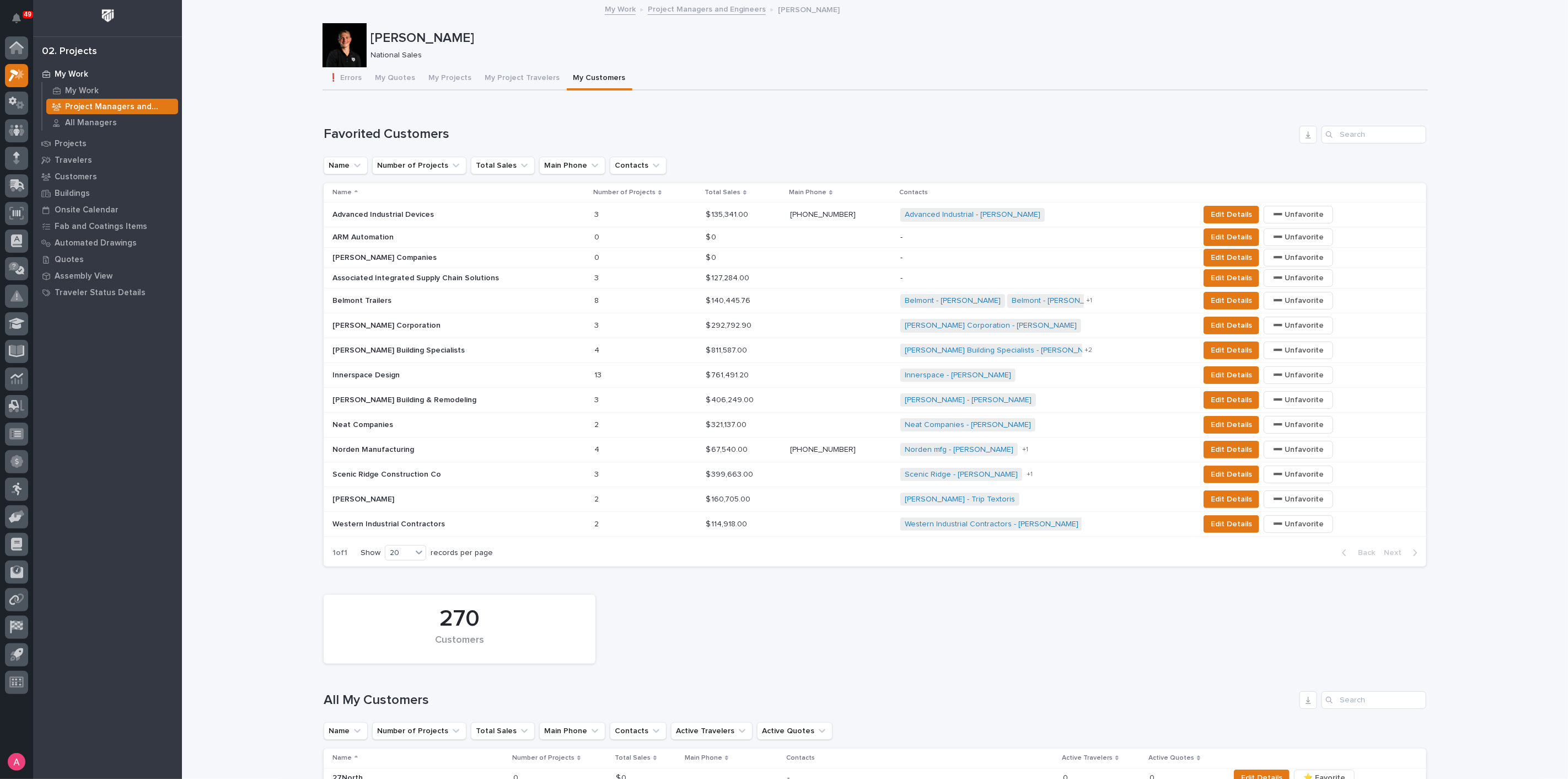
click at [484, 354] on p at bounding box center [429, 350] width 193 height 9
click at [508, 476] on p at bounding box center [429, 474] width 193 height 9
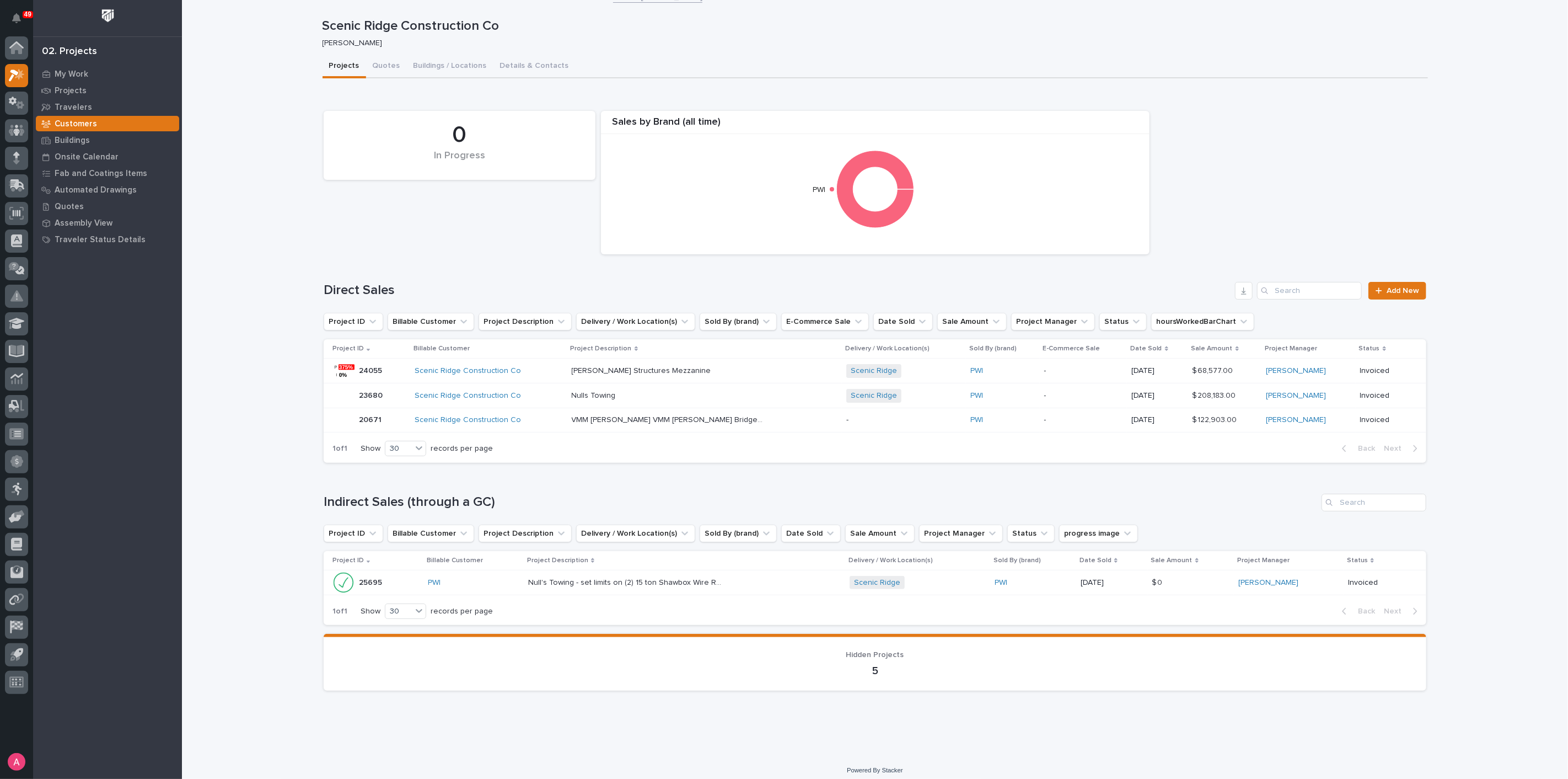
scroll to position [18, 0]
